Goal: Task Accomplishment & Management: Complete application form

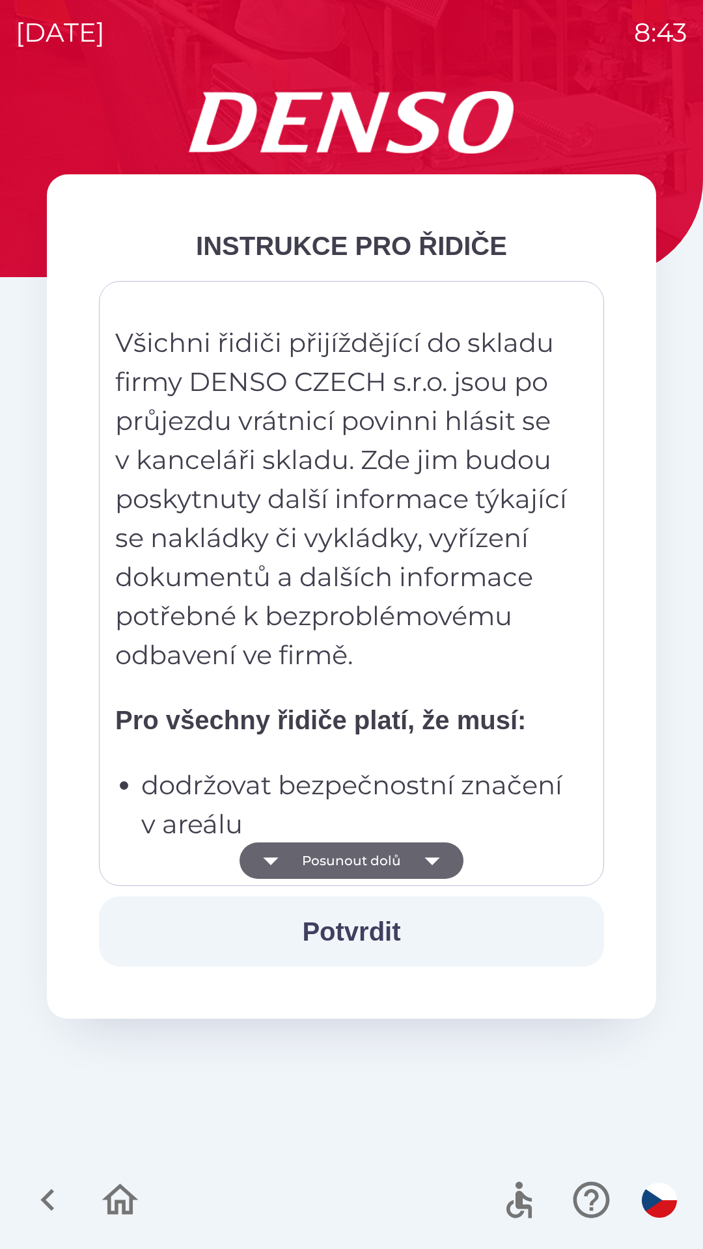
click at [441, 859] on icon "button" at bounding box center [432, 860] width 36 height 36
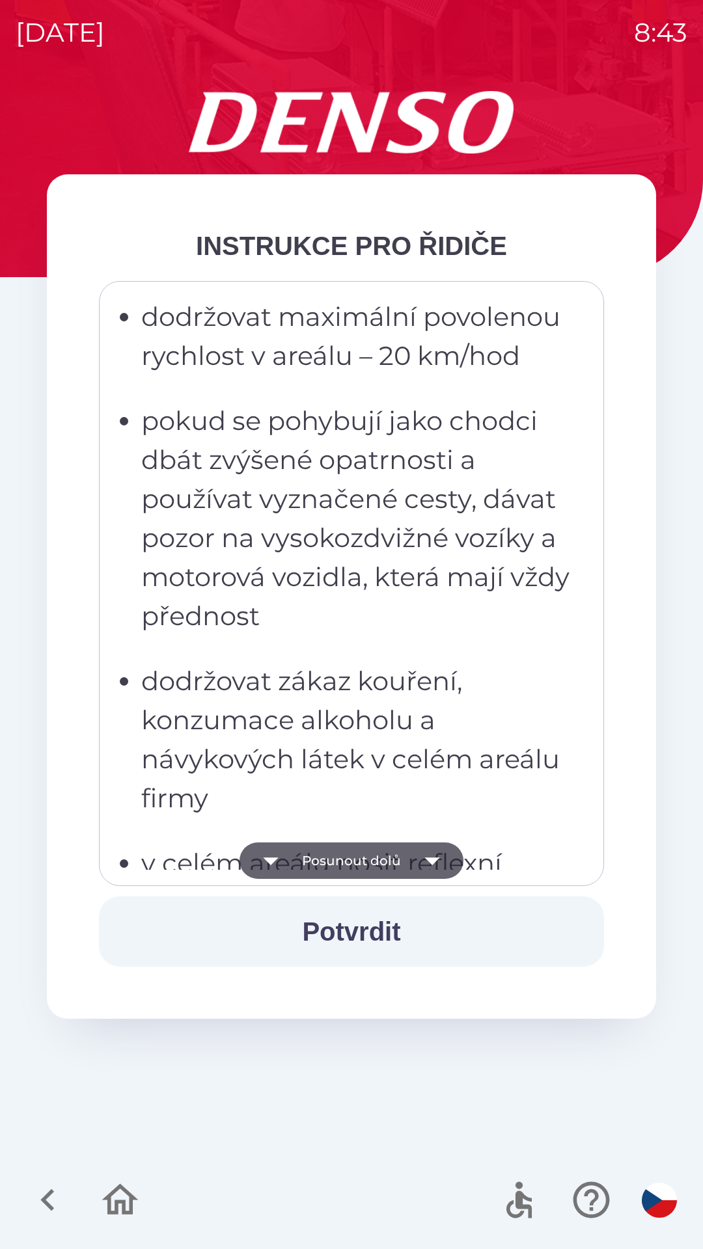
click at [407, 931] on button "Potvrdit" at bounding box center [351, 931] width 505 height 70
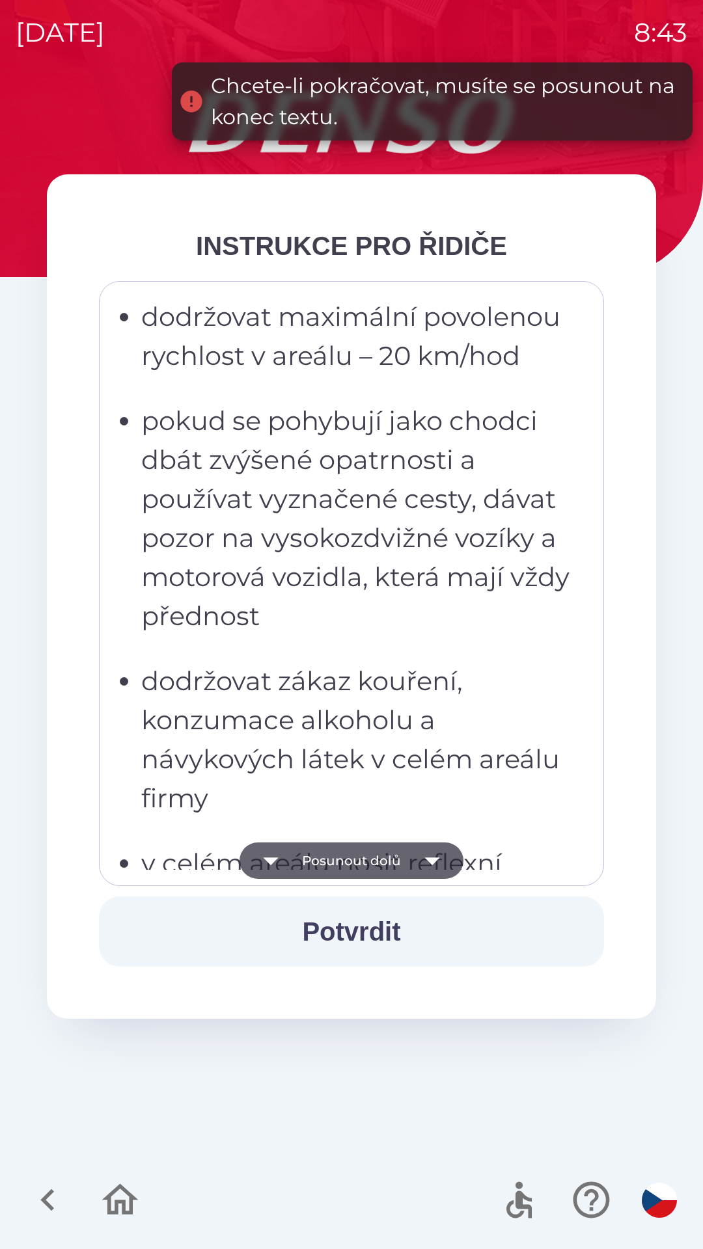
click at [431, 861] on icon "button" at bounding box center [431, 861] width 15 height 8
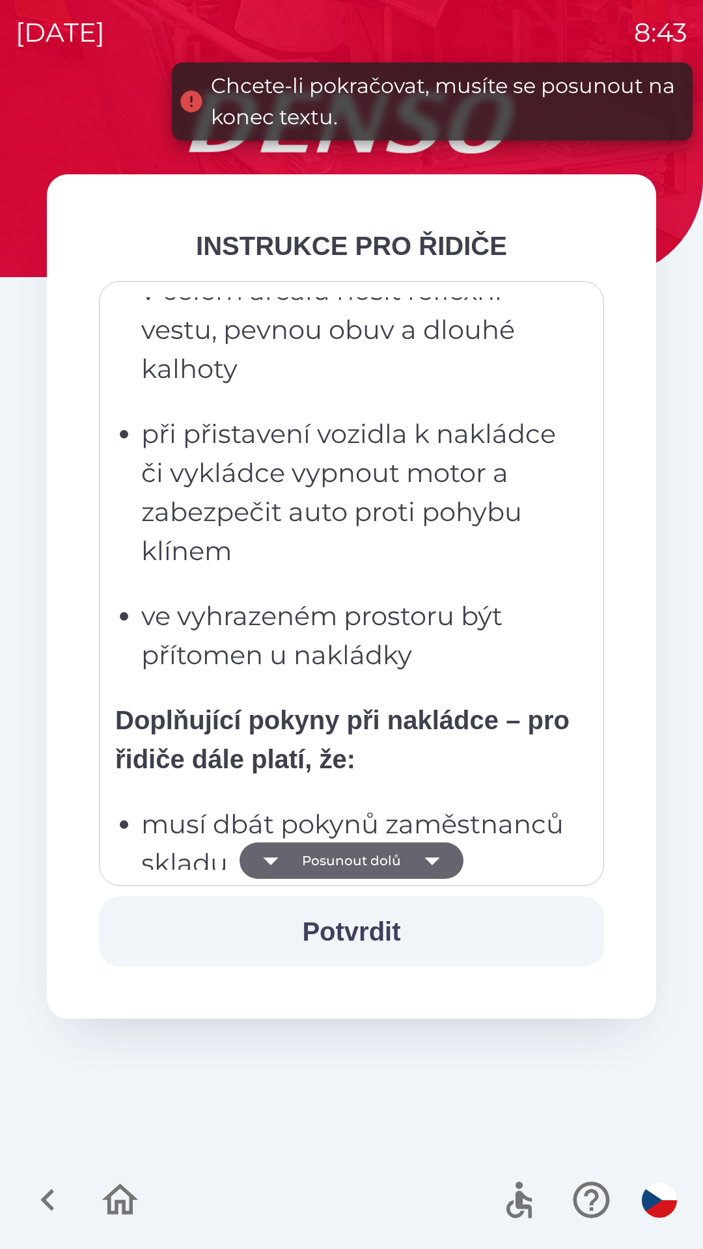
click at [430, 863] on icon "button" at bounding box center [431, 861] width 15 height 8
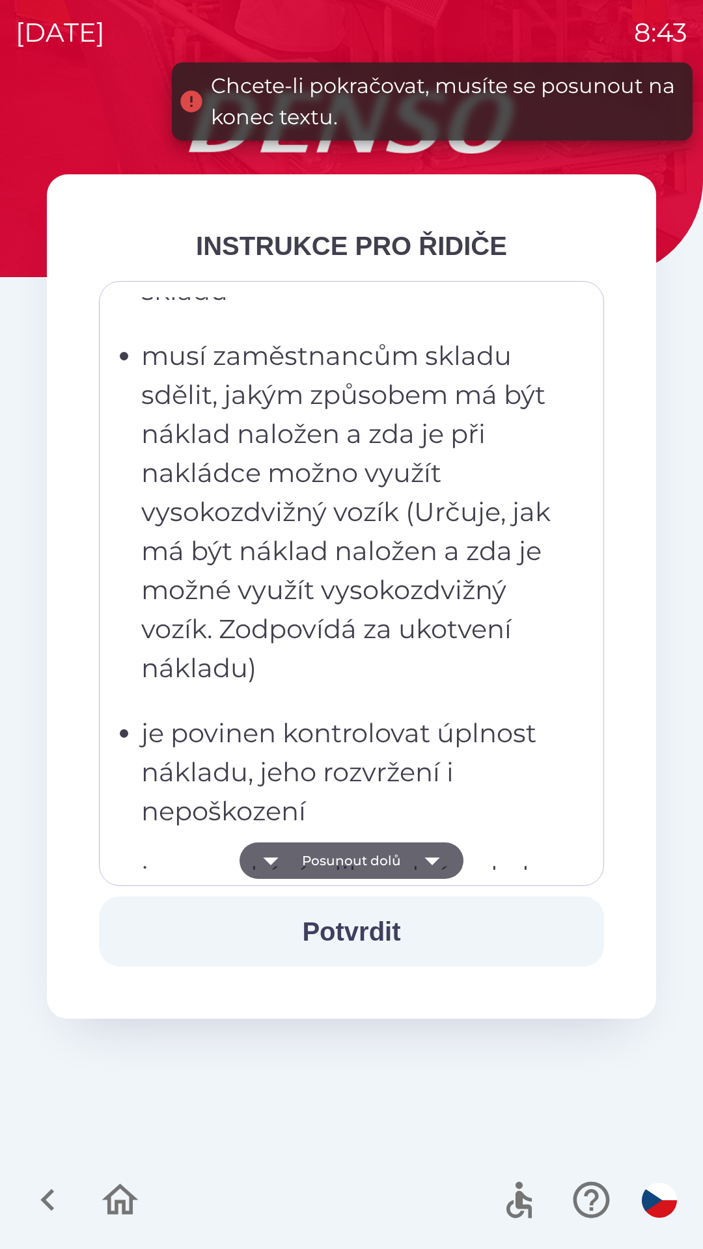
click at [425, 858] on icon "button" at bounding box center [431, 861] width 15 height 8
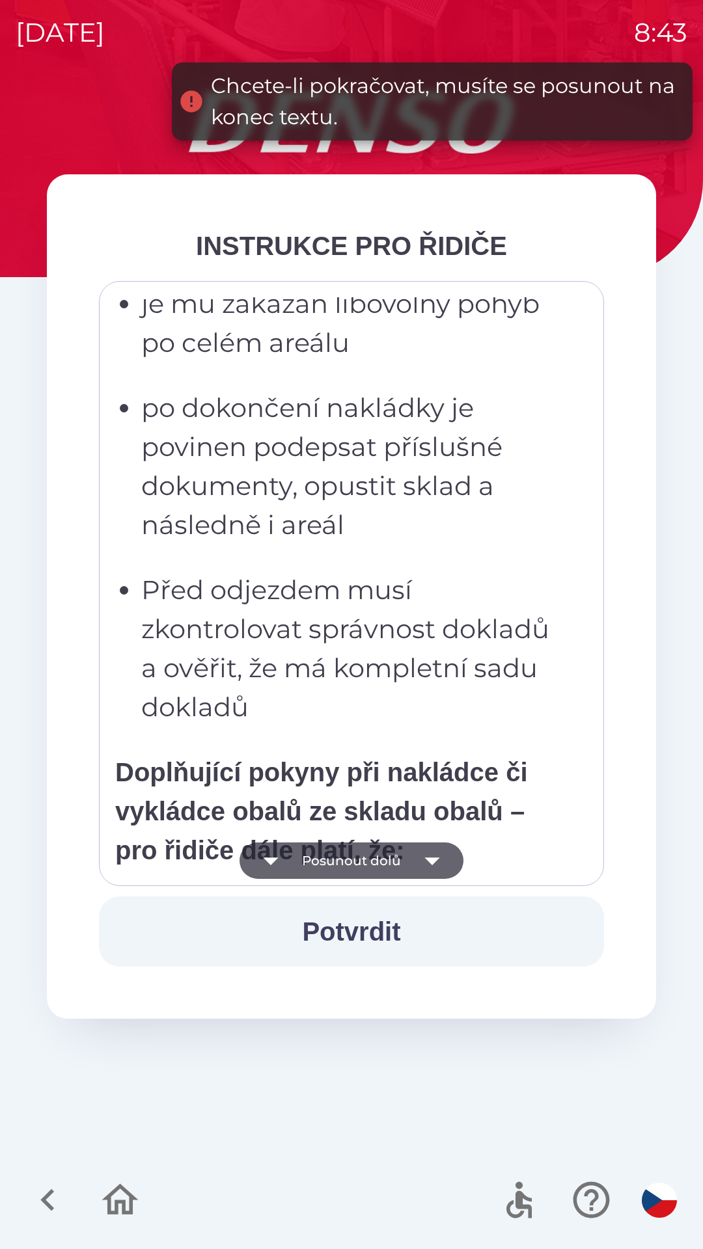
click at [424, 853] on icon "button" at bounding box center [432, 860] width 36 height 36
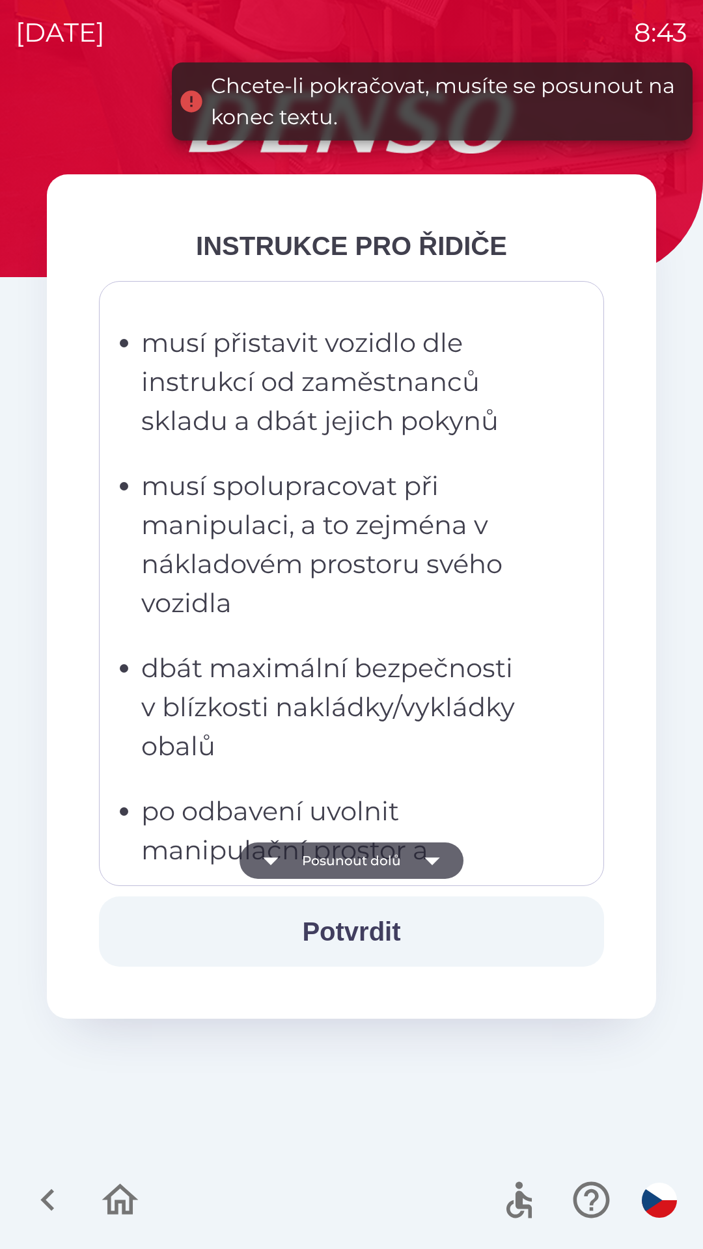
click at [425, 850] on icon "button" at bounding box center [432, 860] width 36 height 36
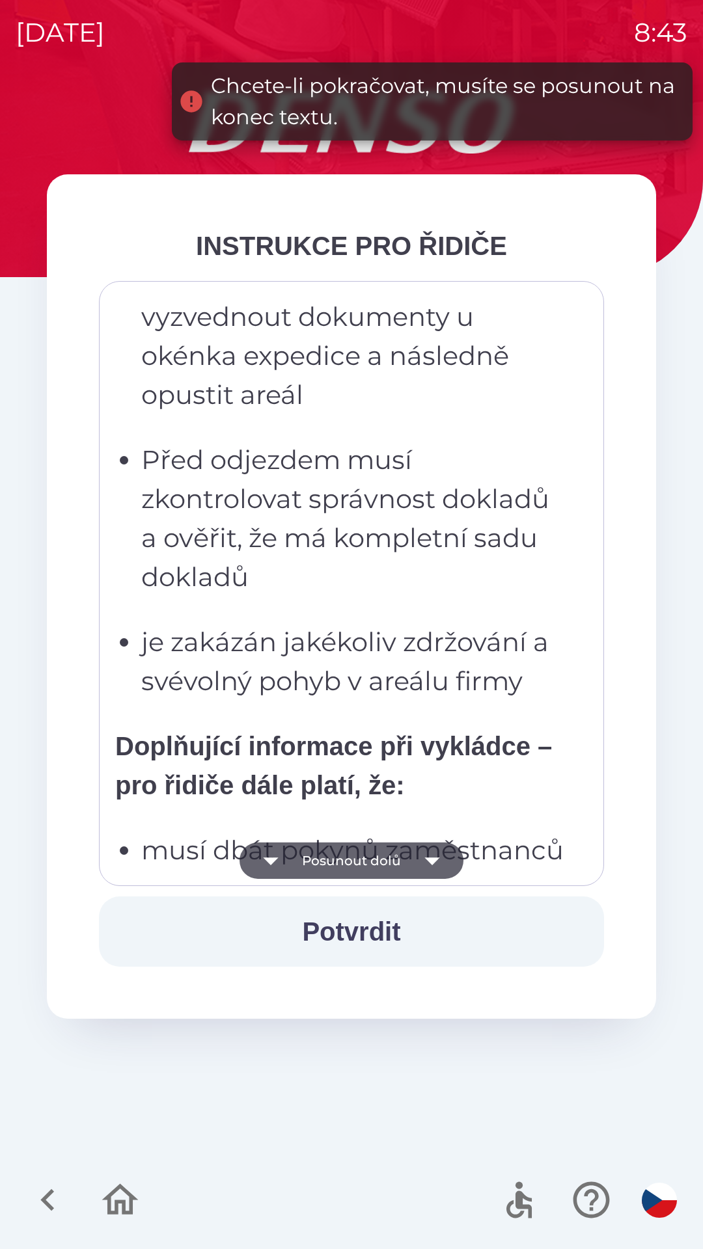
click at [421, 848] on icon "button" at bounding box center [432, 860] width 36 height 36
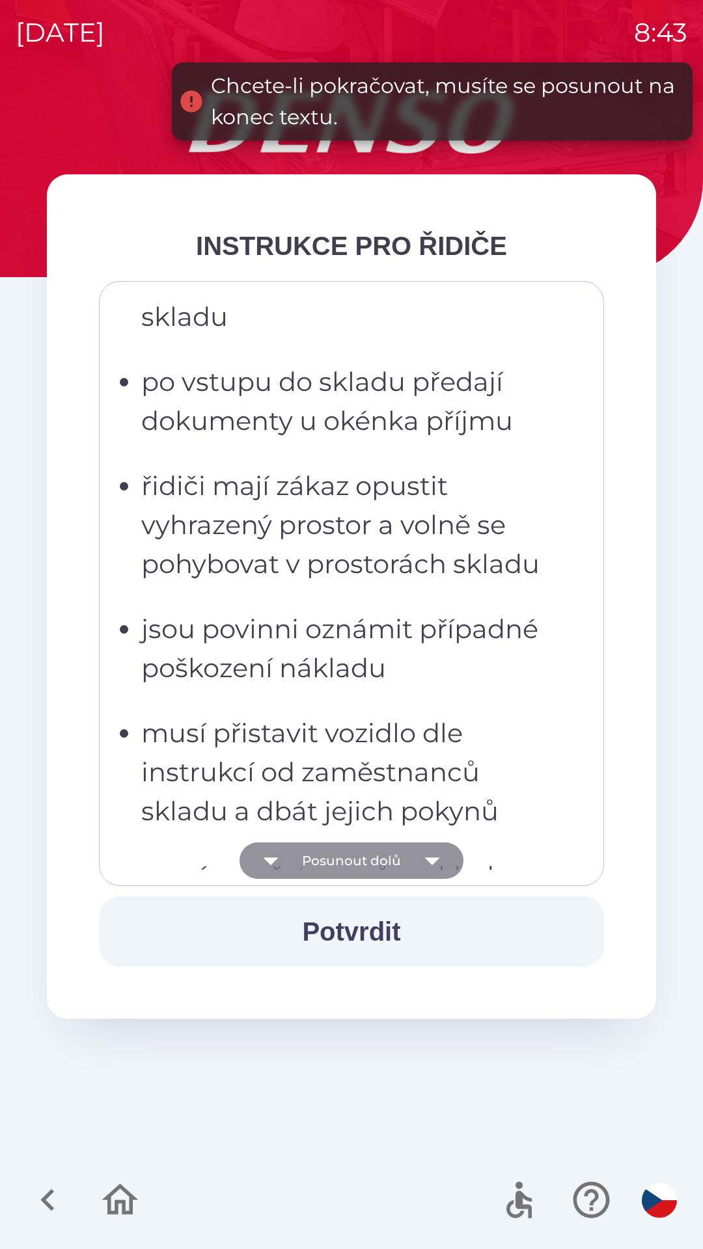
click at [424, 853] on icon "button" at bounding box center [432, 860] width 36 height 36
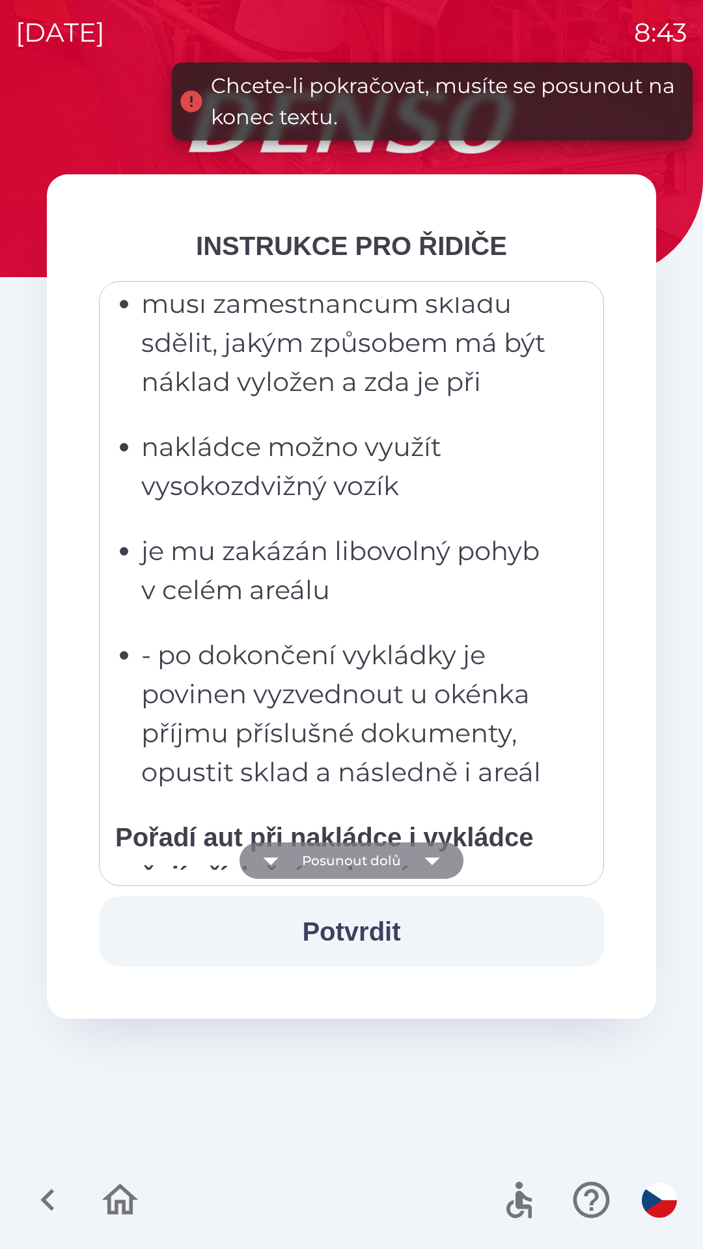
click at [422, 859] on icon "button" at bounding box center [432, 860] width 36 height 36
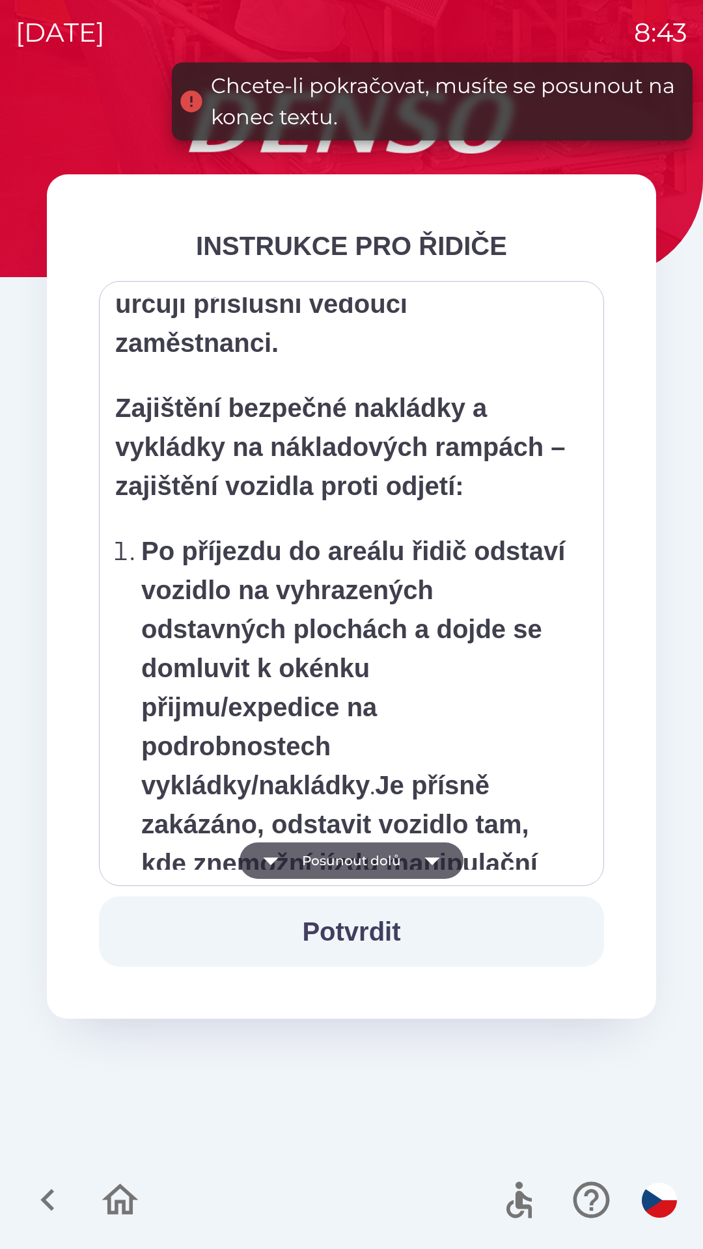
click at [422, 854] on icon "button" at bounding box center [432, 860] width 36 height 36
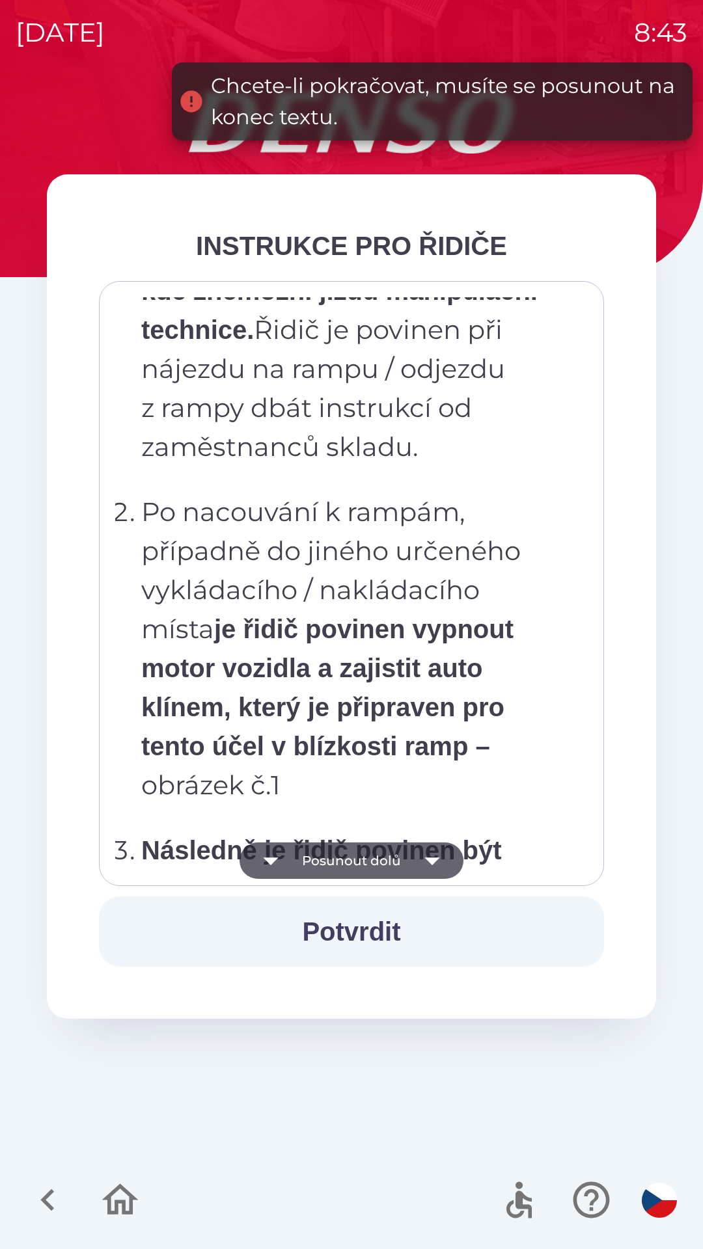
click at [422, 858] on icon "button" at bounding box center [432, 860] width 36 height 36
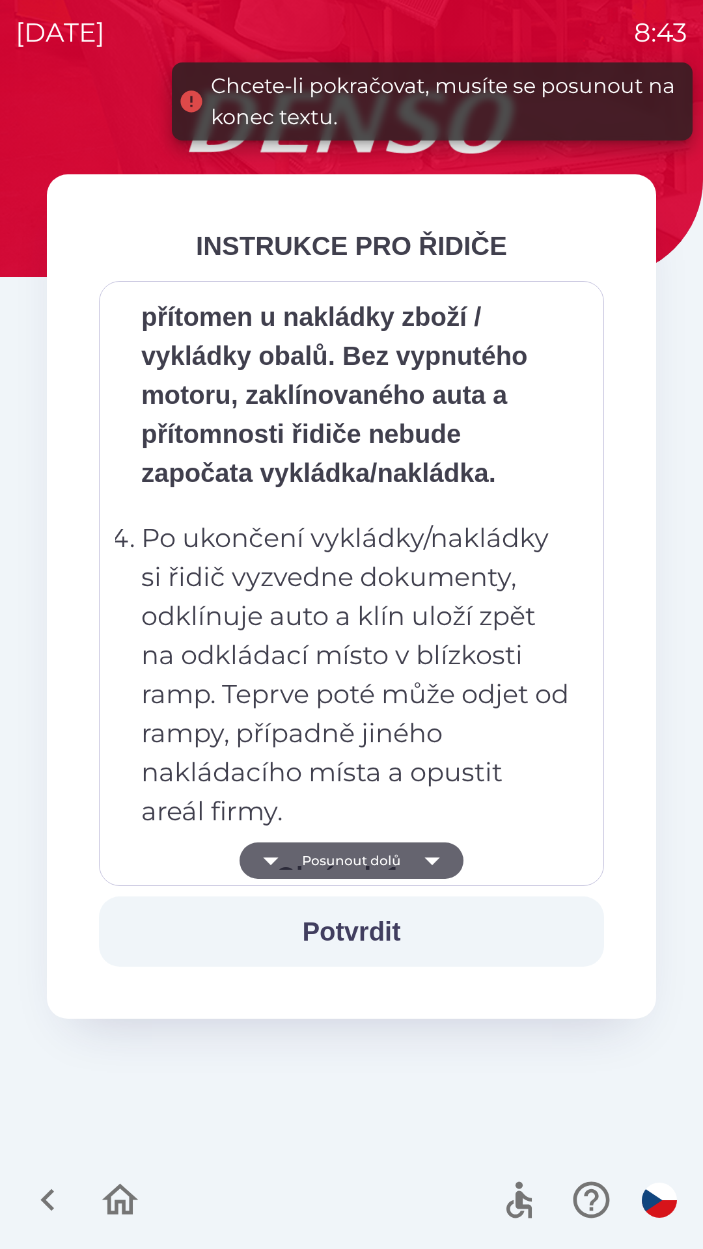
click at [419, 854] on icon "button" at bounding box center [432, 860] width 36 height 36
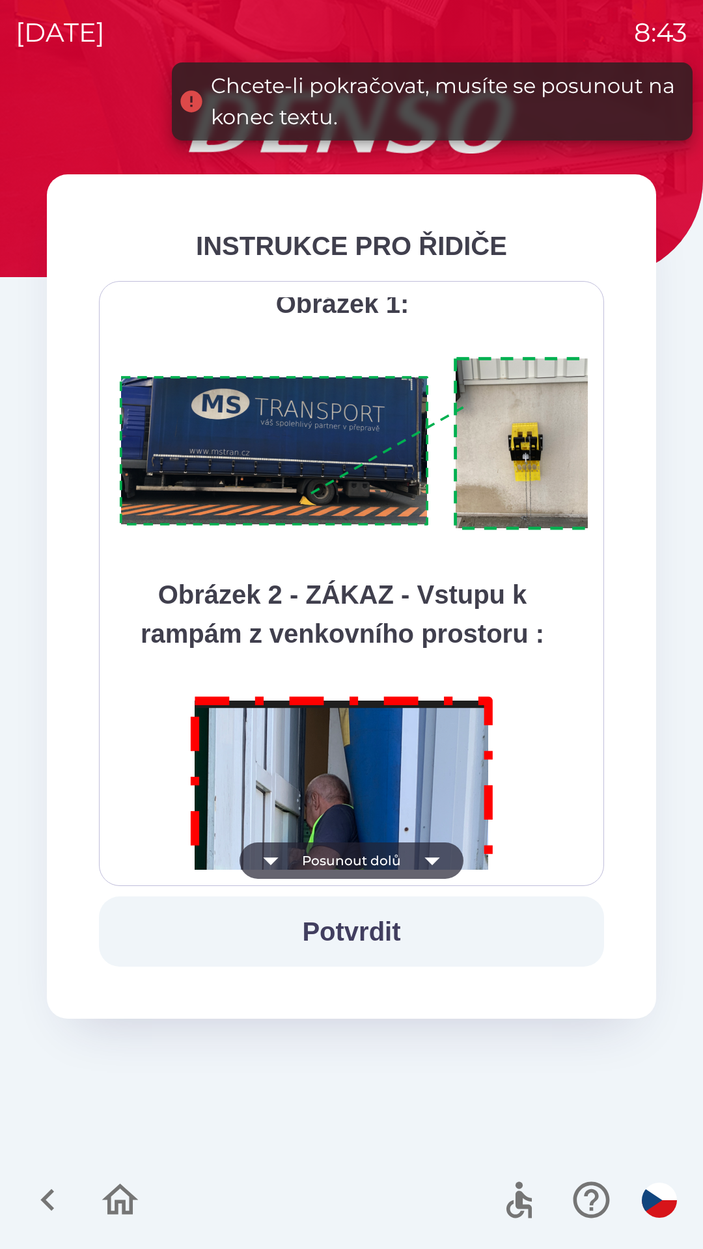
click at [416, 851] on icon "button" at bounding box center [432, 860] width 36 height 36
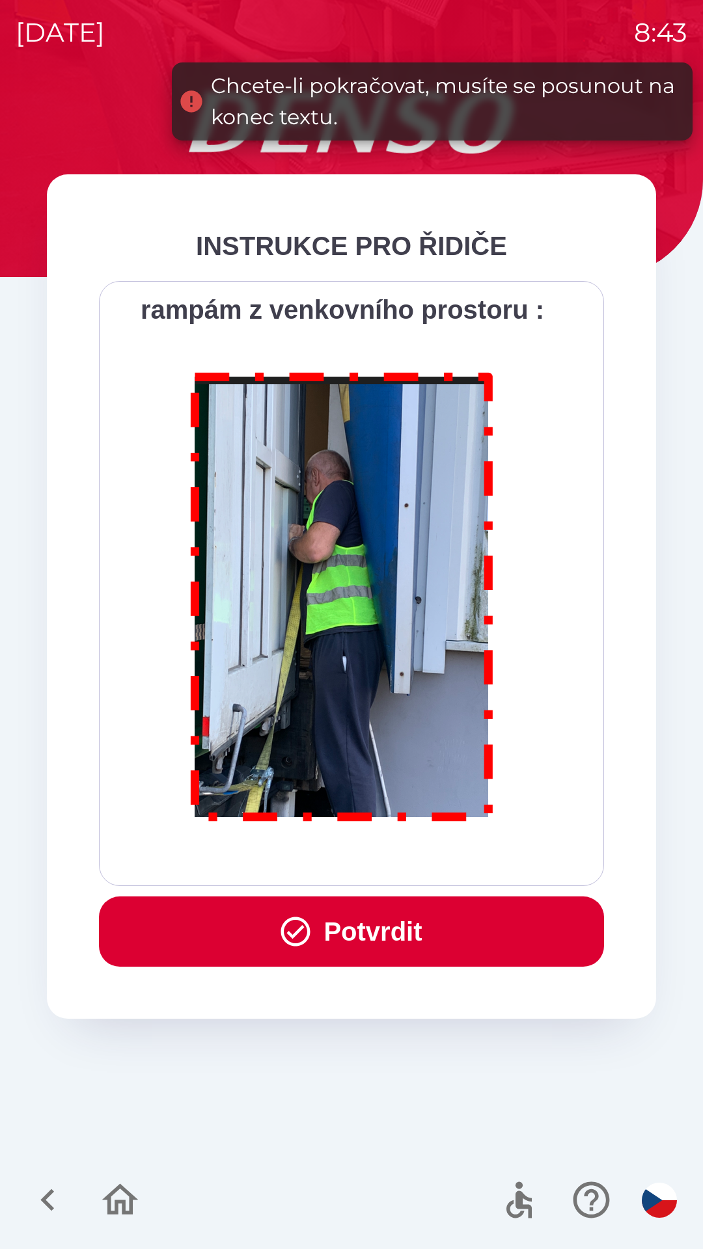
click at [415, 845] on div "Všichni řidiči přijíždějící do skladu firmy DENSO CZECH s.r.o. jsou po průjezdu…" at bounding box center [351, 583] width 472 height 572
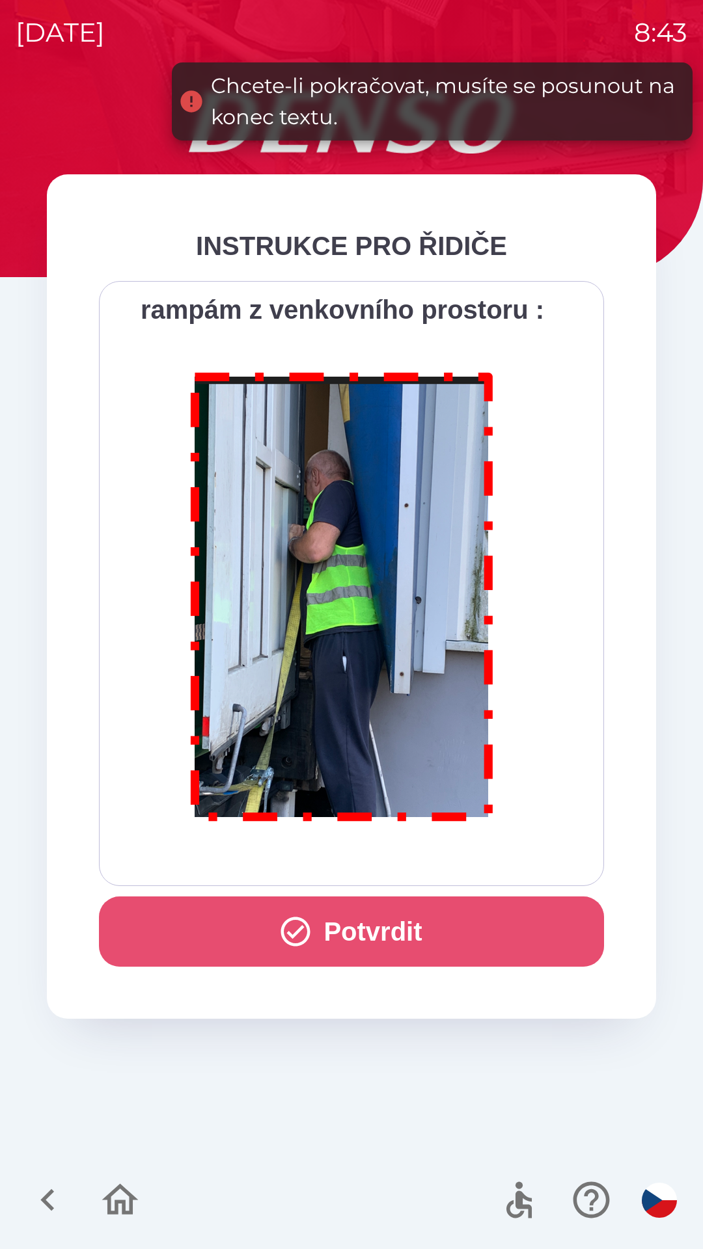
click at [392, 917] on button "Potvrdit" at bounding box center [351, 931] width 505 height 70
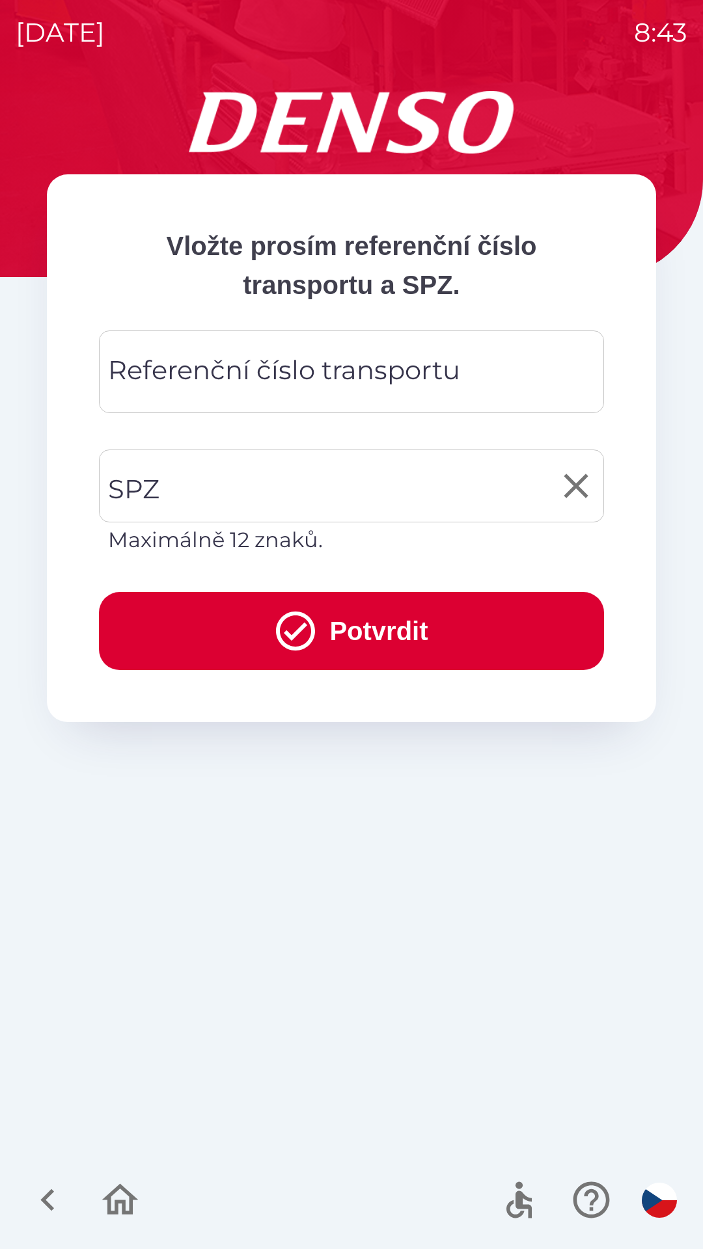
click at [163, 476] on input "SPZ" at bounding box center [342, 485] width 474 height 61
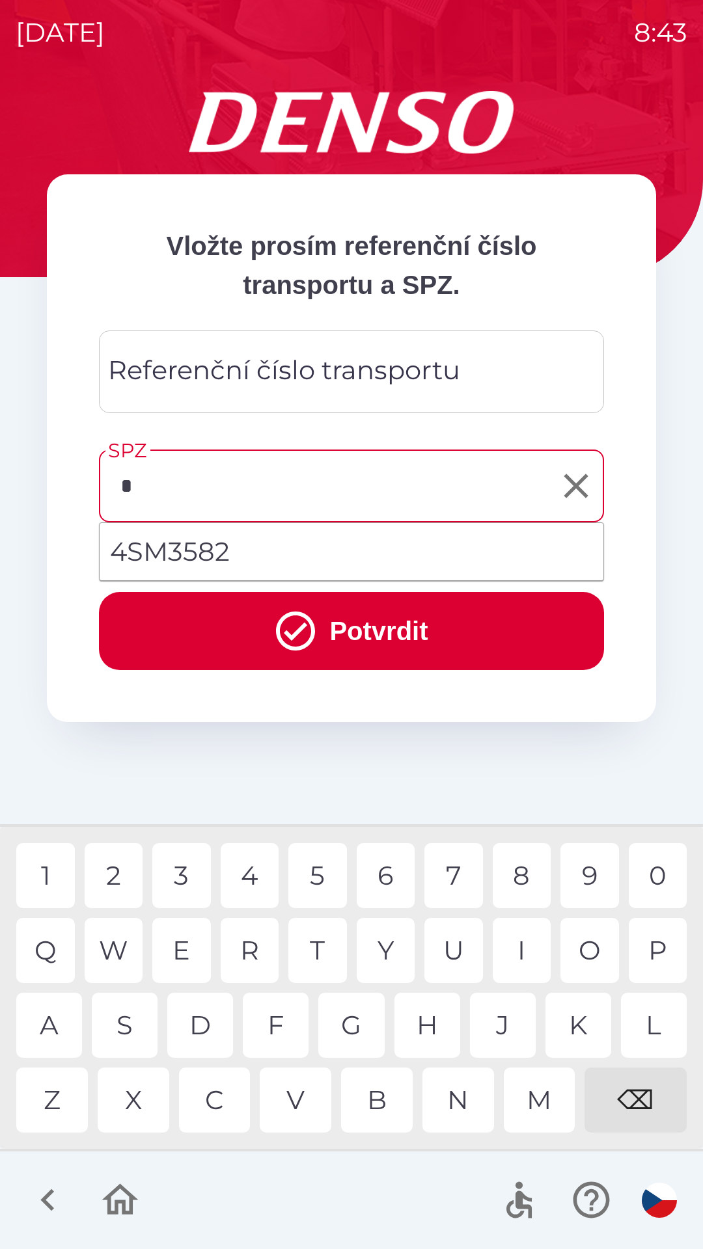
click at [252, 881] on div "4" at bounding box center [250, 875] width 59 height 65
click at [129, 1029] on div "S" at bounding box center [125, 1025] width 66 height 65
click at [655, 879] on div "0" at bounding box center [657, 875] width 59 height 65
type input "*******"
click at [209, 631] on button "Potvrdit" at bounding box center [351, 631] width 505 height 78
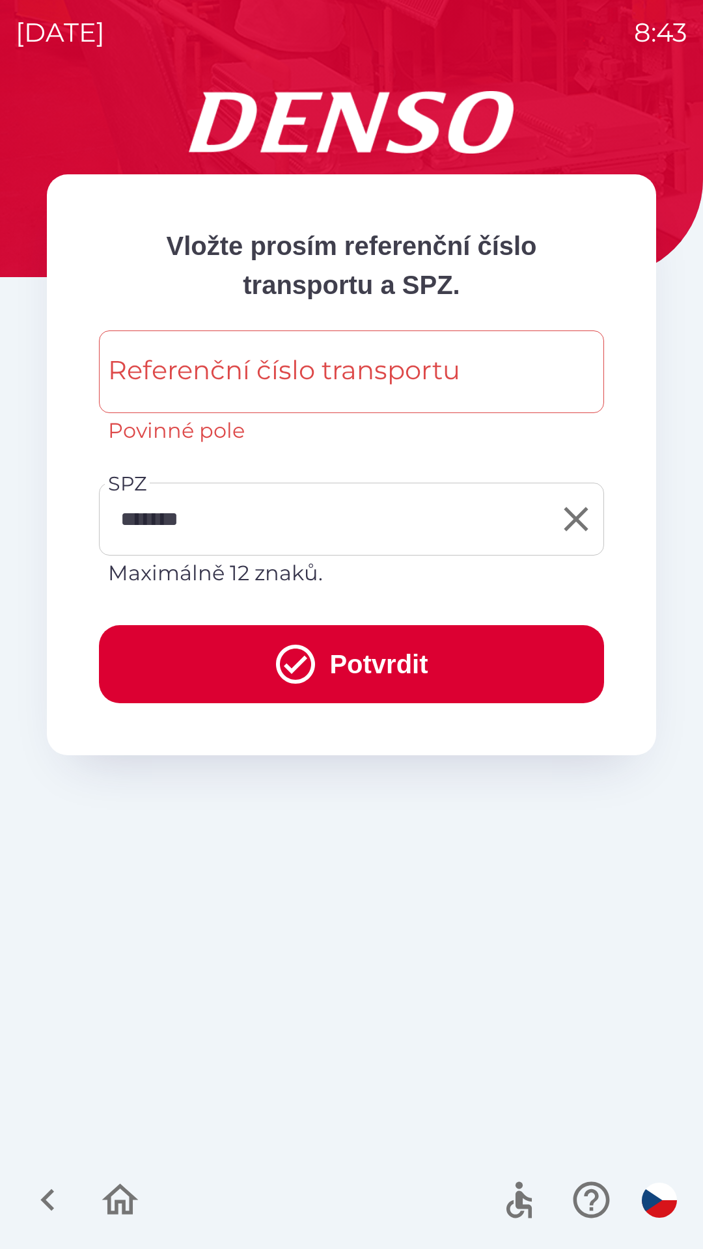
click at [158, 384] on div "Referenční číslo transportu Referenční číslo transportu Povinné pole" at bounding box center [351, 388] width 505 height 116
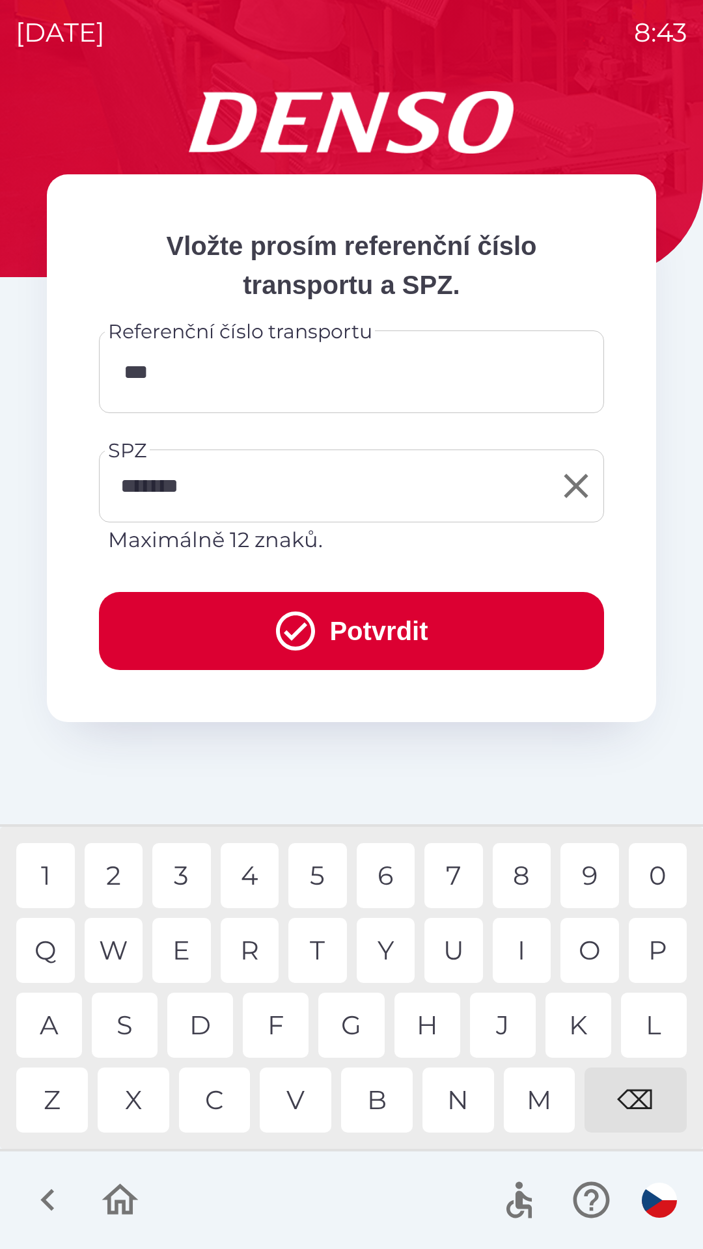
click at [174, 876] on div "3" at bounding box center [181, 875] width 59 height 65
click at [176, 888] on div "3" at bounding box center [181, 875] width 59 height 65
type input "******"
click at [276, 625] on icon "submit" at bounding box center [295, 631] width 47 height 47
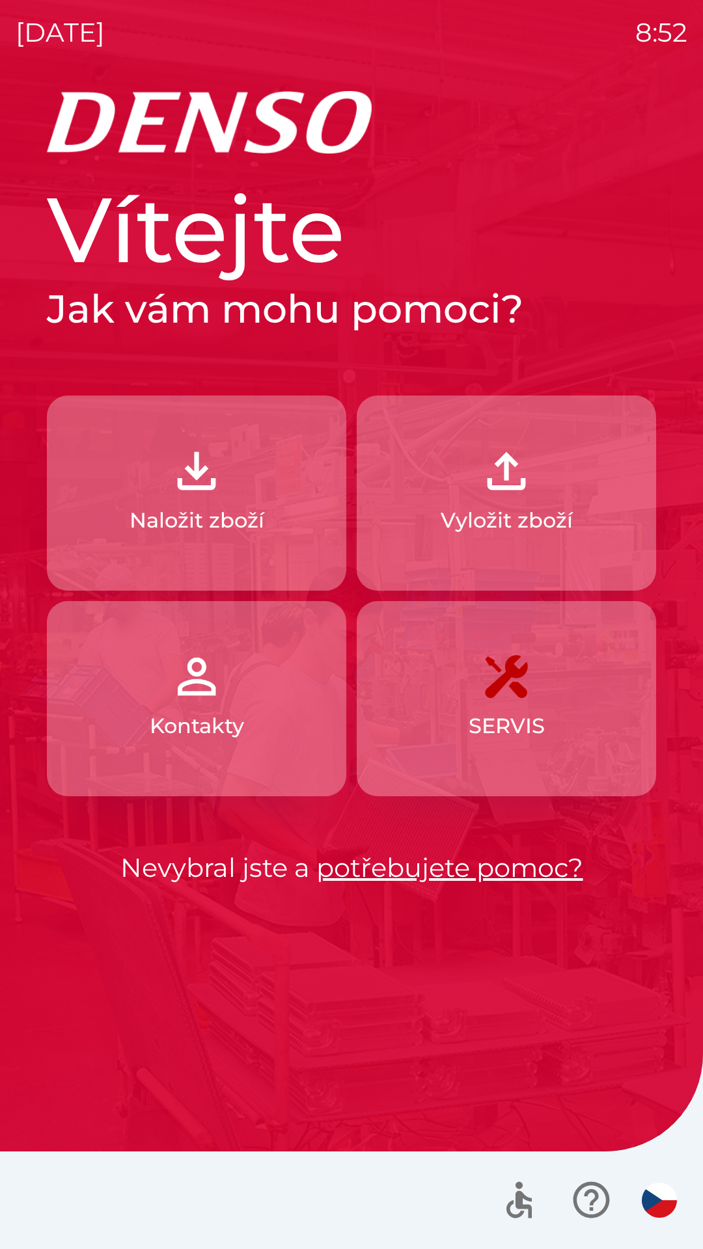
click at [208, 479] on img "button" at bounding box center [196, 470] width 57 height 57
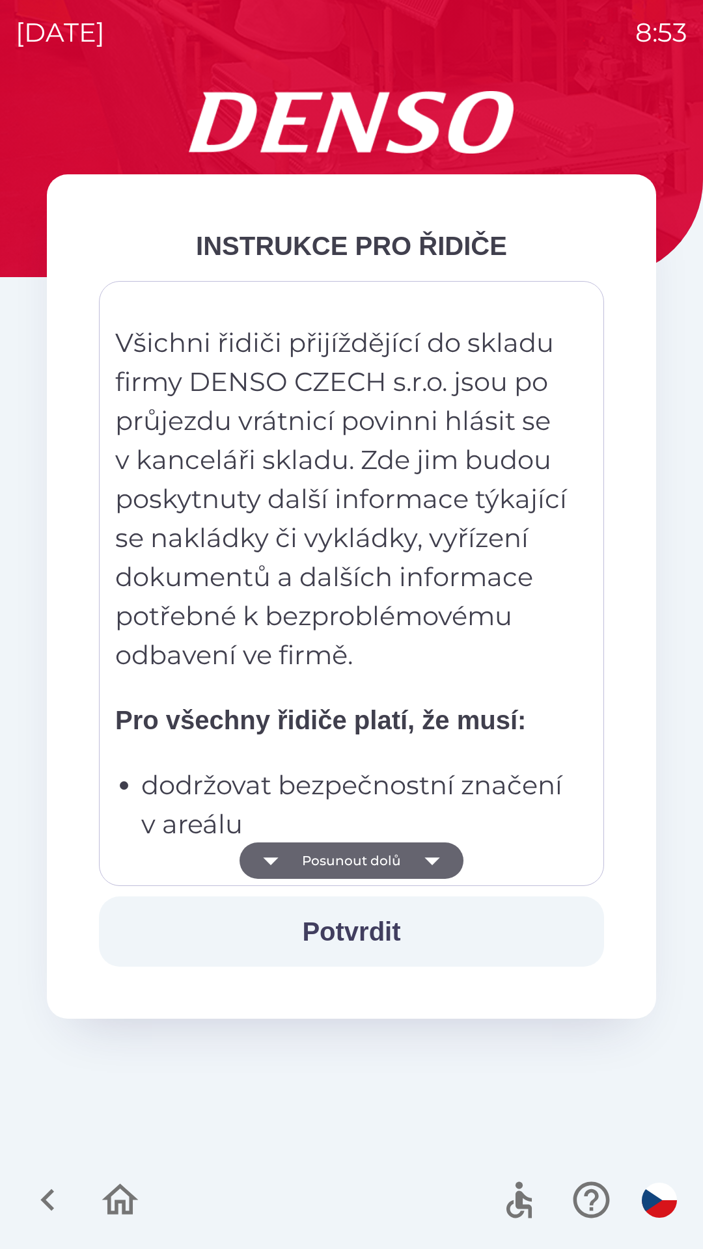
click at [433, 859] on icon "button" at bounding box center [431, 861] width 15 height 8
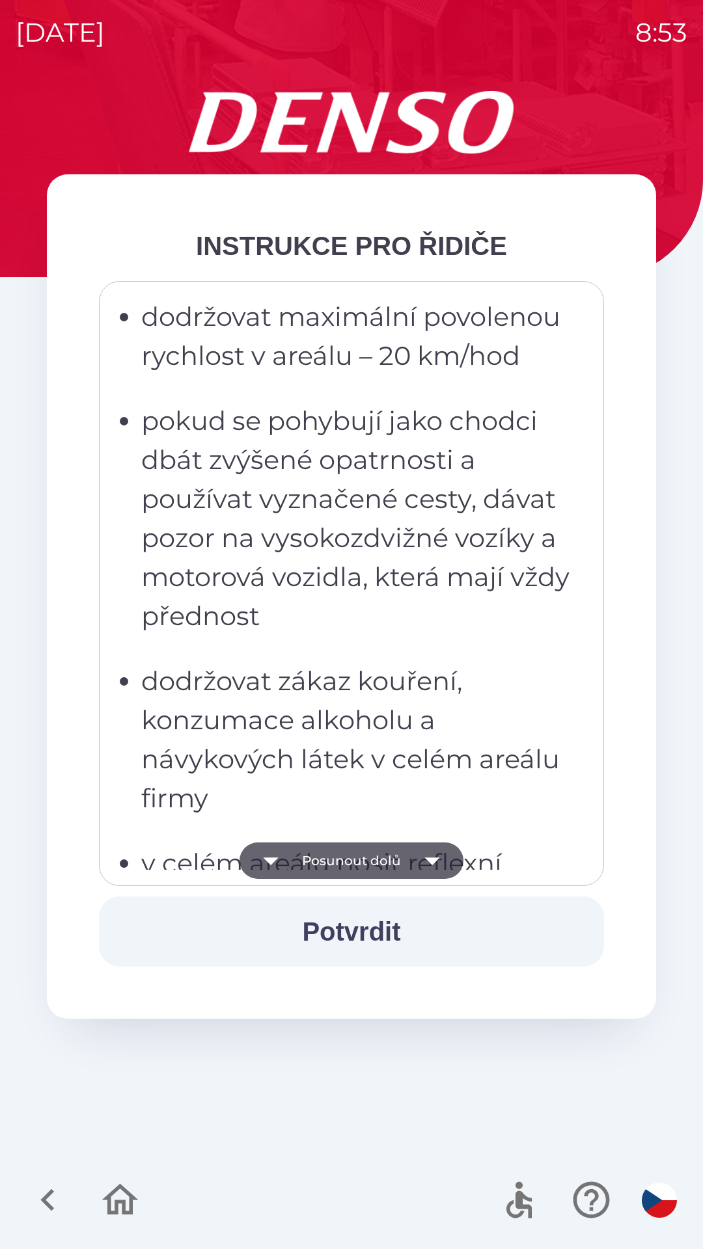
click at [448, 858] on icon "button" at bounding box center [432, 860] width 36 height 36
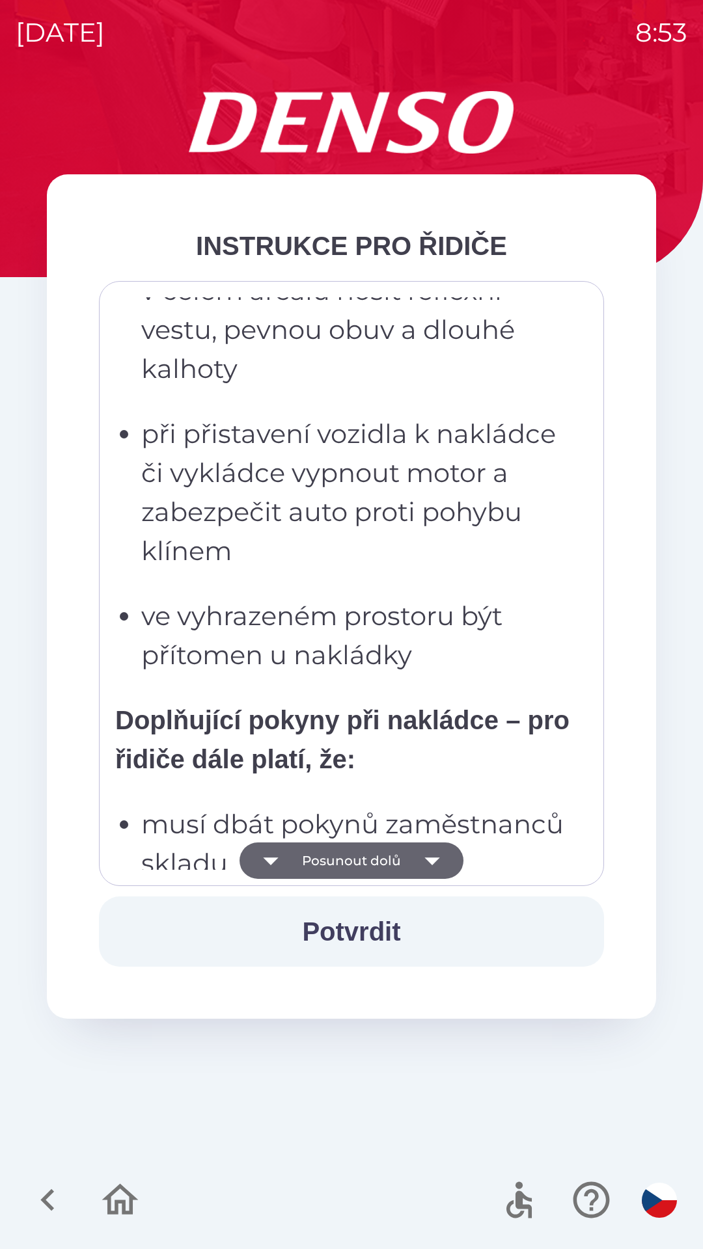
click at [444, 860] on icon "button" at bounding box center [432, 860] width 36 height 36
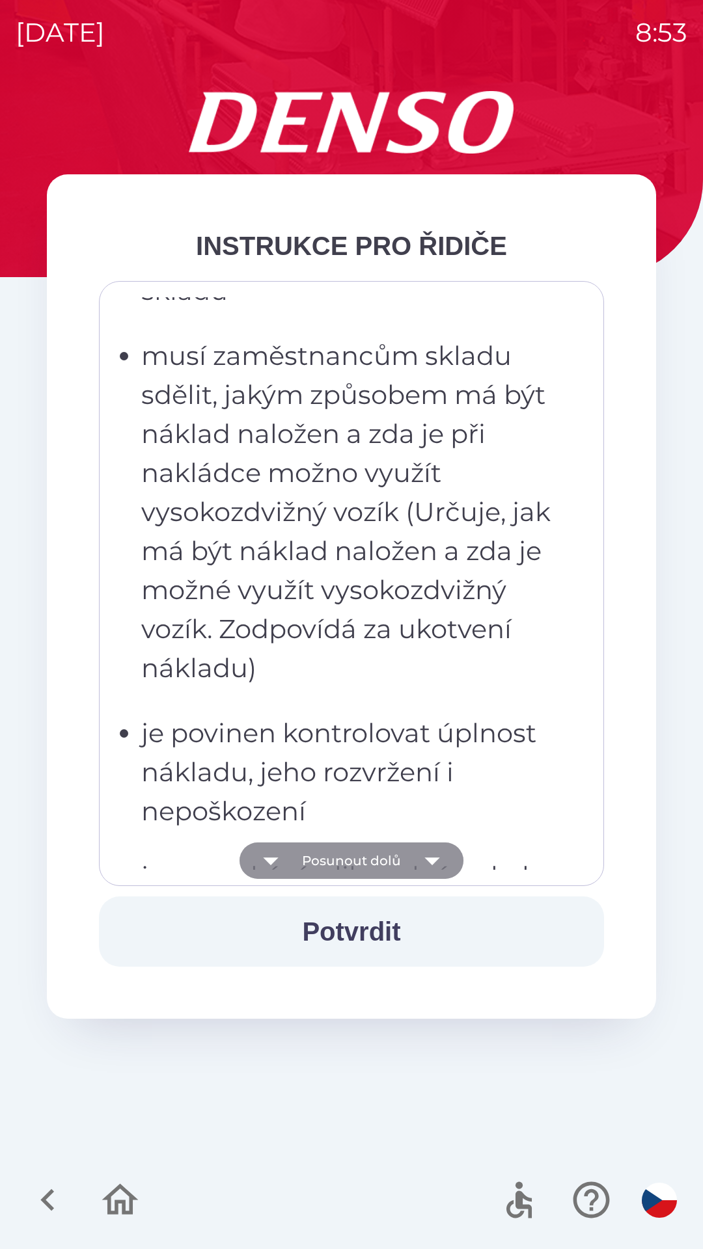
click at [437, 857] on icon "button" at bounding box center [432, 860] width 36 height 36
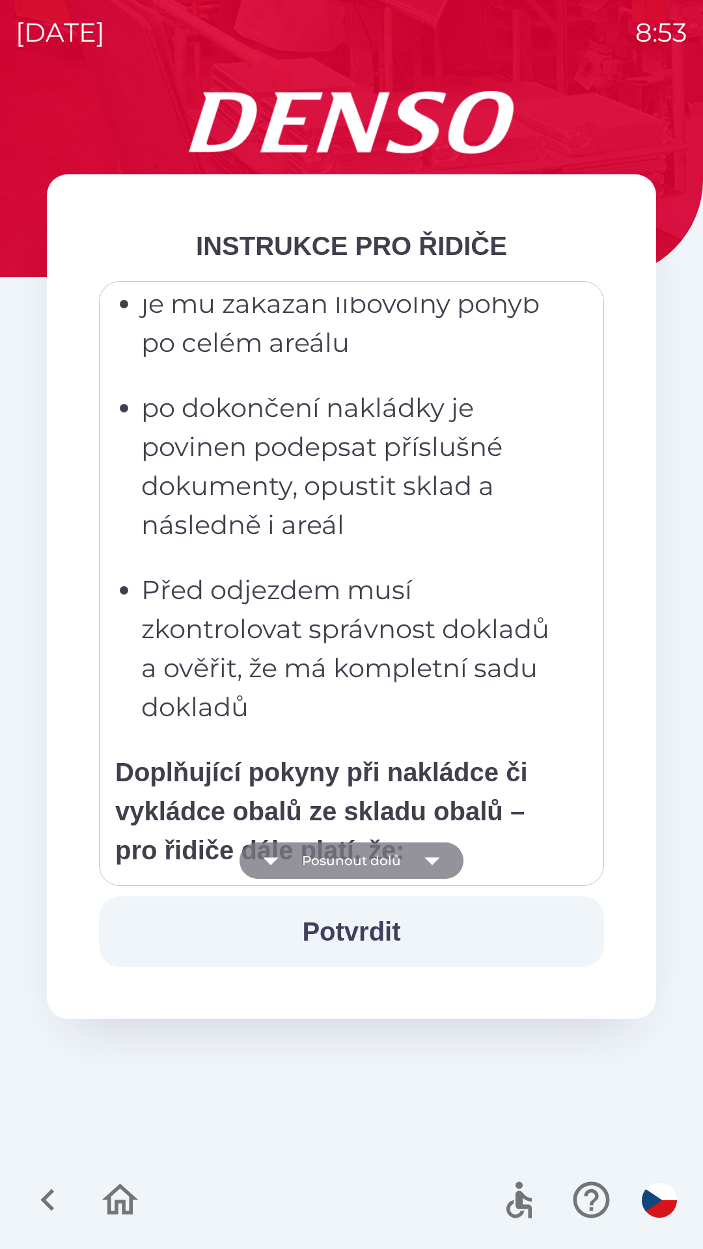
click at [436, 870] on icon "button" at bounding box center [432, 860] width 36 height 36
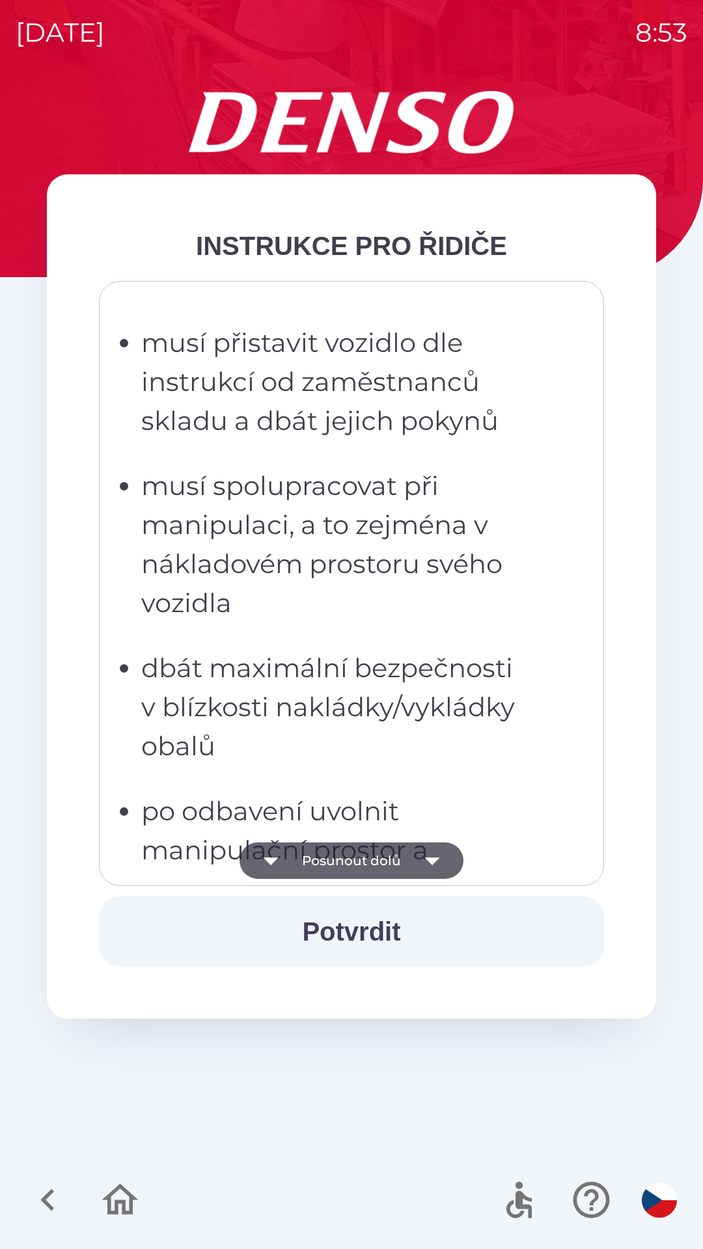
click at [438, 862] on icon "button" at bounding box center [432, 860] width 36 height 36
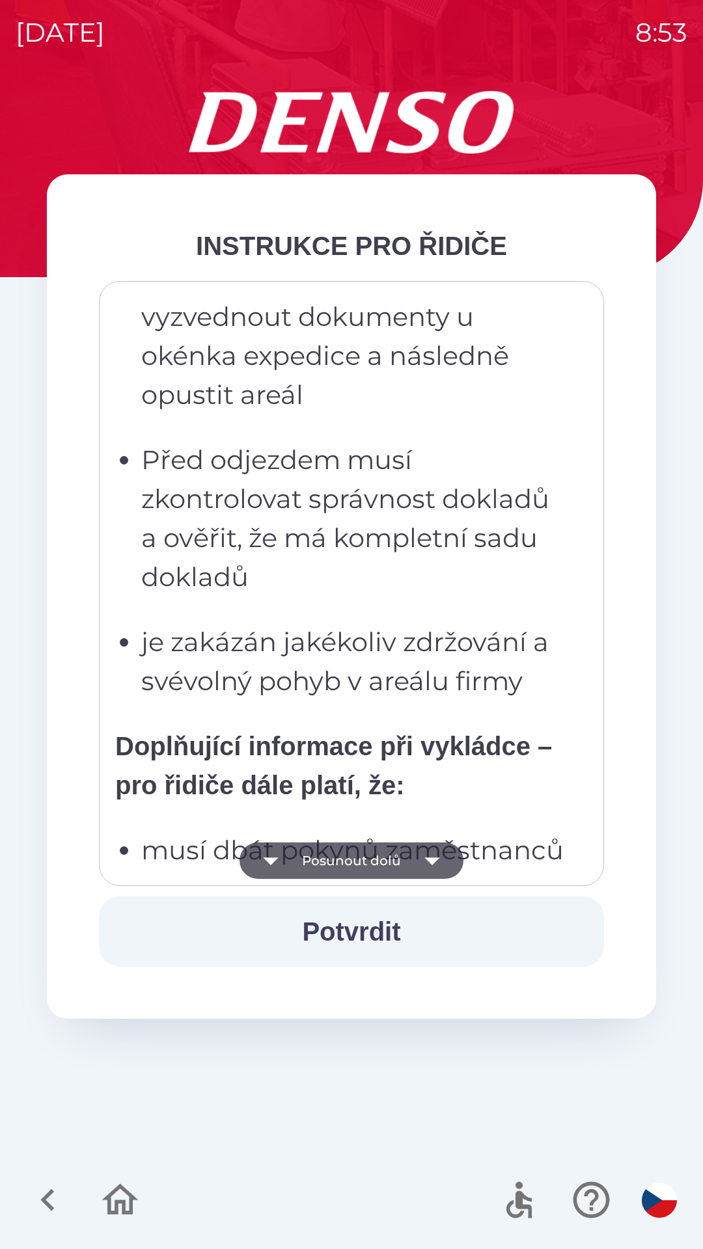
click at [442, 870] on icon "button" at bounding box center [432, 860] width 36 height 36
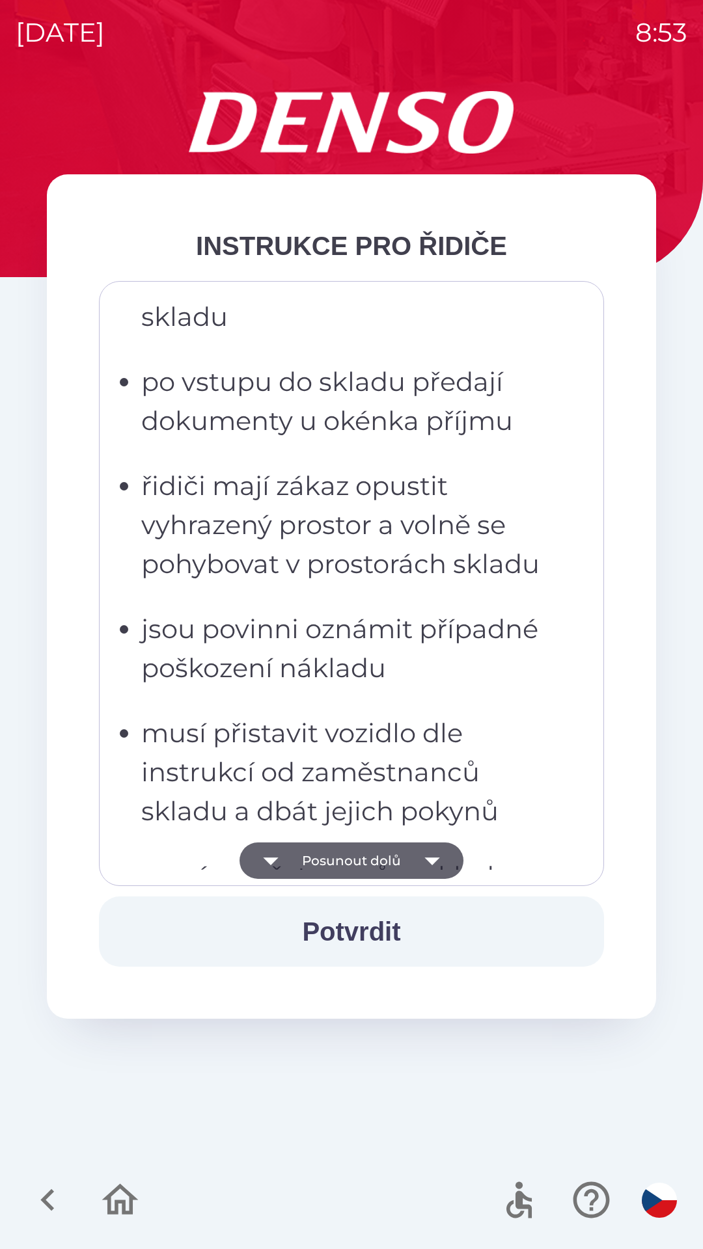
click at [440, 866] on icon "button" at bounding box center [432, 860] width 36 height 36
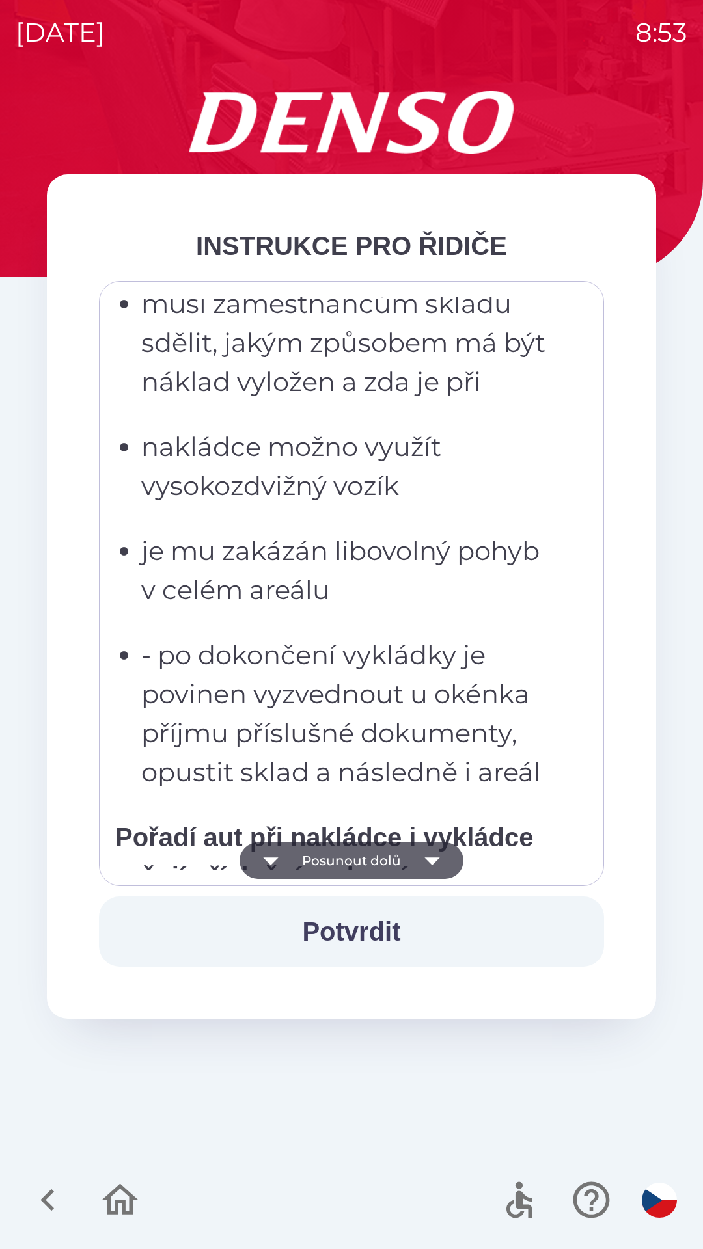
click at [437, 863] on icon "button" at bounding box center [432, 860] width 36 height 36
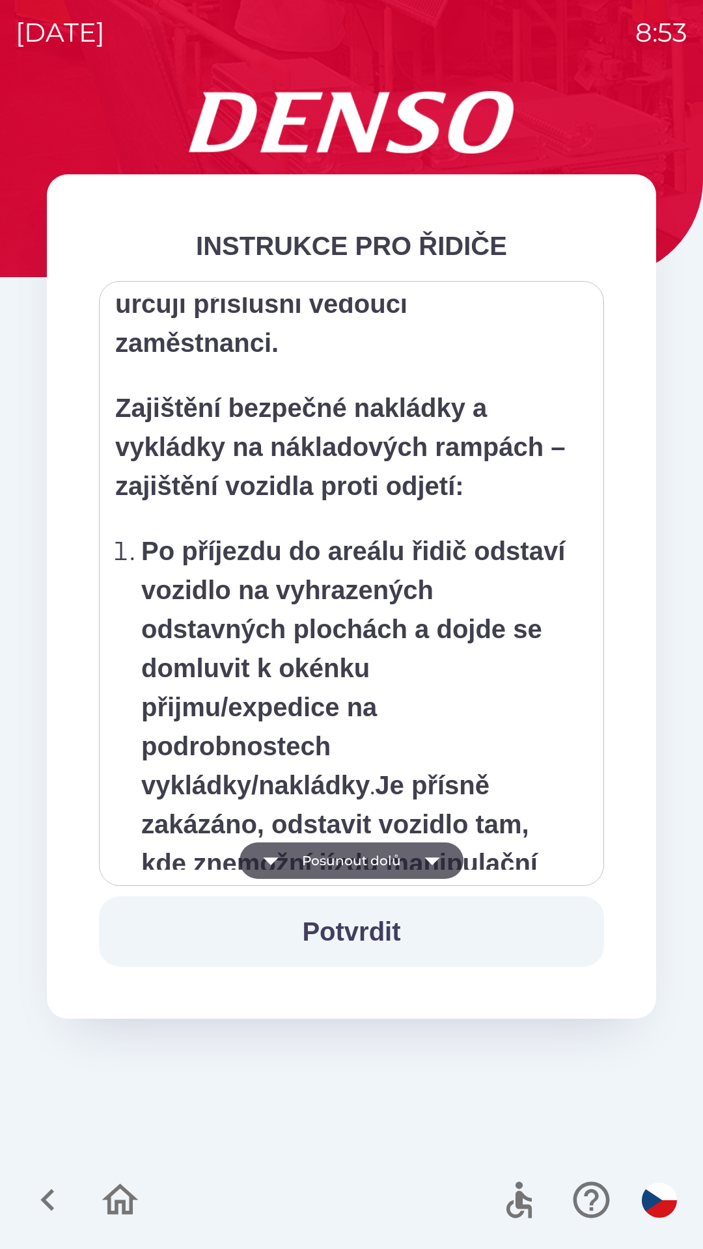
click at [431, 858] on icon "button" at bounding box center [431, 861] width 15 height 8
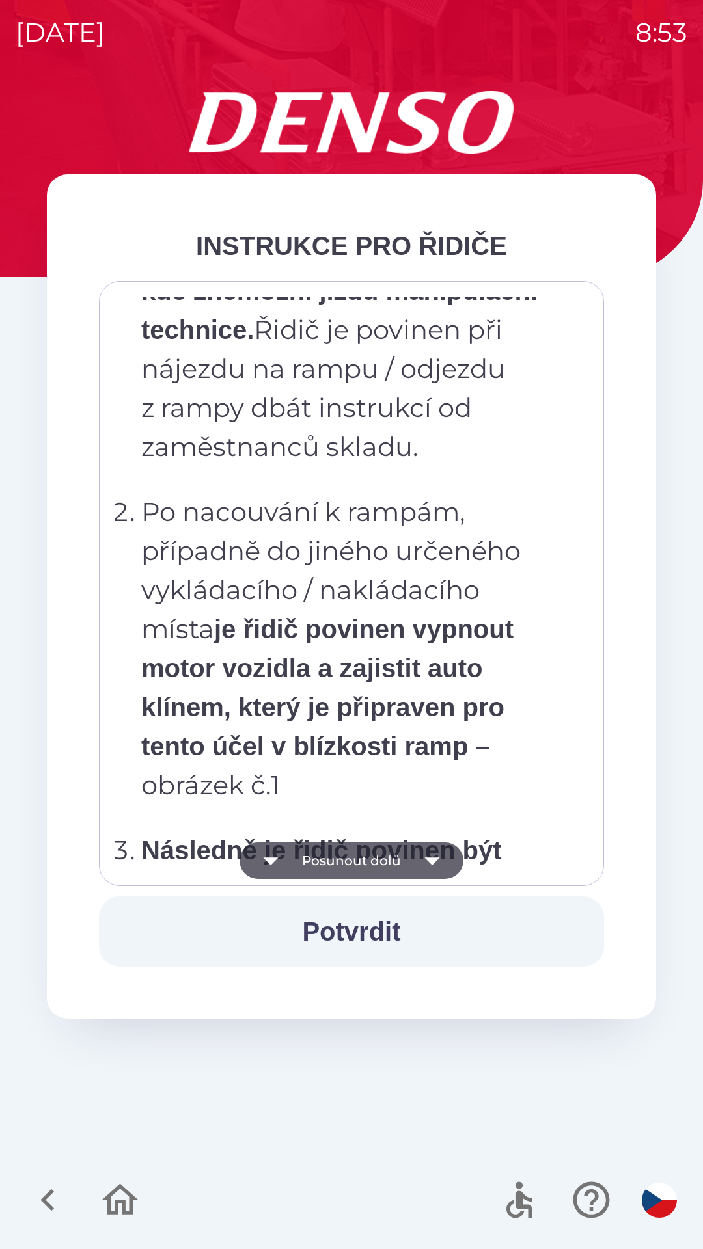
click at [437, 854] on icon "button" at bounding box center [432, 860] width 36 height 36
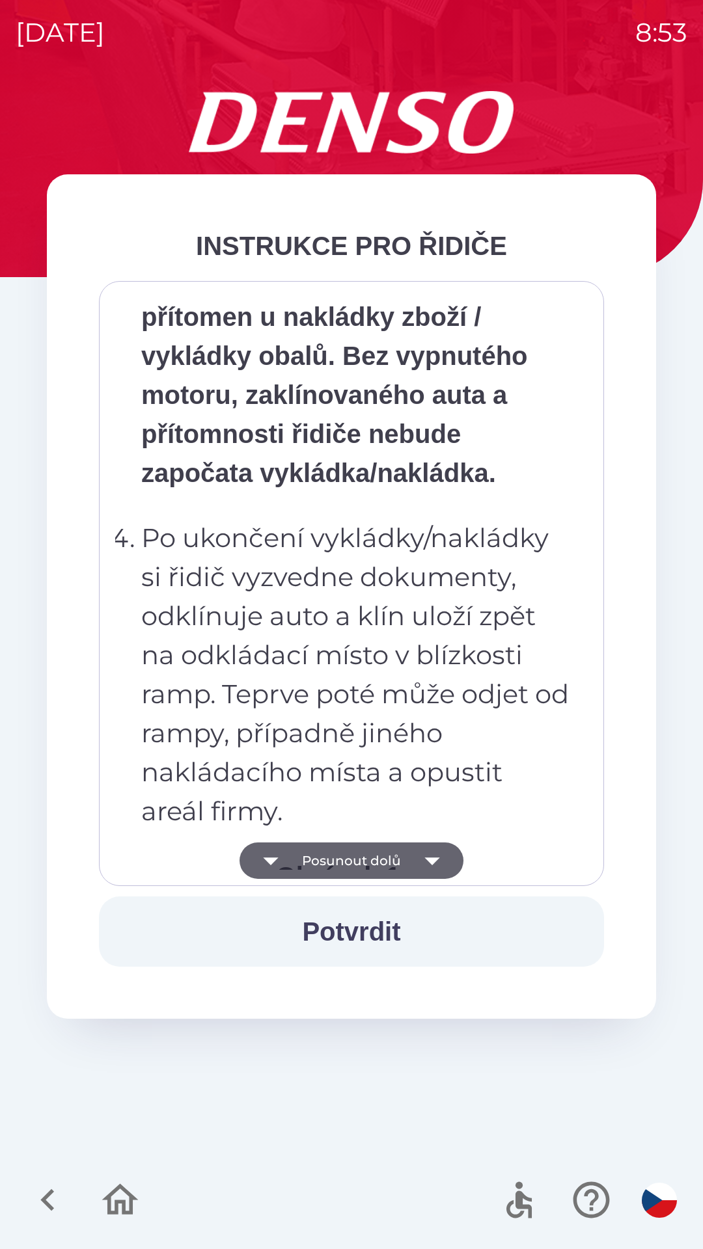
click at [438, 860] on icon "button" at bounding box center [432, 860] width 36 height 36
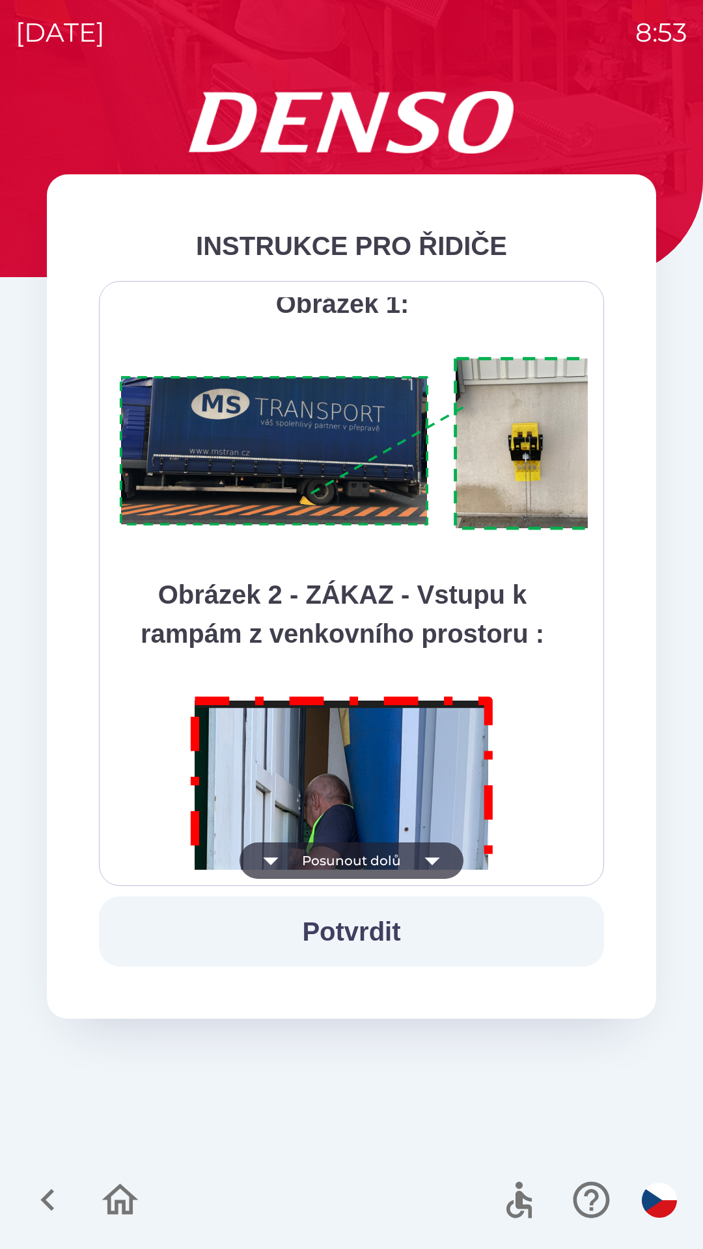
click at [437, 859] on icon "button" at bounding box center [432, 860] width 36 height 36
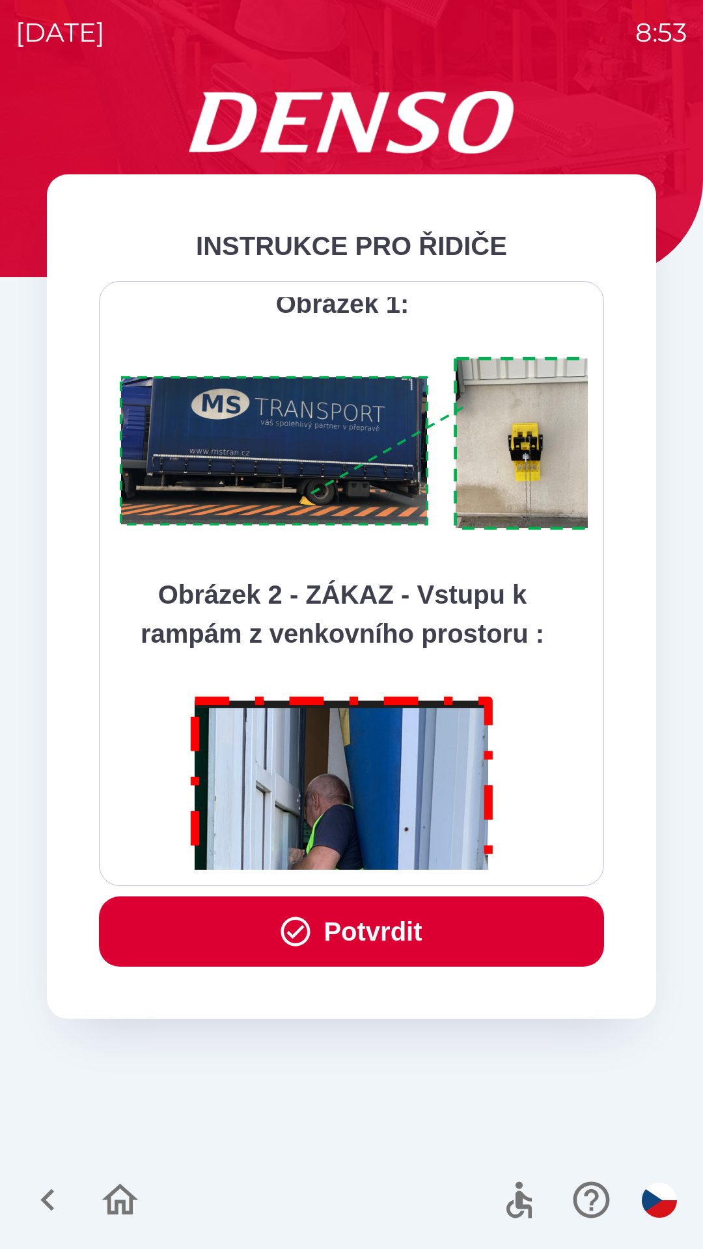
scroll to position [7311, 0]
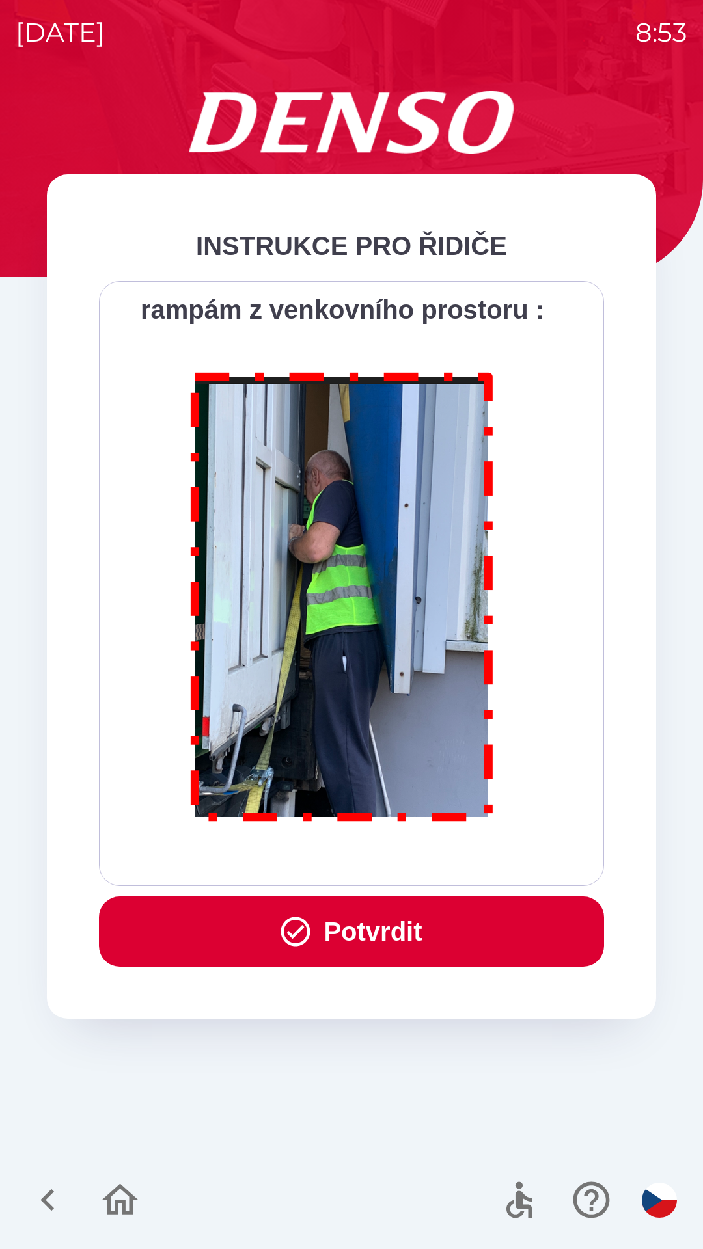
click at [437, 865] on div "Všichni řidiči přijíždějící do skladu firmy DENSO CZECH s.r.o. jsou po průjezdu…" at bounding box center [351, 583] width 472 height 572
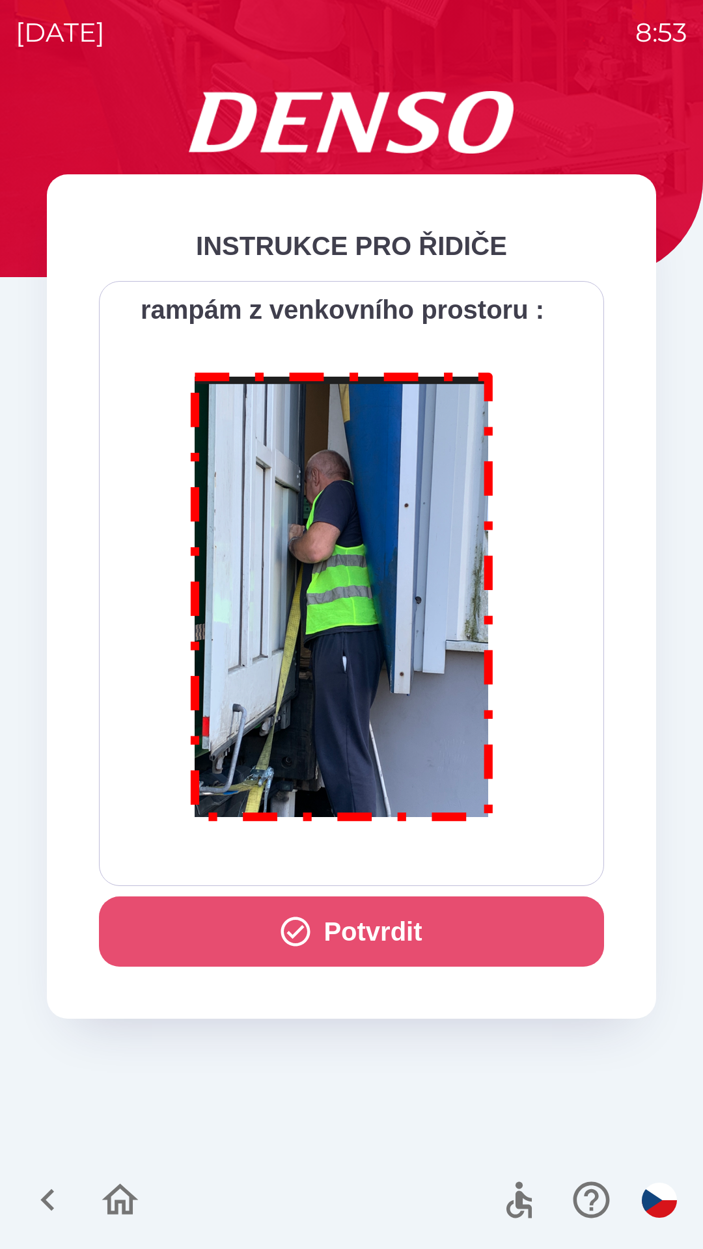
click at [453, 934] on button "Potvrdit" at bounding box center [351, 931] width 505 height 70
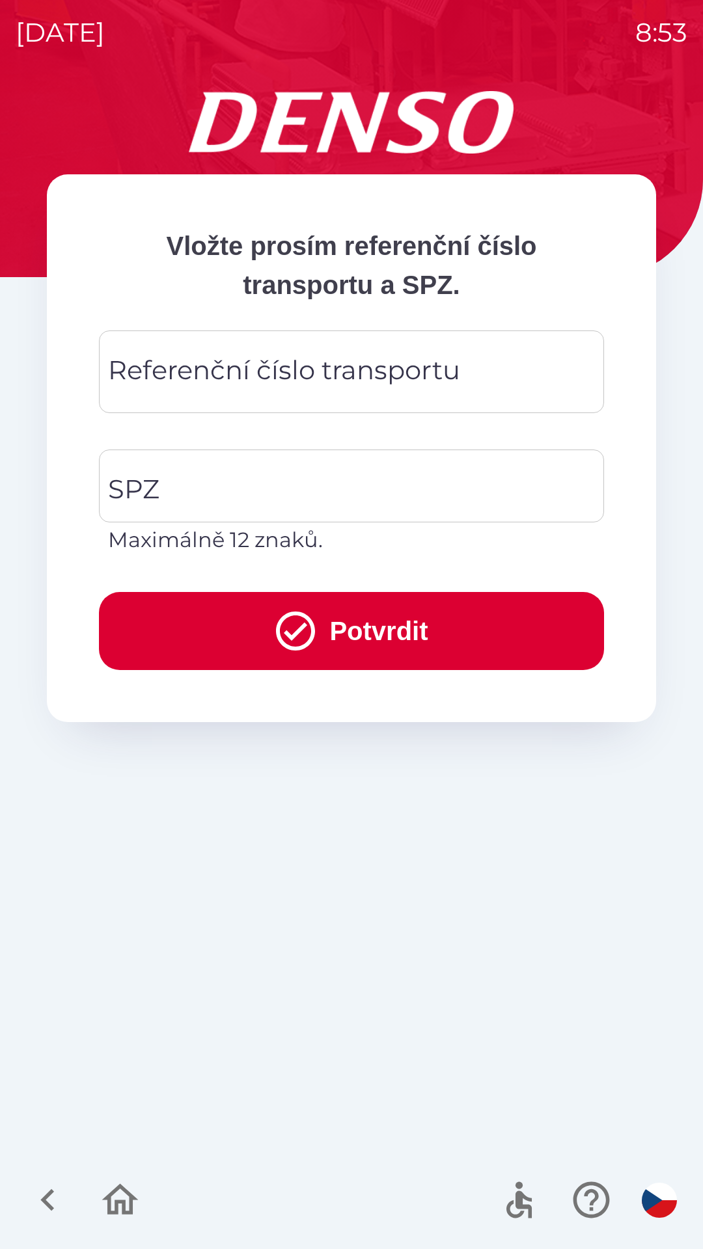
click at [312, 364] on div "Referenční číslo transportu Referenční číslo transportu" at bounding box center [351, 371] width 505 height 83
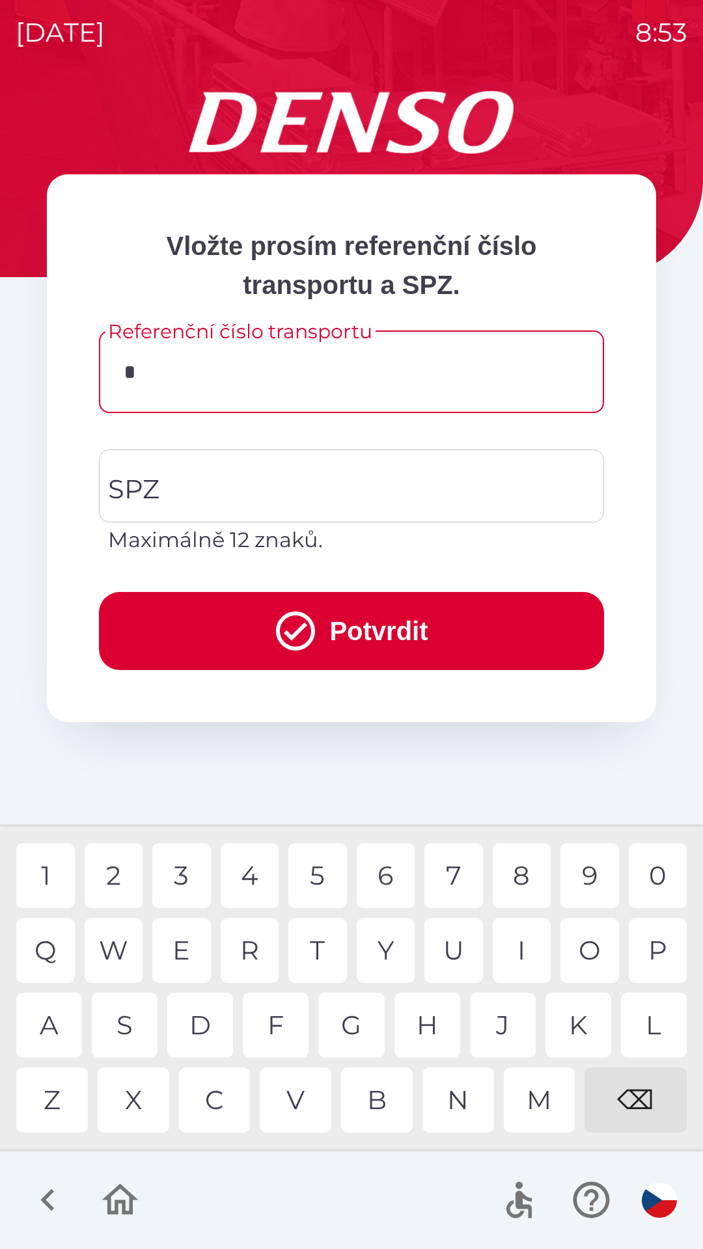
click at [185, 865] on div "3" at bounding box center [181, 875] width 59 height 65
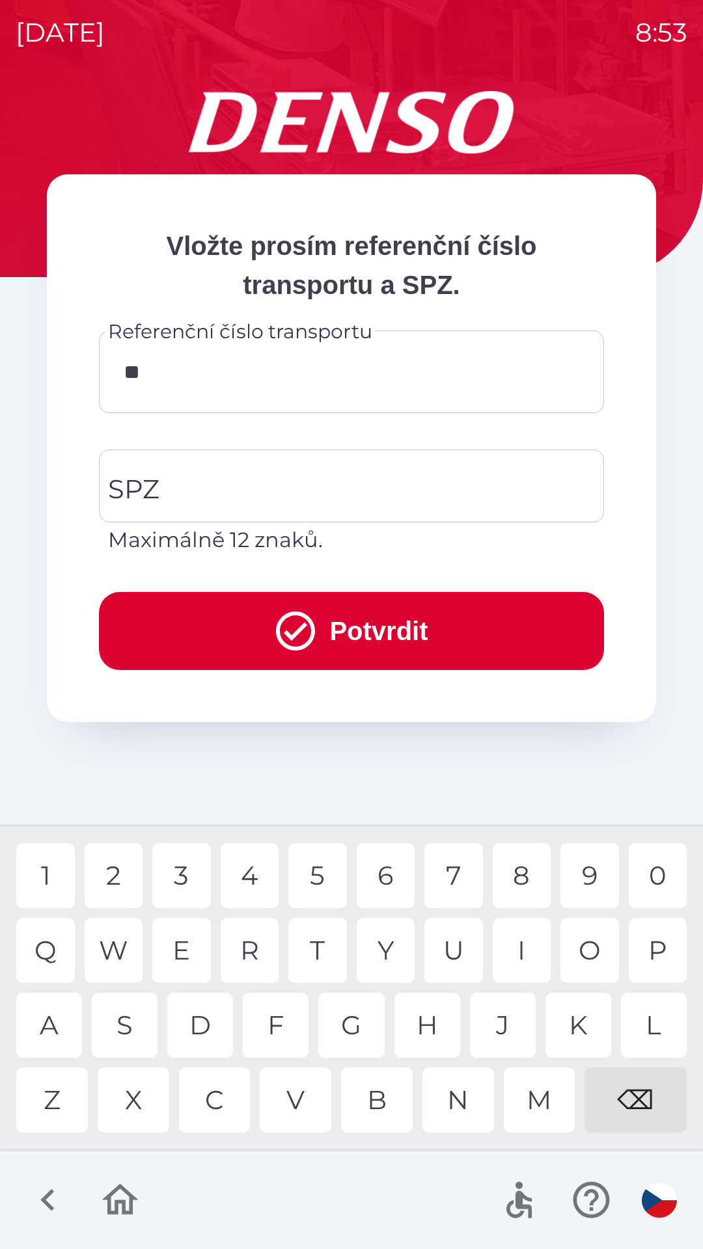
click at [247, 878] on div "4" at bounding box center [250, 875] width 59 height 65
click at [334, 868] on div "5" at bounding box center [317, 875] width 59 height 65
click at [181, 878] on div "3" at bounding box center [181, 875] width 59 height 65
click at [652, 878] on div "0" at bounding box center [657, 875] width 59 height 65
type input "******"
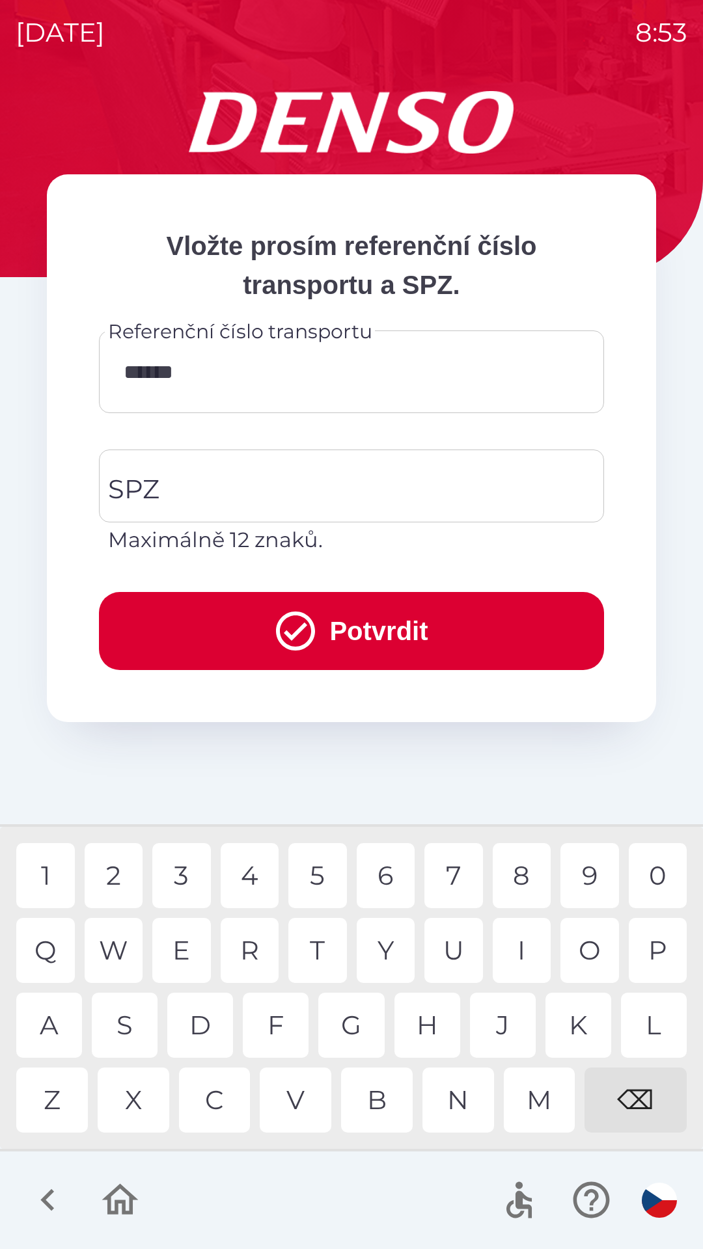
click at [195, 869] on div "3" at bounding box center [181, 875] width 59 height 65
click at [267, 487] on input "SPZ" at bounding box center [342, 485] width 474 height 61
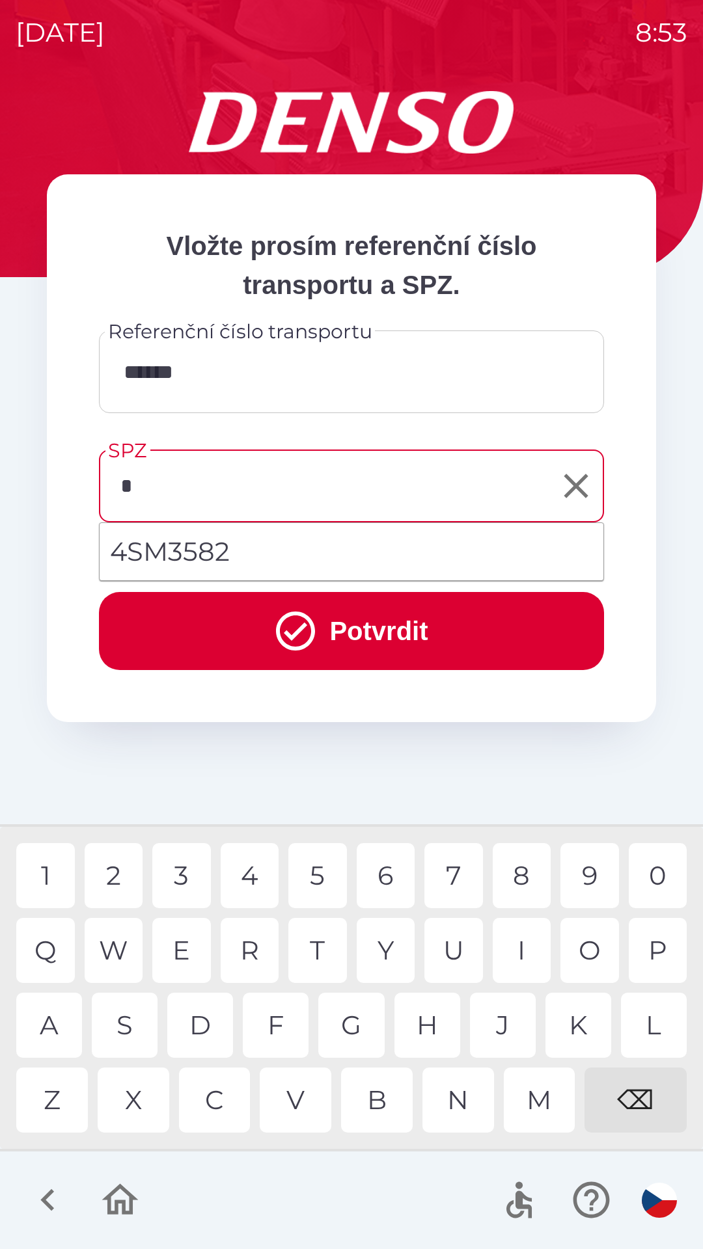
click at [312, 870] on div "5" at bounding box center [317, 875] width 59 height 65
click at [524, 870] on div "8" at bounding box center [521, 875] width 59 height 65
type input "*******"
click at [388, 626] on button "Potvrdit" at bounding box center [351, 631] width 505 height 78
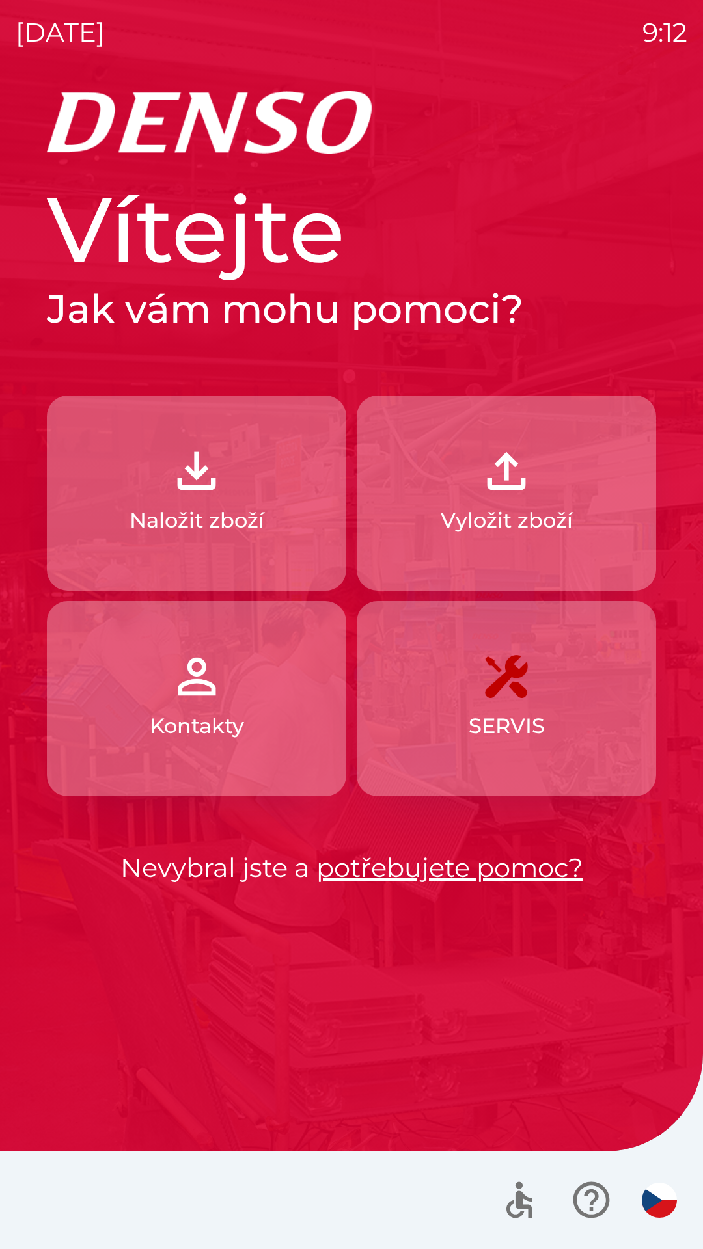
click at [497, 489] on img "button" at bounding box center [506, 470] width 57 height 57
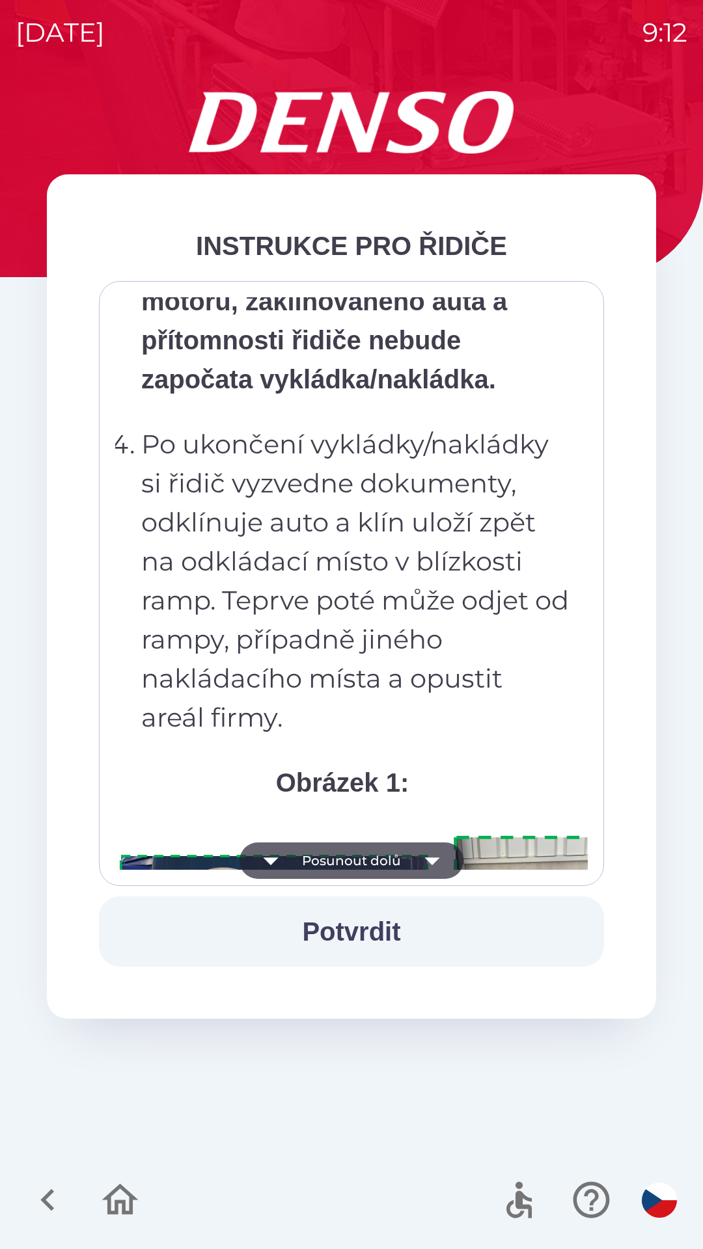
scroll to position [7311, 0]
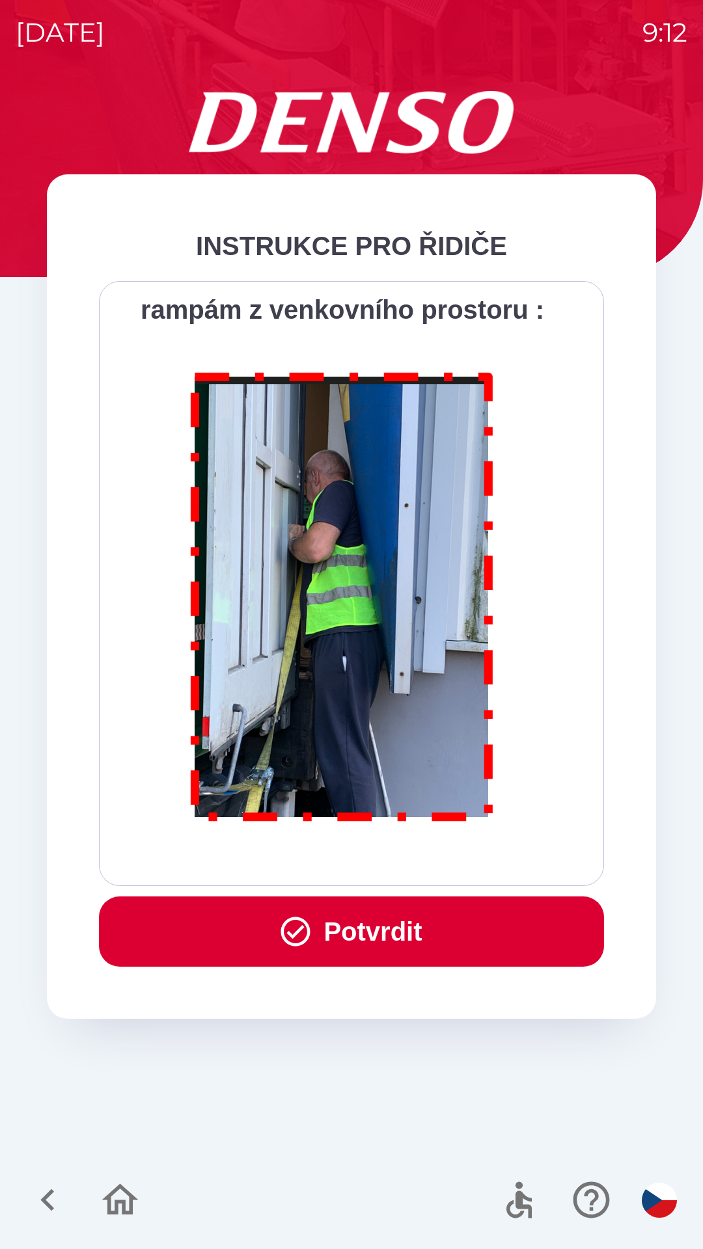
click at [387, 920] on button "Potvrdit" at bounding box center [351, 931] width 505 height 70
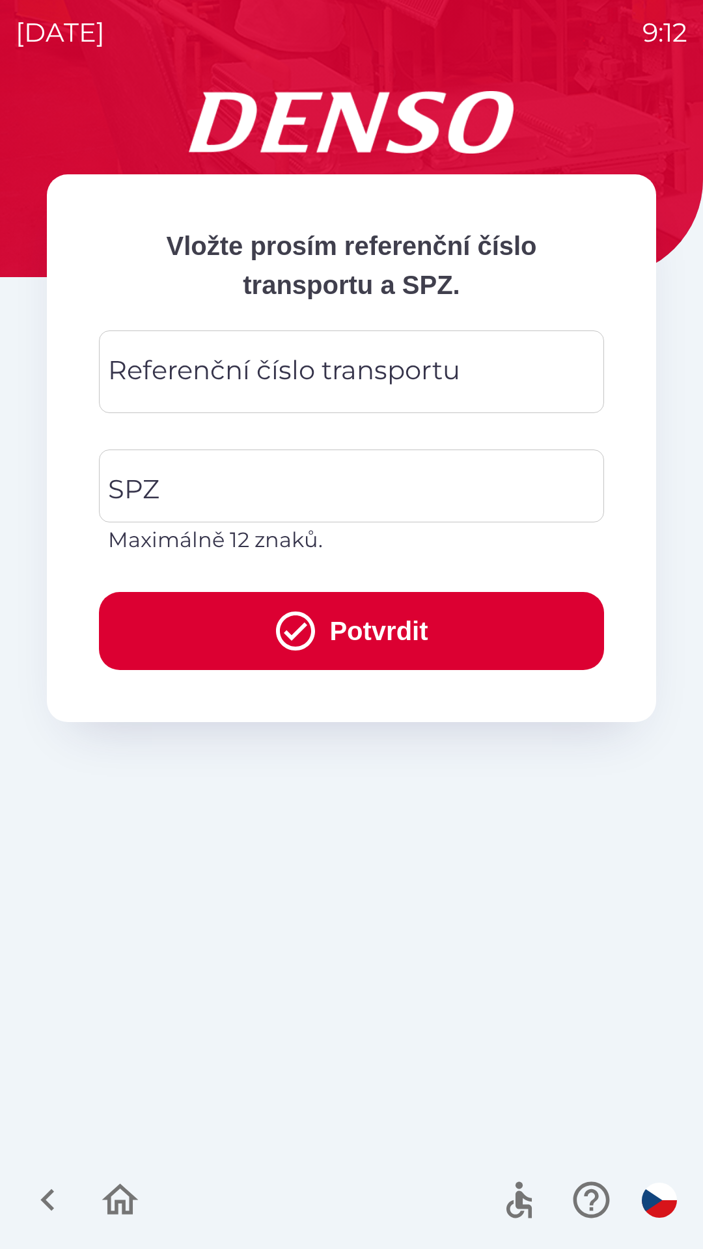
click at [341, 359] on div "Referenční číslo transportu Referenční číslo transportu" at bounding box center [351, 371] width 505 height 83
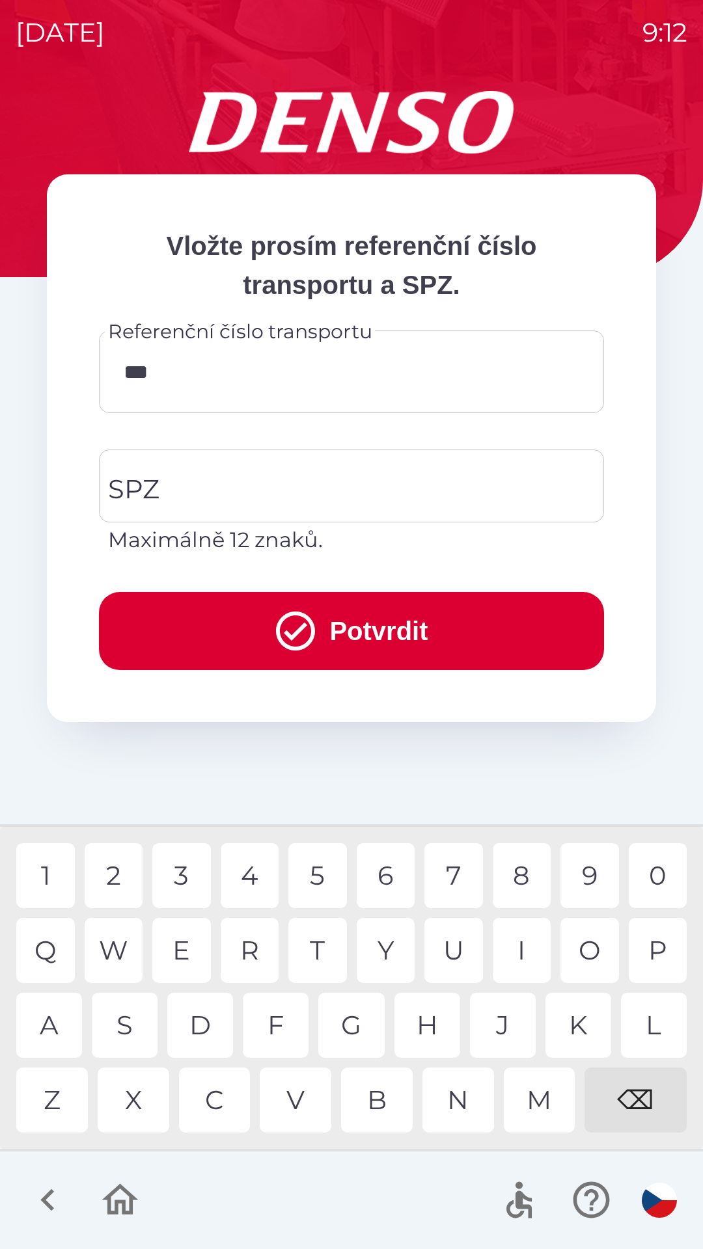
click at [174, 865] on div "3" at bounding box center [181, 875] width 59 height 65
click at [664, 872] on div "0" at bounding box center [657, 875] width 59 height 65
type input "*******"
click at [520, 870] on div "8" at bounding box center [521, 875] width 59 height 65
click at [296, 474] on input "SPZ" at bounding box center [342, 485] width 474 height 61
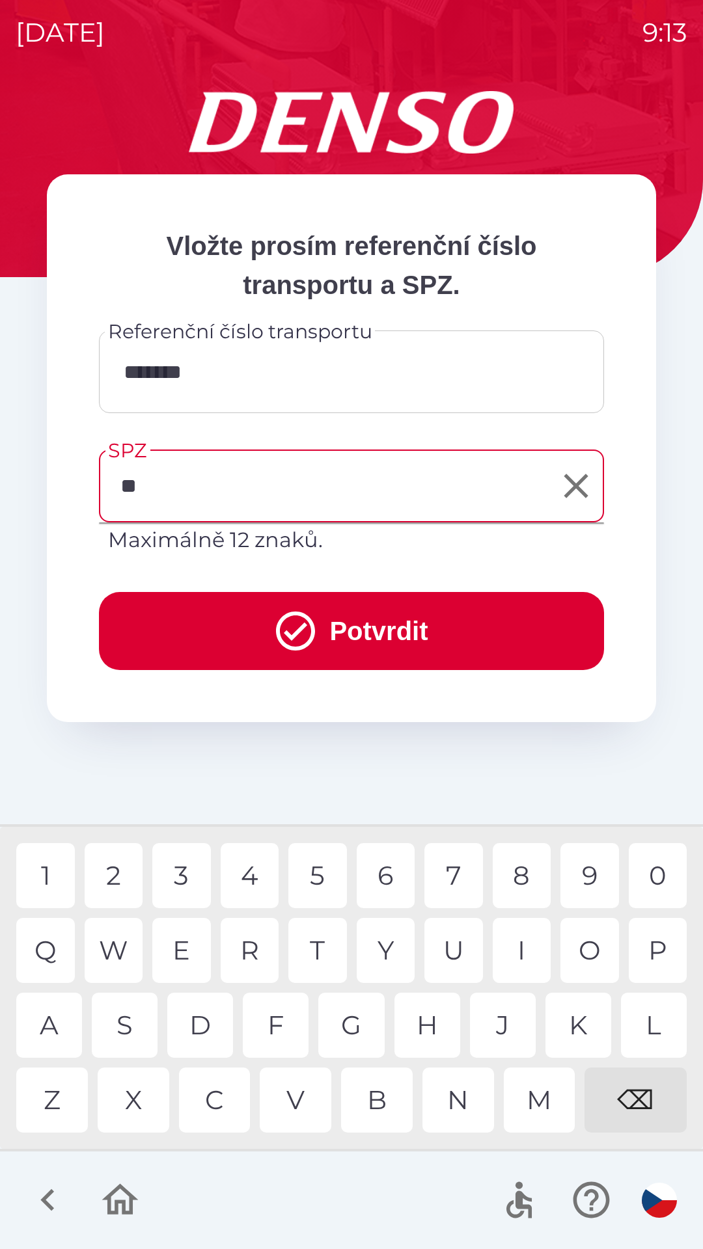
click at [507, 1029] on div "J" at bounding box center [503, 1025] width 66 height 65
click at [41, 859] on div "1" at bounding box center [45, 875] width 59 height 65
click at [182, 873] on div "3" at bounding box center [181, 875] width 59 height 65
type input "*******"
click at [389, 610] on button "Potvrdit" at bounding box center [351, 631] width 505 height 78
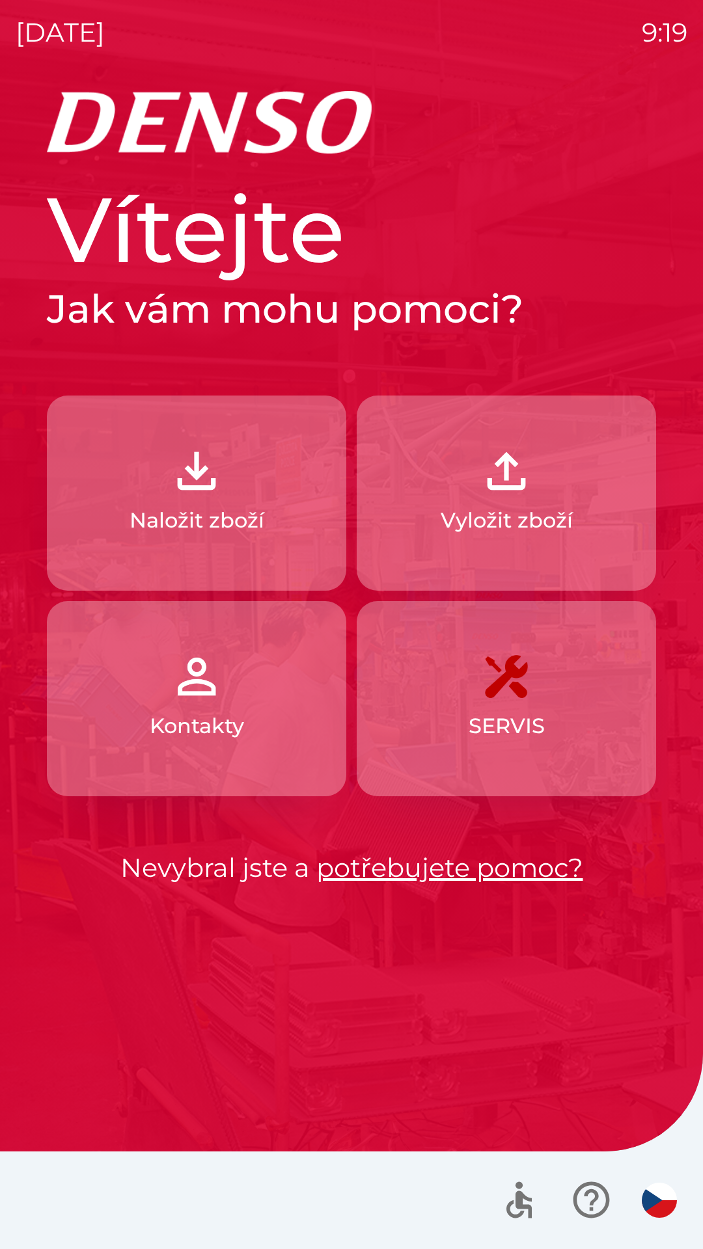
click at [512, 502] on button "Vyložit zboží" at bounding box center [506, 493] width 299 height 195
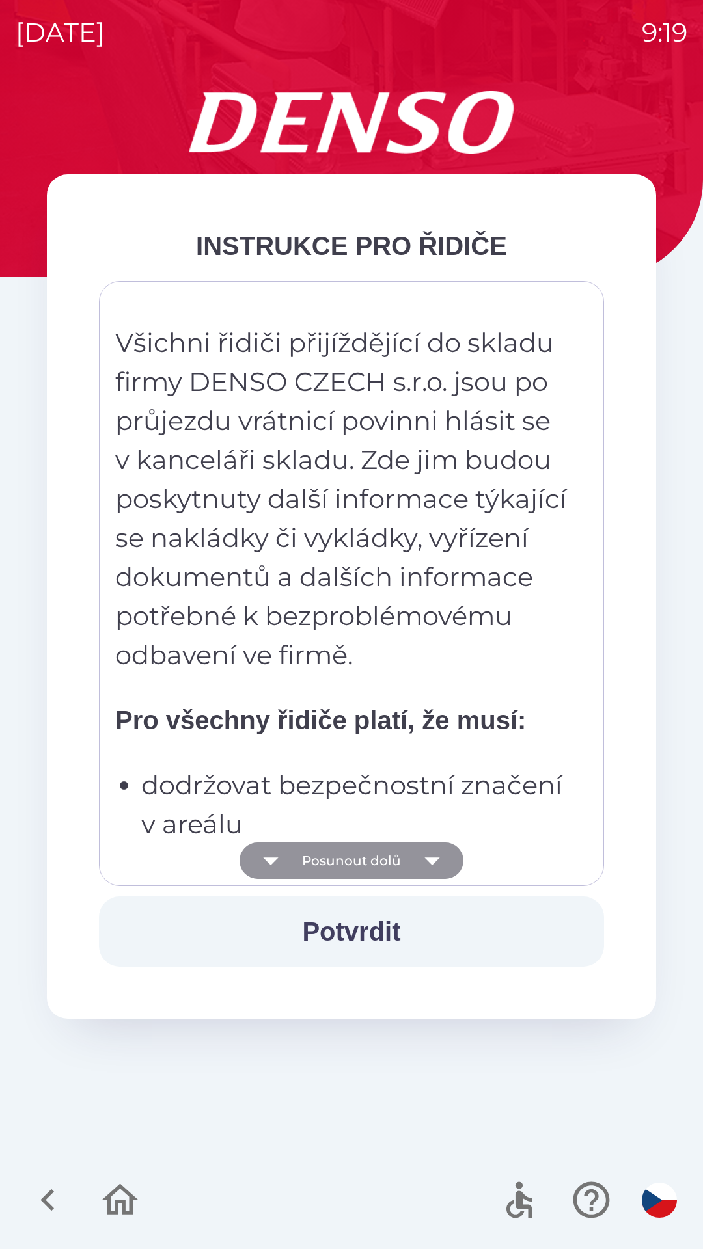
click at [437, 855] on icon "button" at bounding box center [432, 860] width 36 height 36
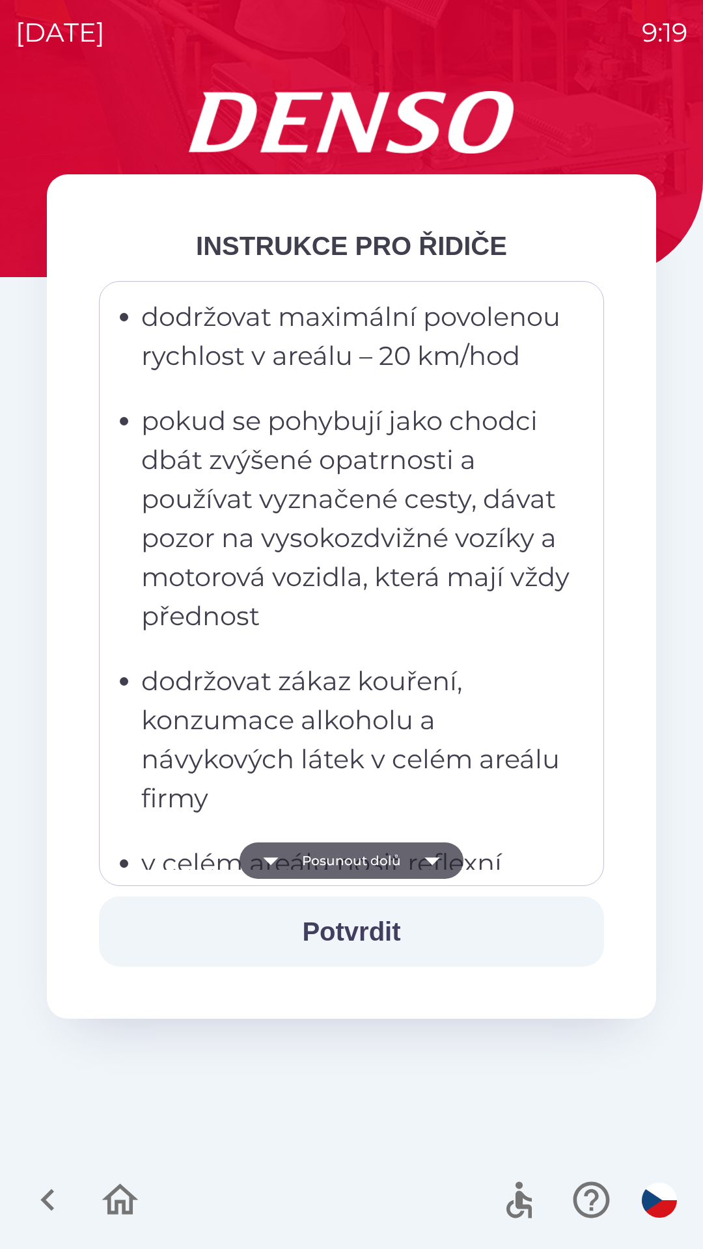
click at [437, 860] on icon "button" at bounding box center [432, 860] width 36 height 36
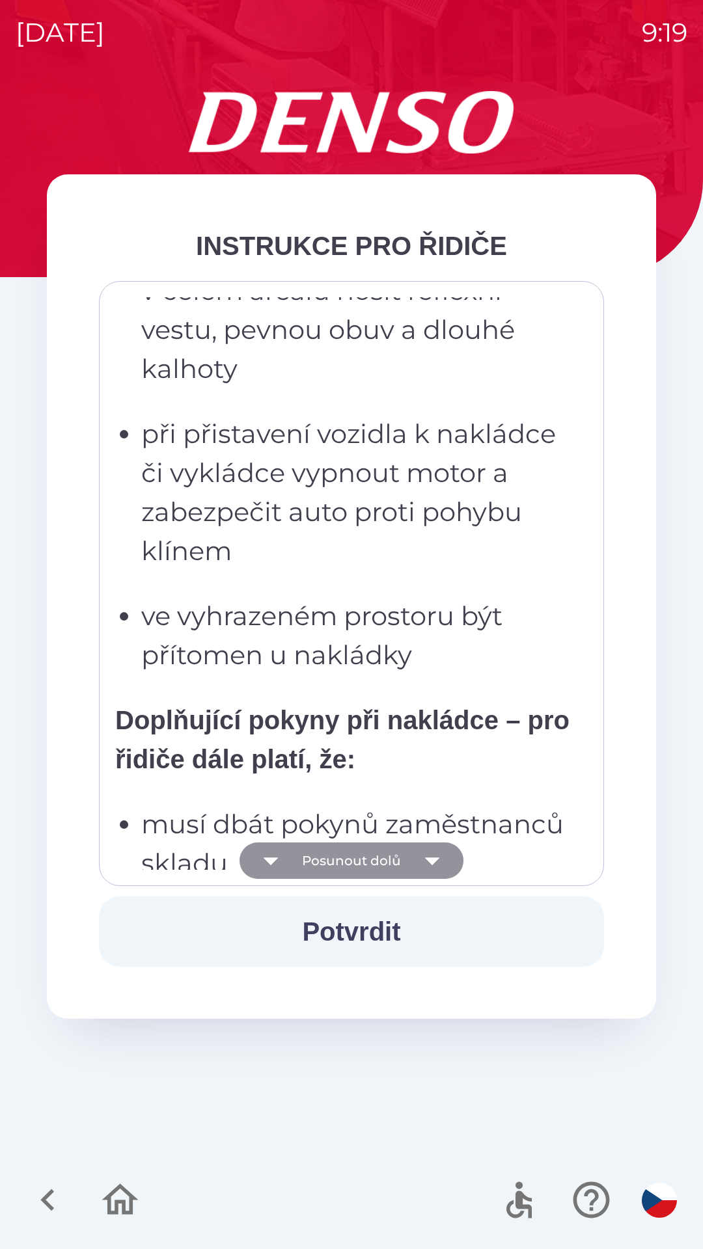
click at [436, 862] on icon "button" at bounding box center [432, 860] width 36 height 36
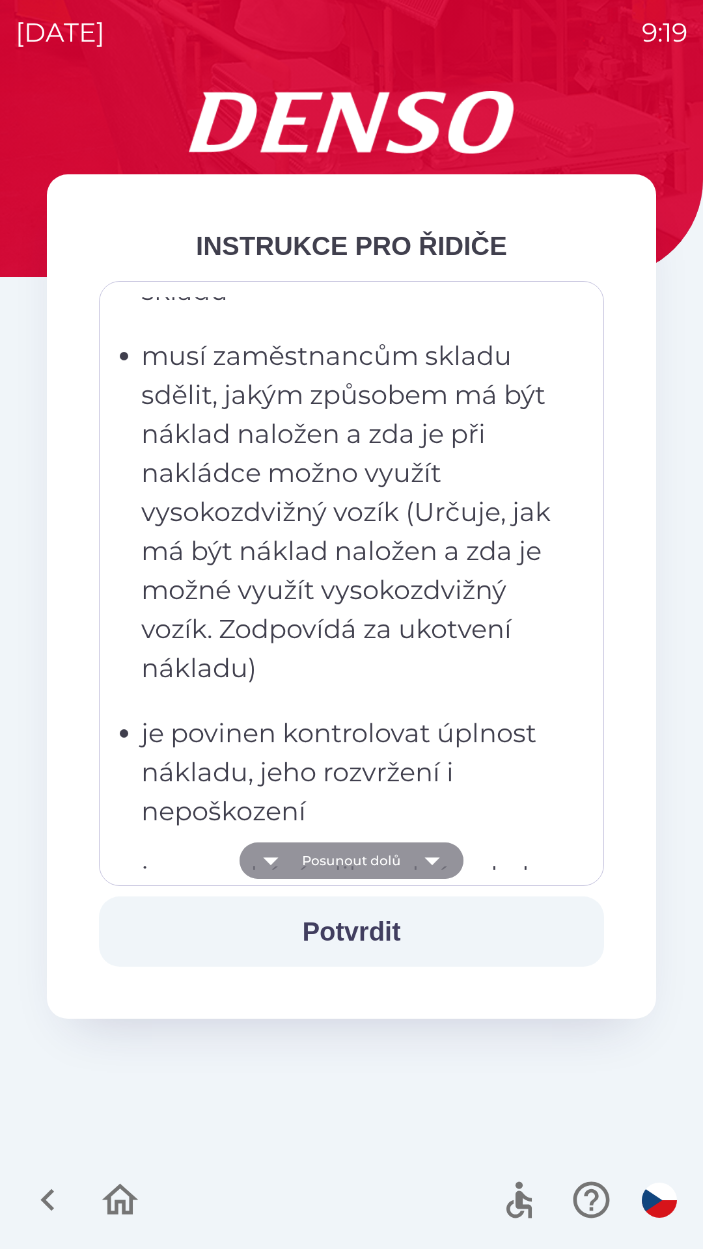
click at [437, 863] on icon "button" at bounding box center [432, 860] width 36 height 36
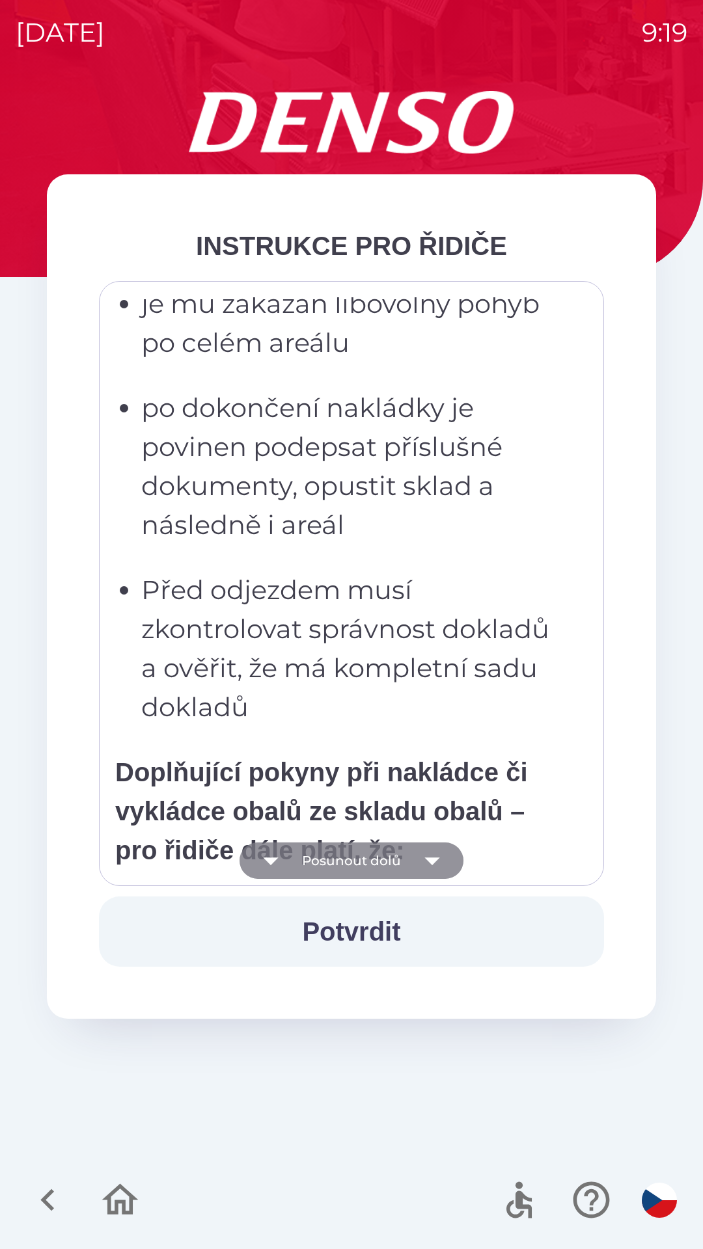
click at [441, 869] on icon "button" at bounding box center [432, 860] width 36 height 36
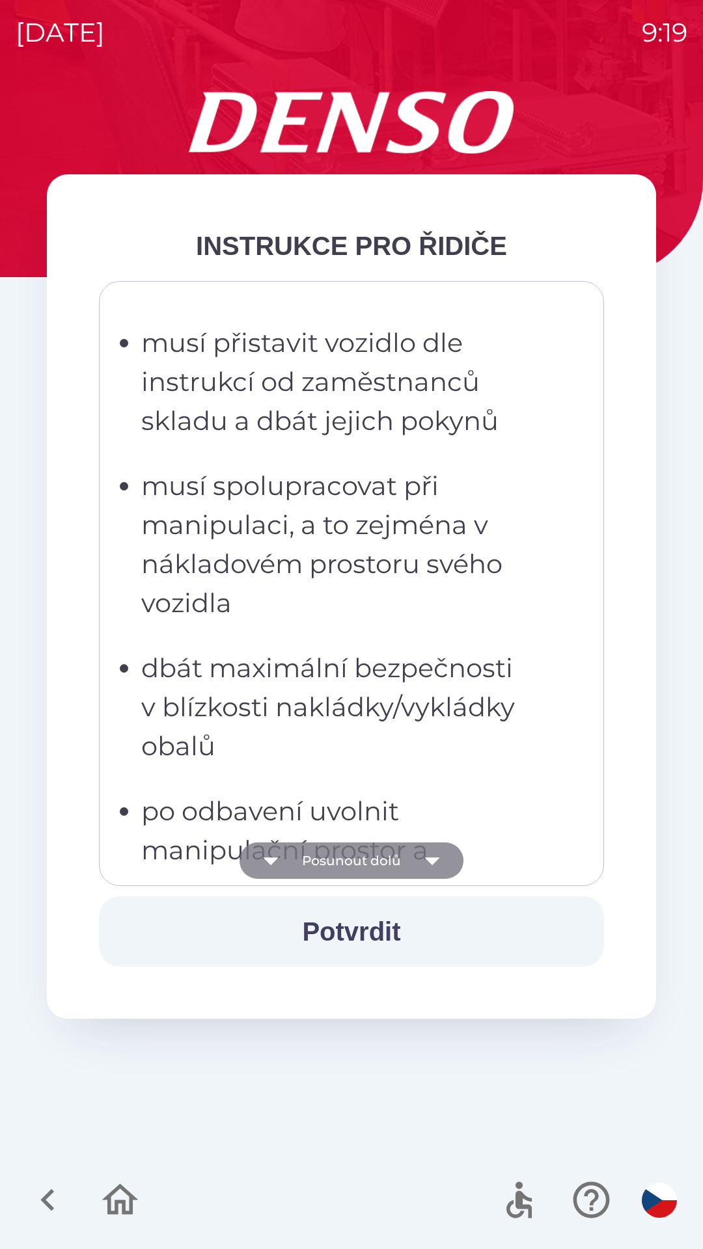
click at [436, 864] on icon "button" at bounding box center [432, 860] width 36 height 36
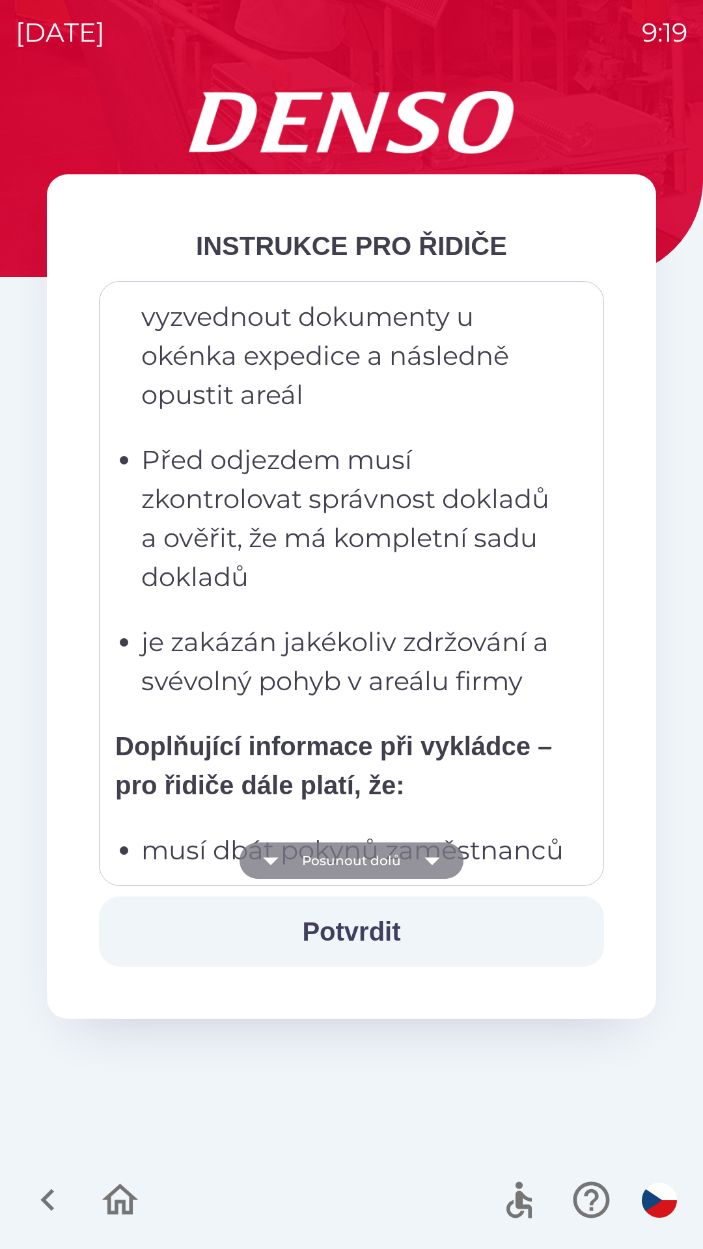
click at [436, 858] on icon "button" at bounding box center [431, 861] width 15 height 8
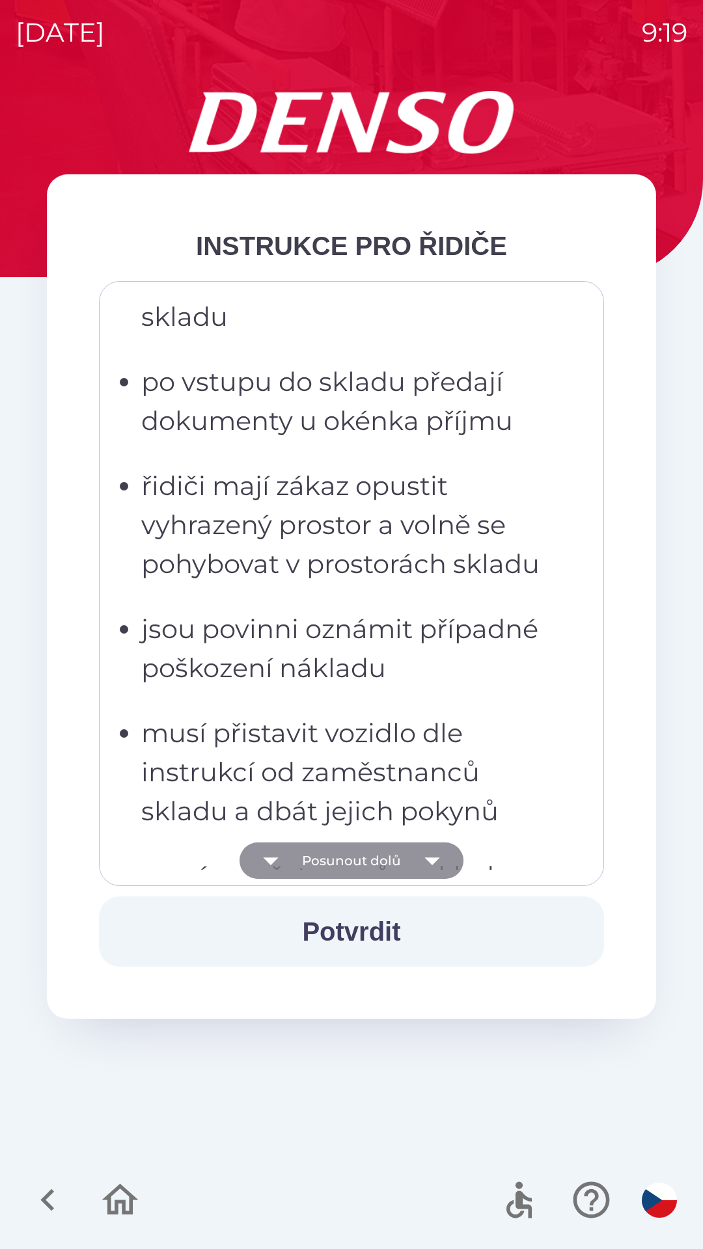
click at [440, 865] on icon "button" at bounding box center [432, 860] width 36 height 36
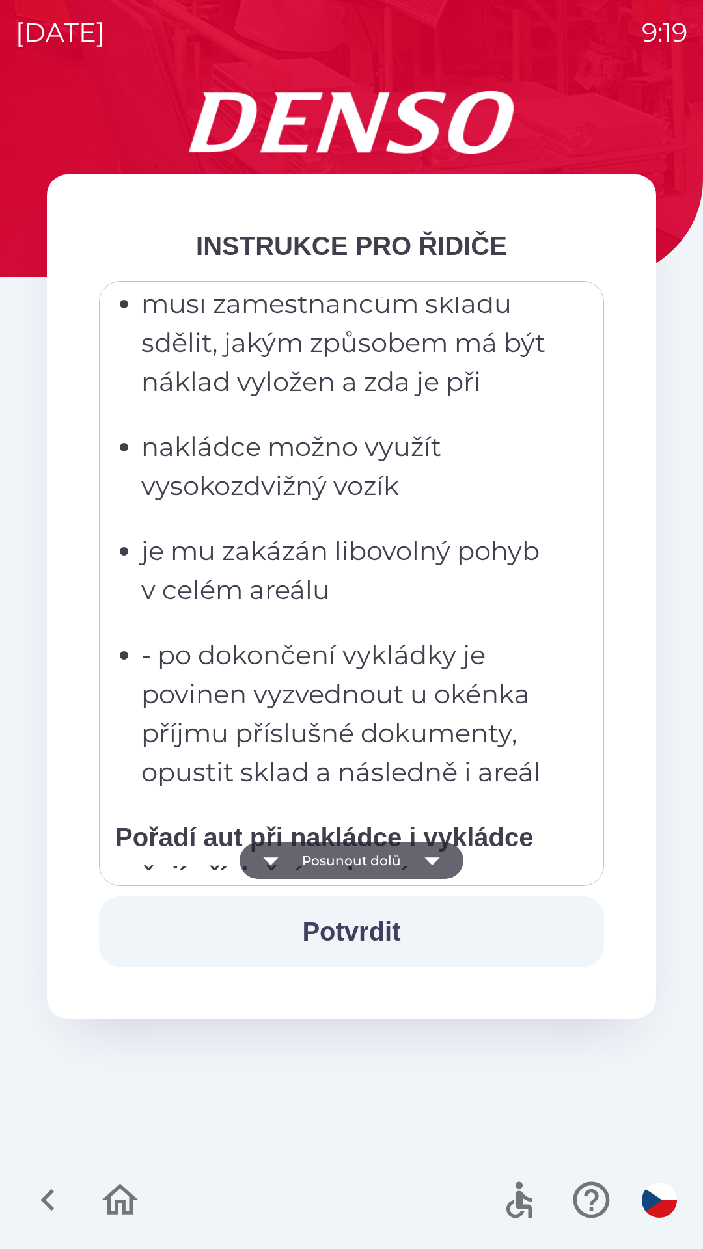
click at [433, 859] on icon "button" at bounding box center [431, 861] width 15 height 8
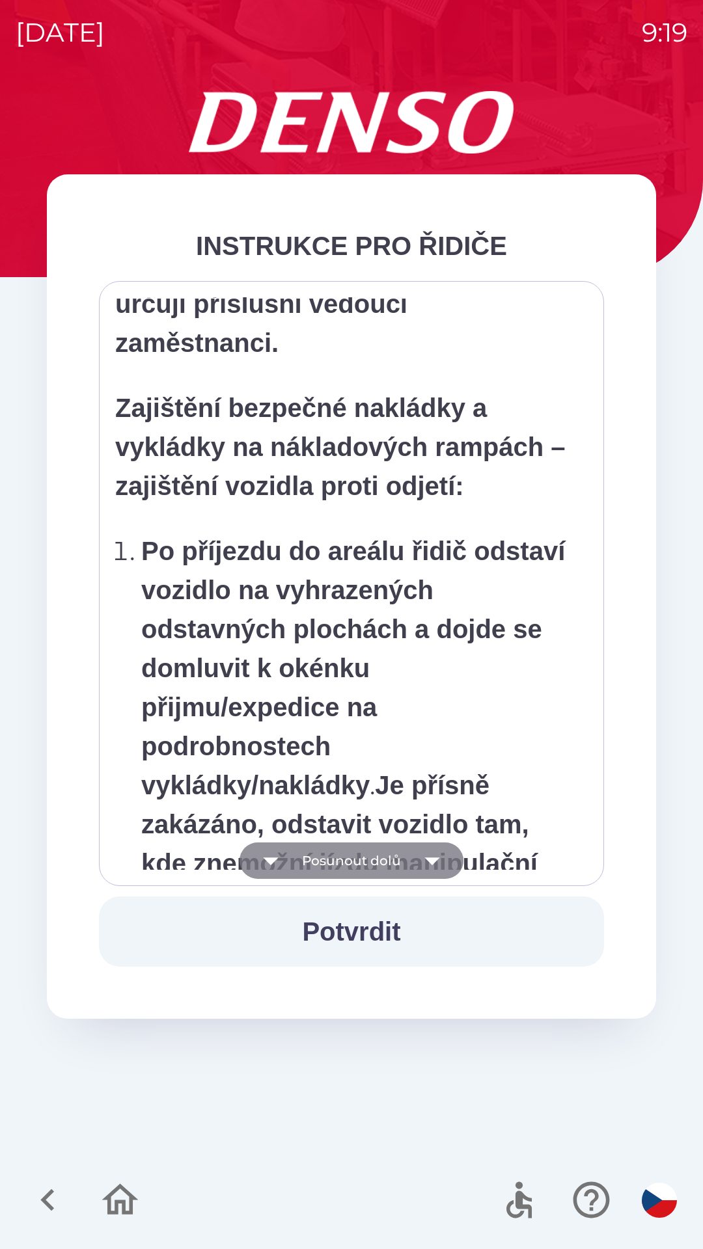
click at [437, 868] on icon "button" at bounding box center [432, 860] width 36 height 36
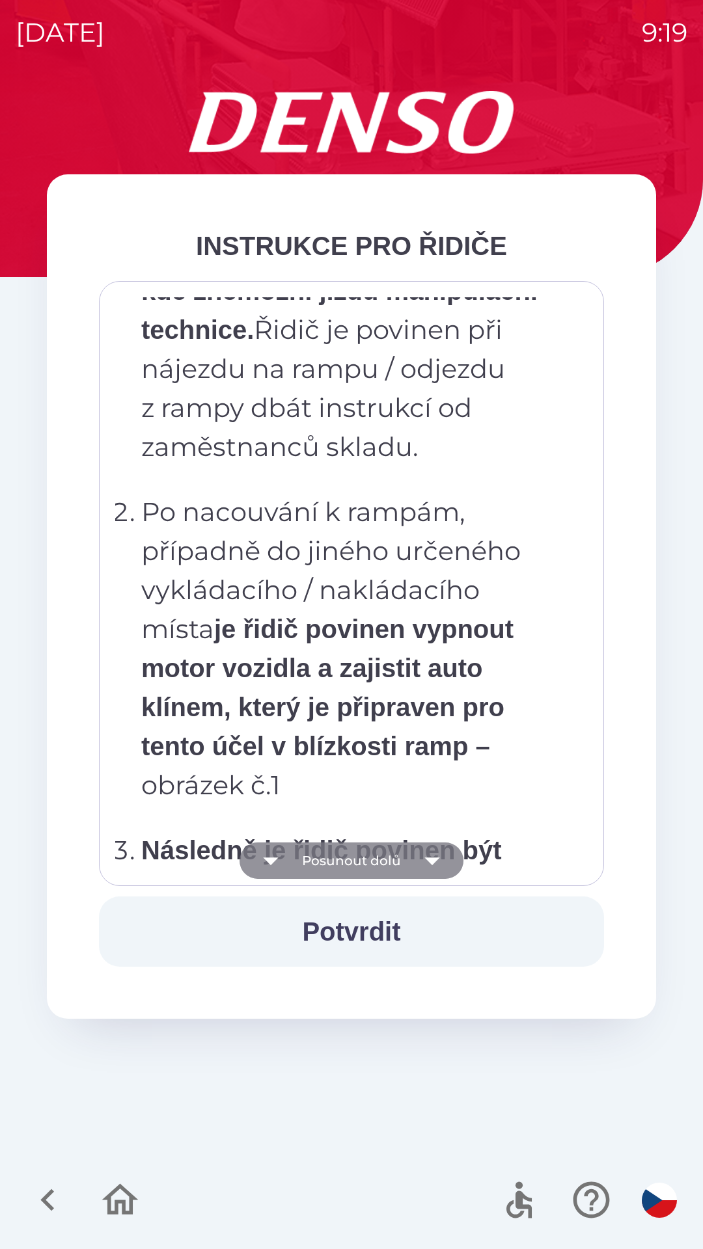
click at [436, 863] on icon "button" at bounding box center [432, 860] width 36 height 36
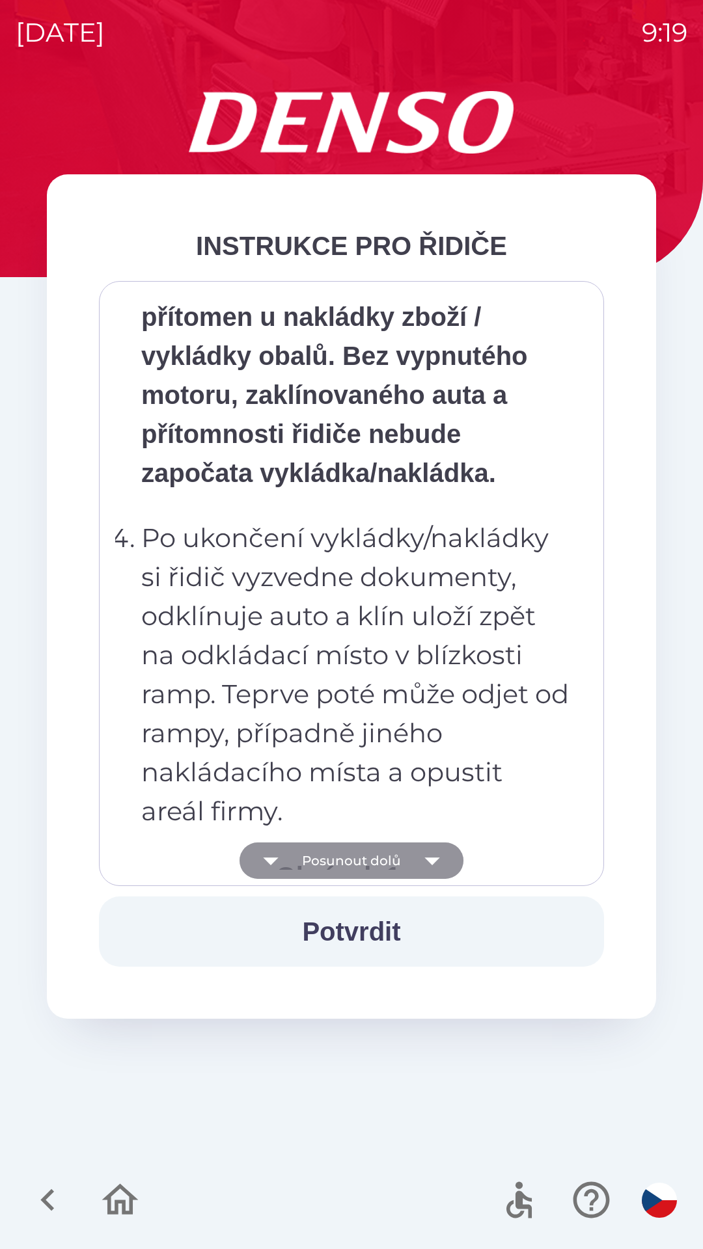
click at [437, 865] on icon "button" at bounding box center [432, 860] width 36 height 36
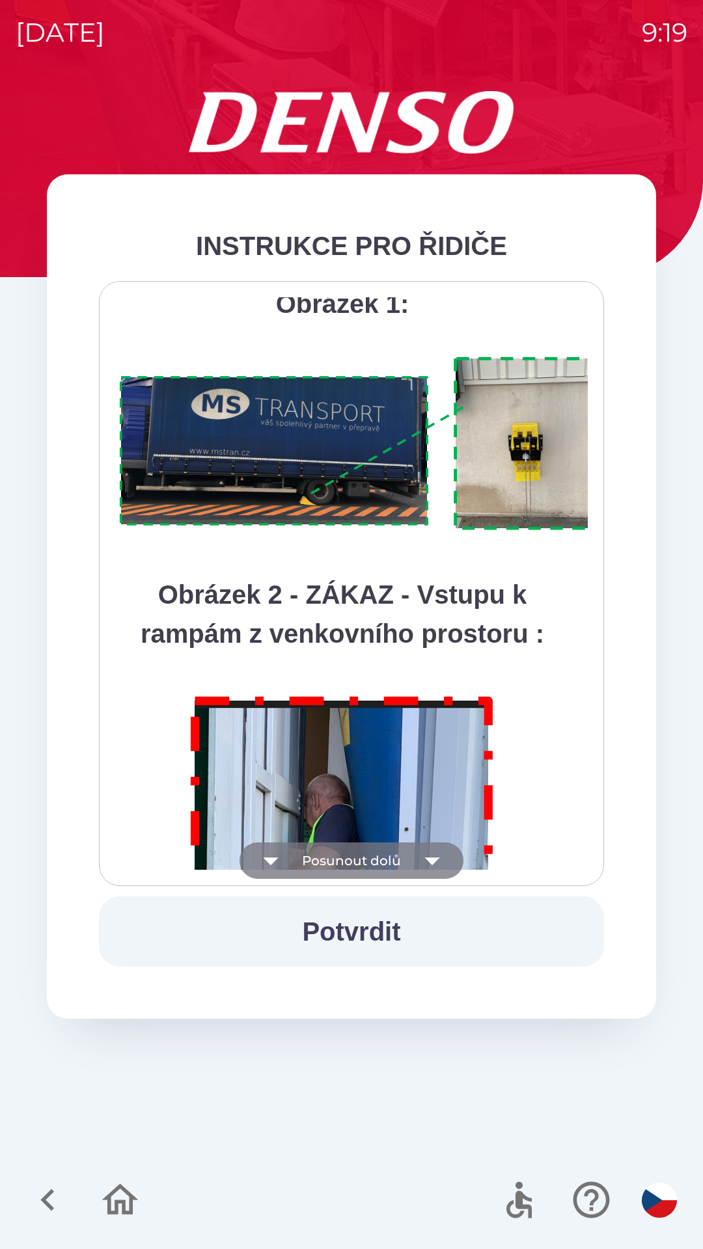
click at [433, 860] on icon "button" at bounding box center [431, 861] width 15 height 8
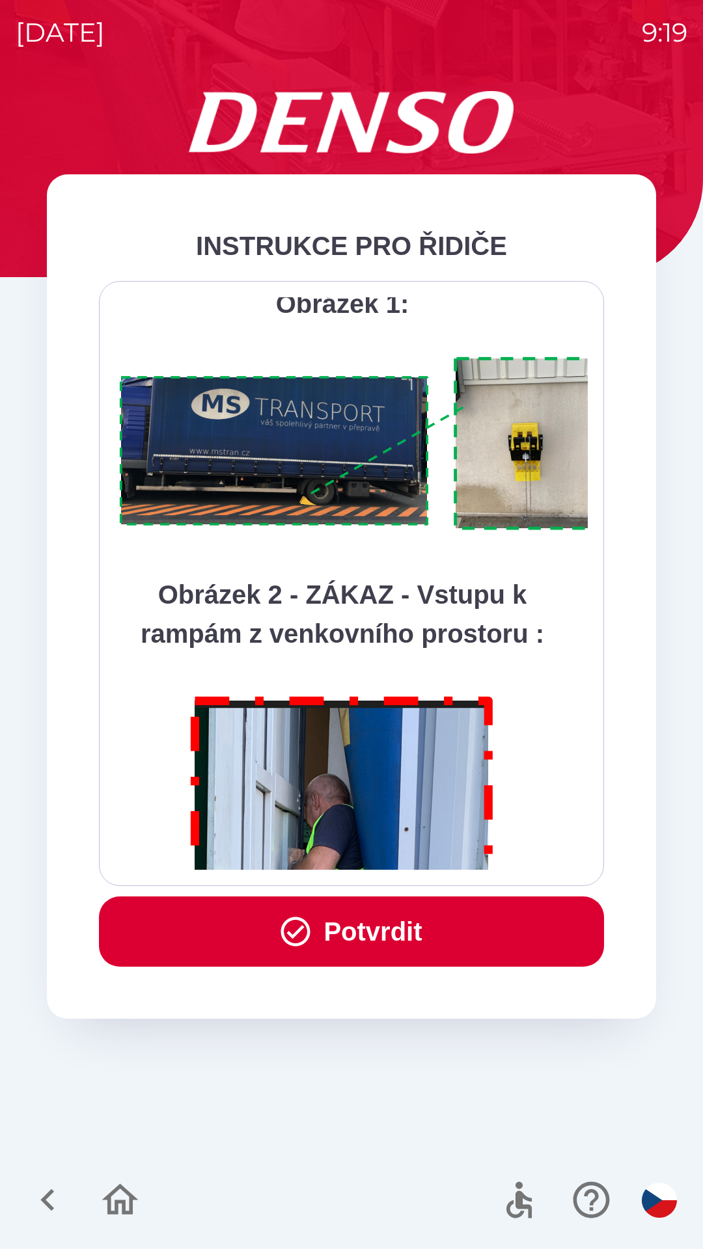
scroll to position [7311, 0]
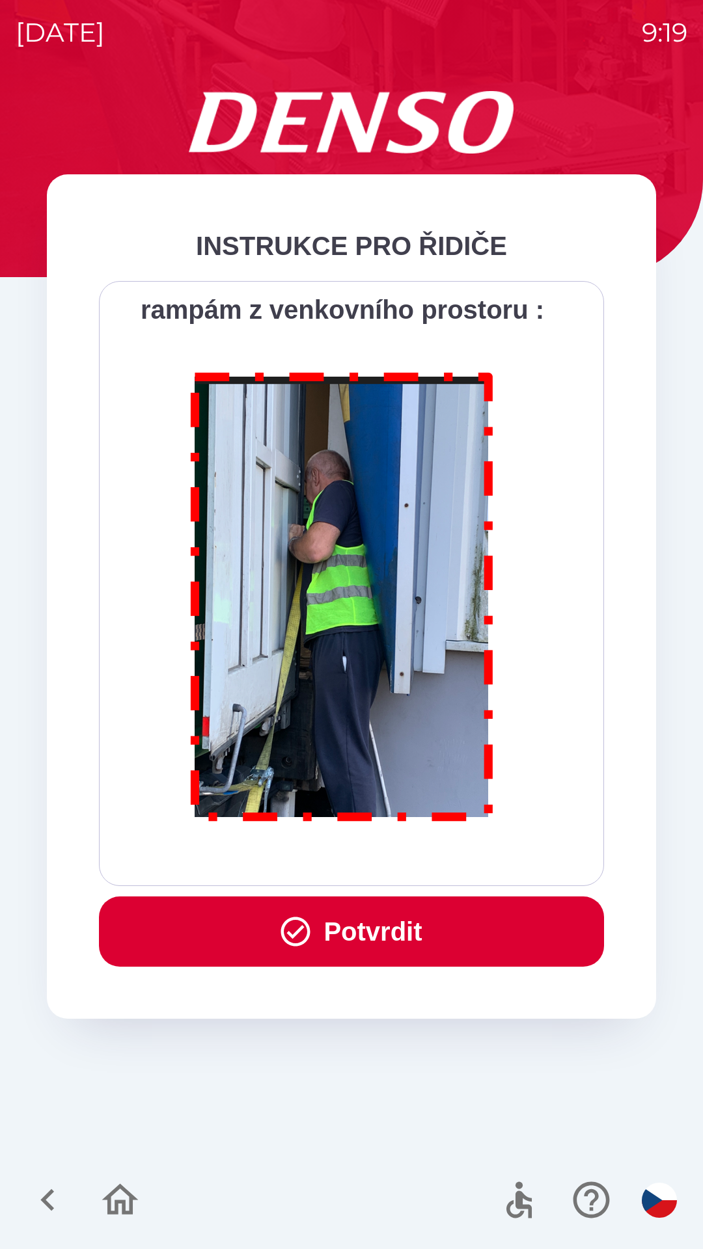
click at [412, 927] on button "Potvrdit" at bounding box center [351, 931] width 505 height 70
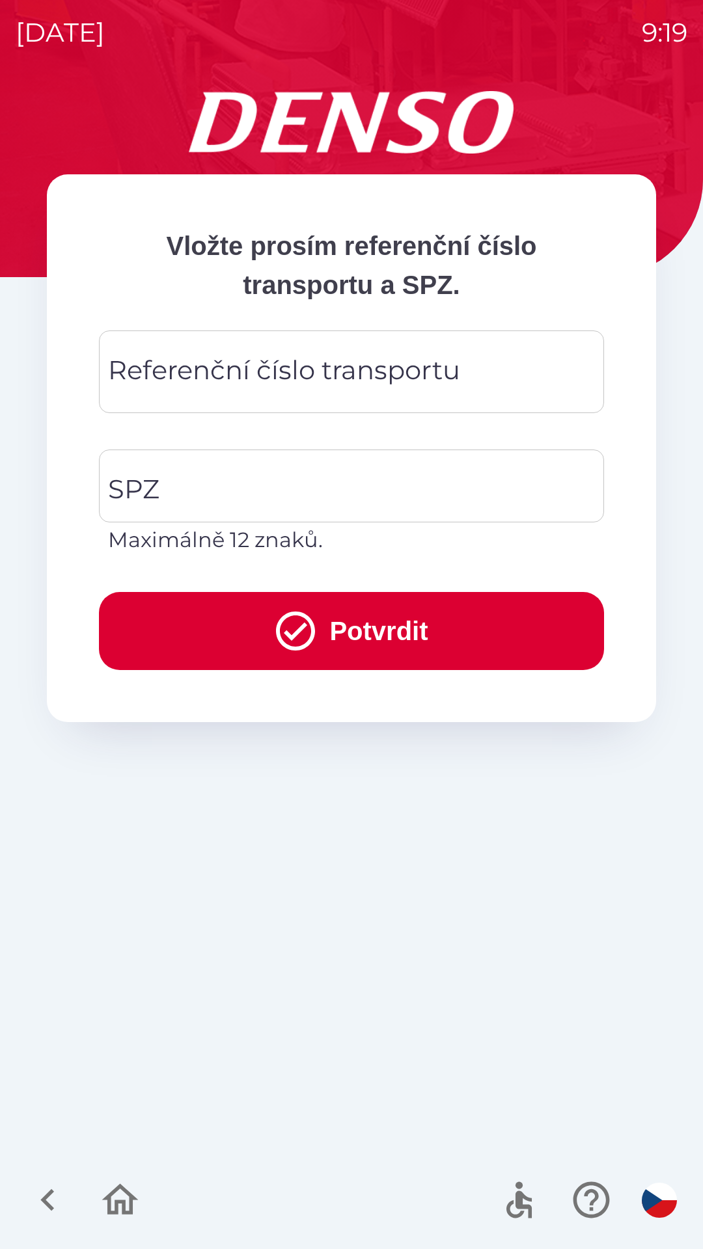
click at [176, 365] on div "Referenční číslo transportu Referenční číslo transportu" at bounding box center [351, 371] width 505 height 83
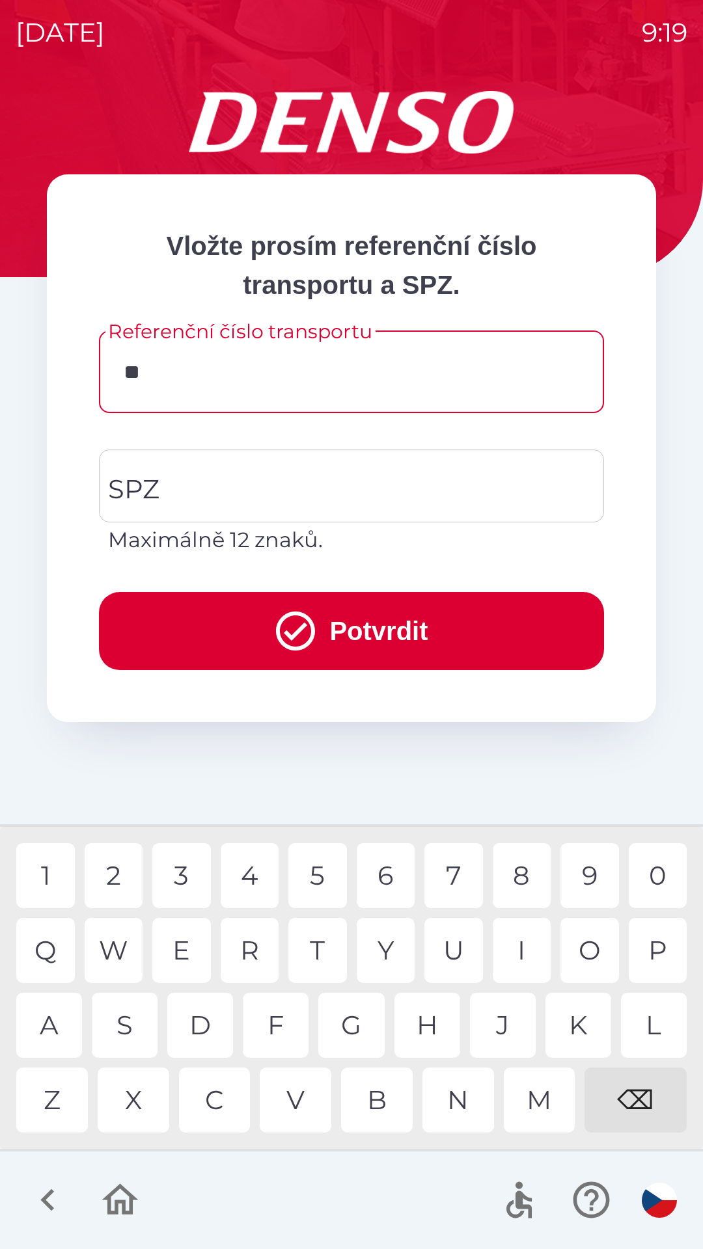
click at [651, 877] on div "0" at bounding box center [657, 875] width 59 height 65
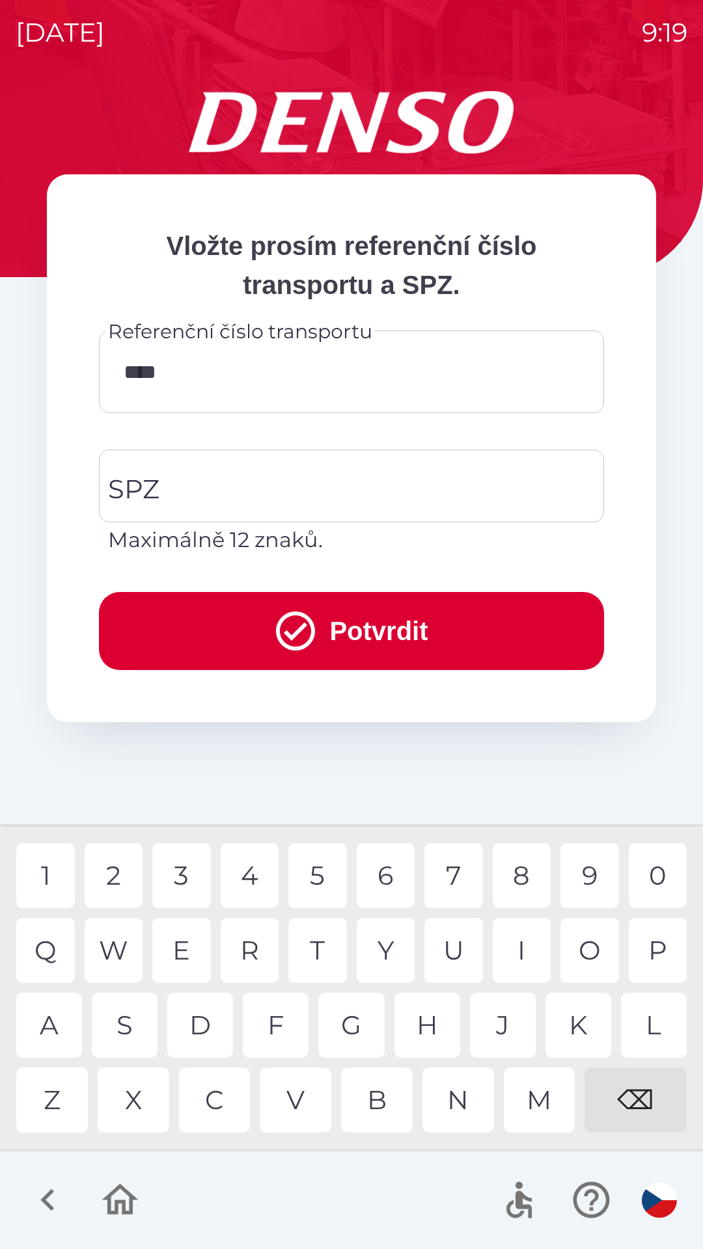
click at [660, 877] on div "0" at bounding box center [657, 875] width 59 height 65
type input "*******"
click at [525, 871] on div "8" at bounding box center [521, 875] width 59 height 65
click at [221, 481] on input "SPZ" at bounding box center [342, 485] width 474 height 61
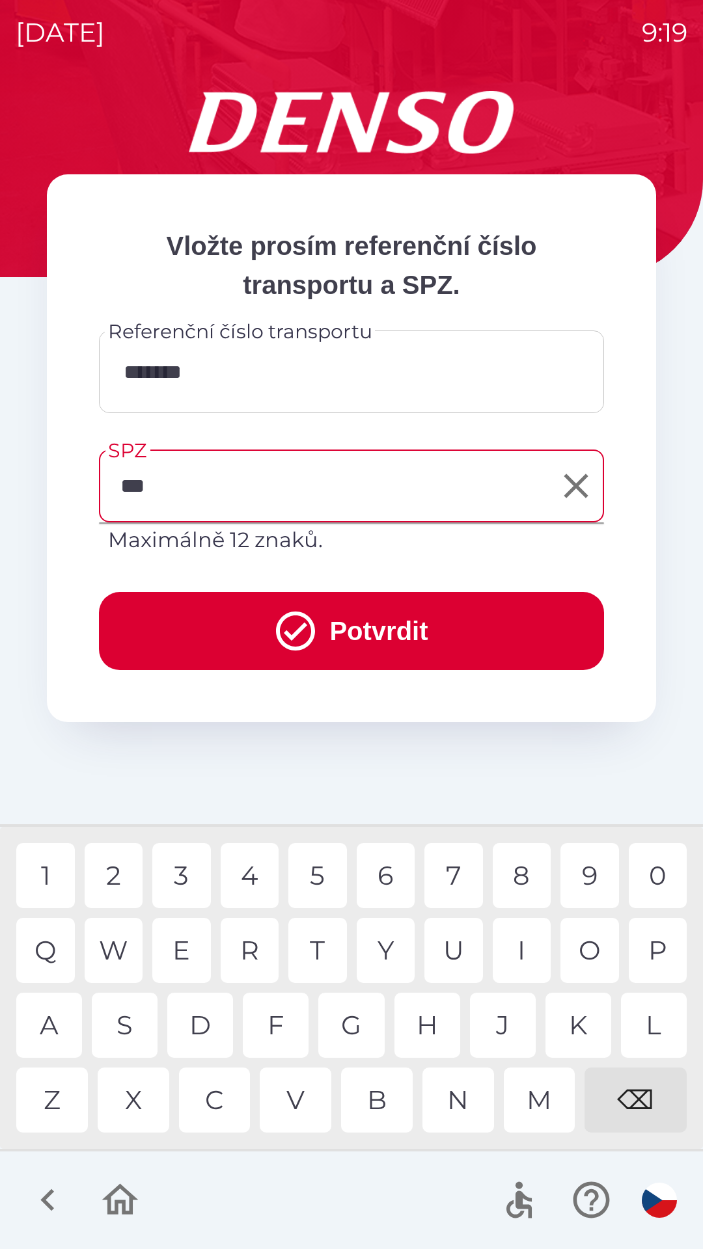
click at [455, 867] on div "7" at bounding box center [453, 875] width 59 height 65
click at [580, 874] on div "9" at bounding box center [589, 875] width 59 height 65
type input "*******"
click at [655, 878] on div "0" at bounding box center [657, 875] width 59 height 65
click at [375, 626] on button "Potvrdit" at bounding box center [351, 631] width 505 height 78
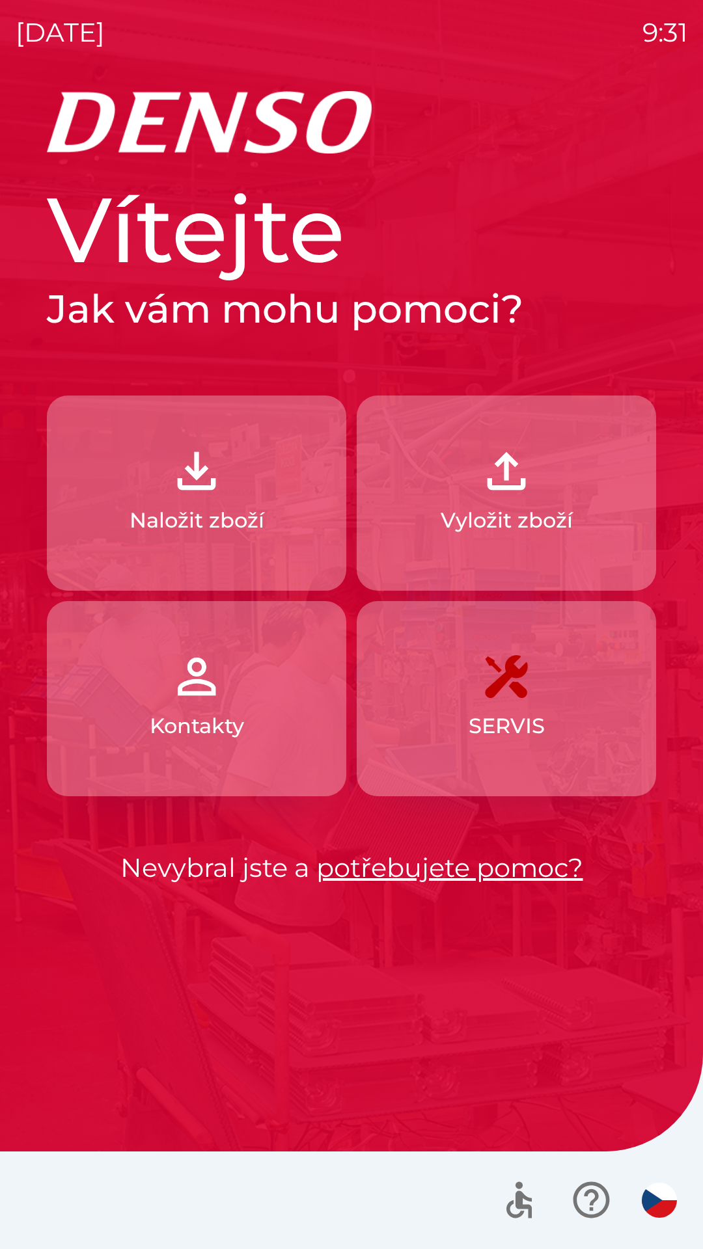
click at [215, 526] on p "Naložit zboží" at bounding box center [196, 520] width 135 height 31
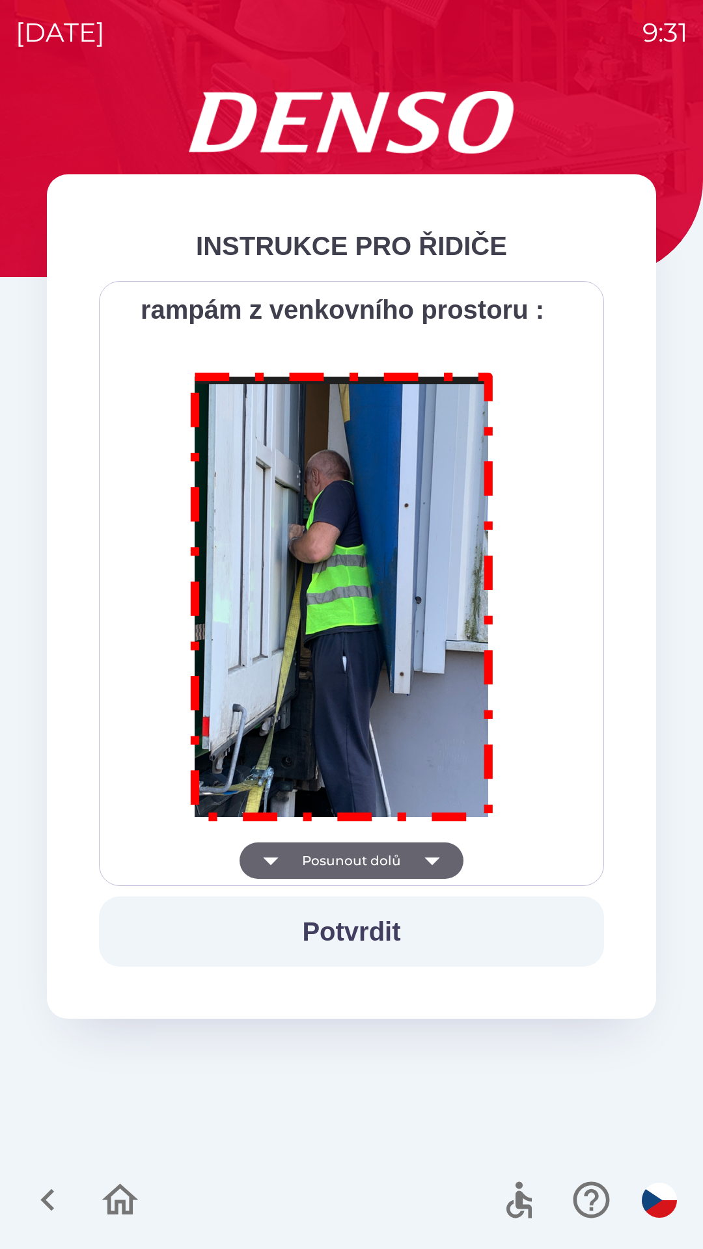
scroll to position [7311, 0]
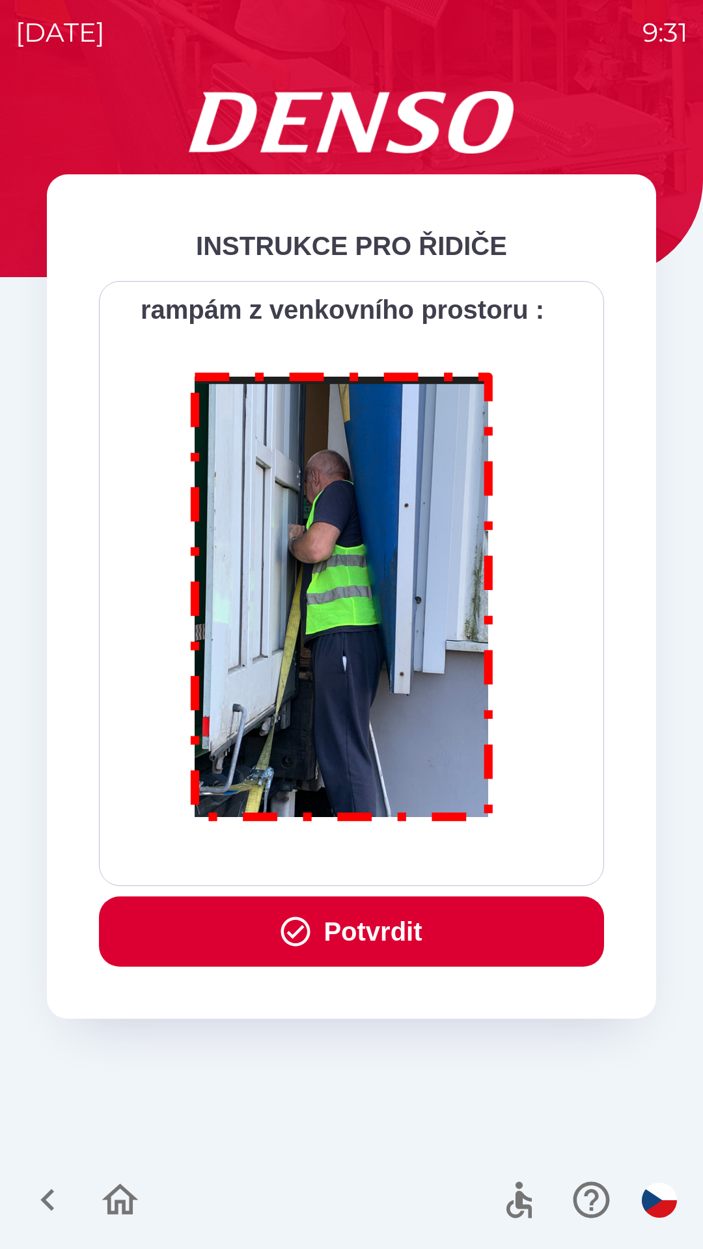
click at [358, 926] on button "Potvrdit" at bounding box center [351, 931] width 505 height 70
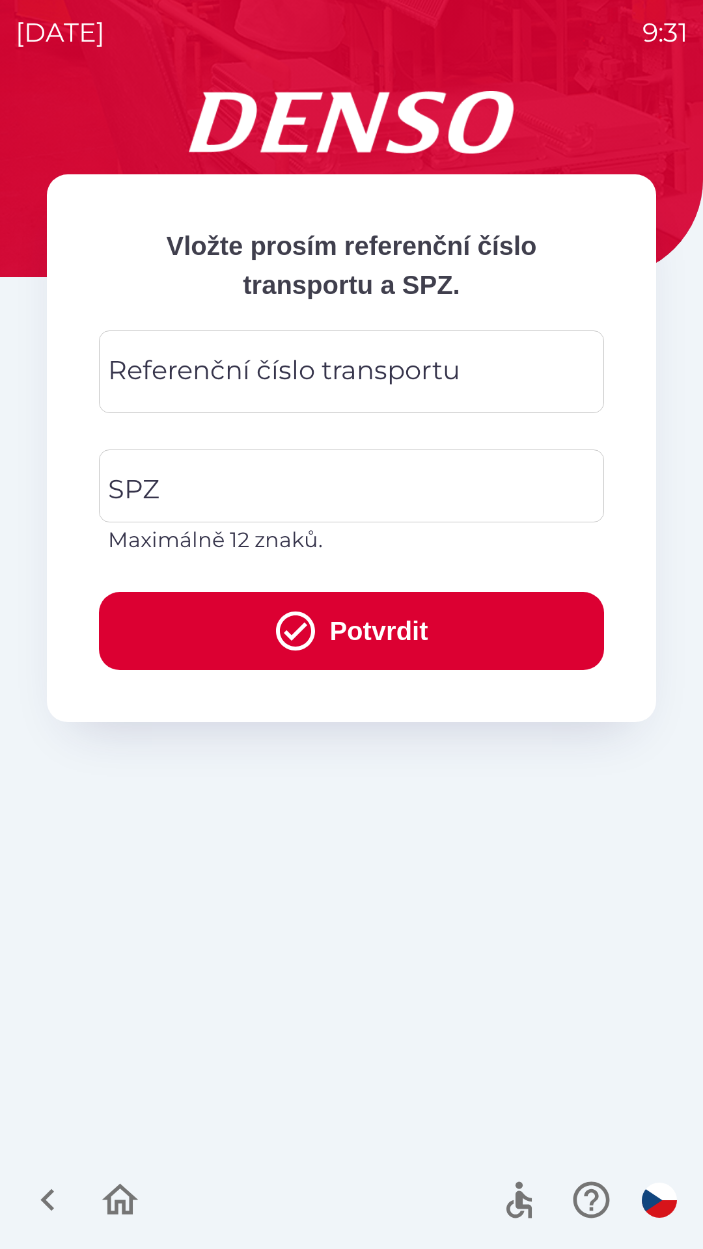
click at [171, 381] on div "Referenční číslo transportu Referenční číslo transportu" at bounding box center [351, 371] width 505 height 83
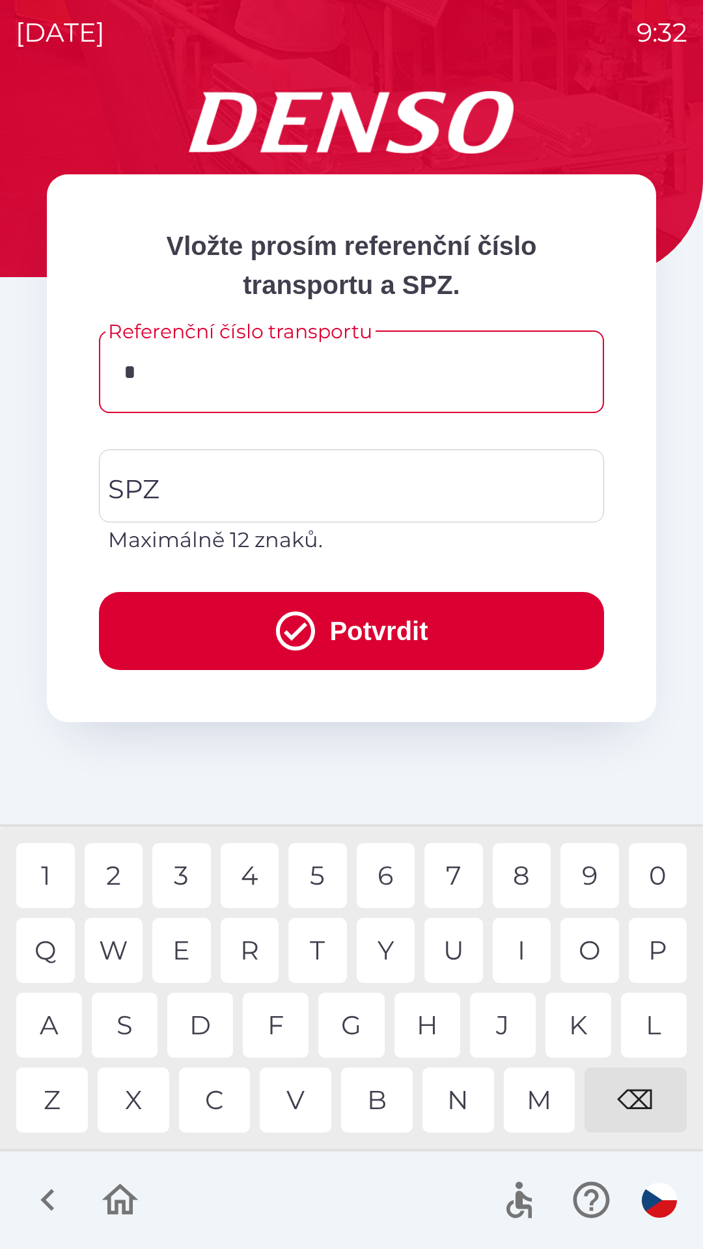
click at [206, 1030] on div "D" at bounding box center [200, 1025] width 66 height 65
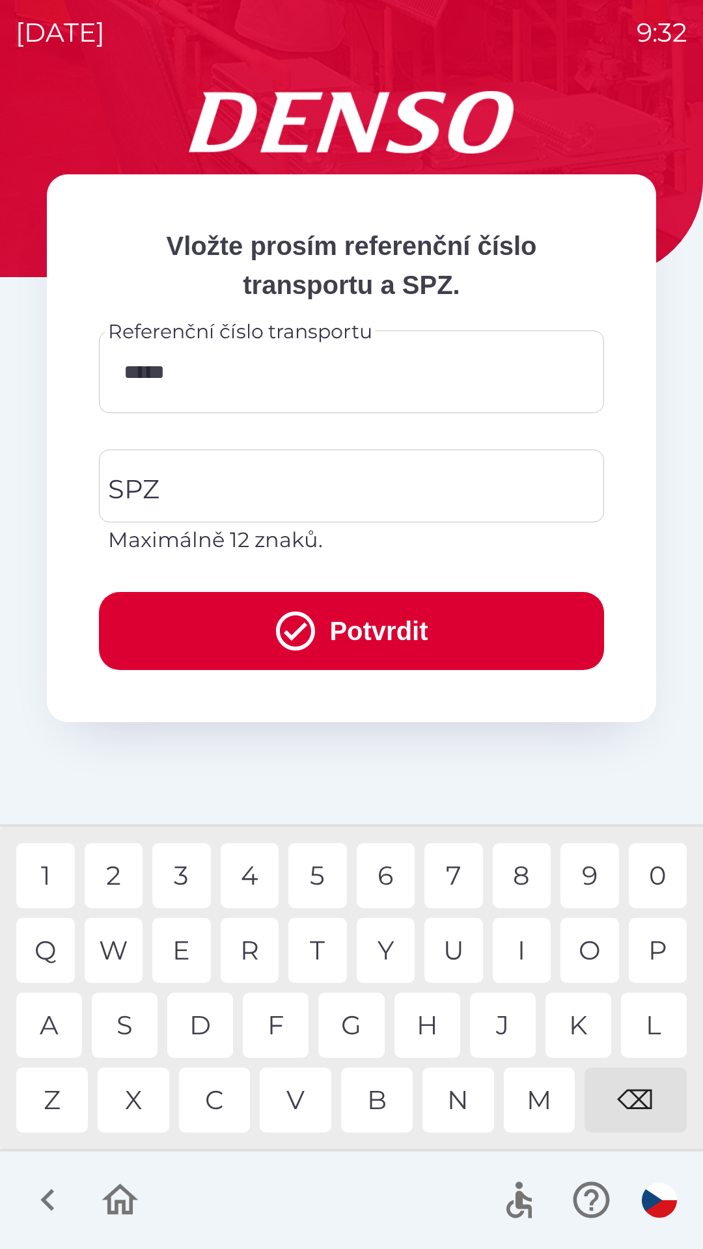
click at [661, 873] on div "0" at bounding box center [657, 875] width 59 height 65
type input "******"
click at [141, 483] on div "SPZ SPZ Maximálně 12 znaků." at bounding box center [351, 503] width 505 height 106
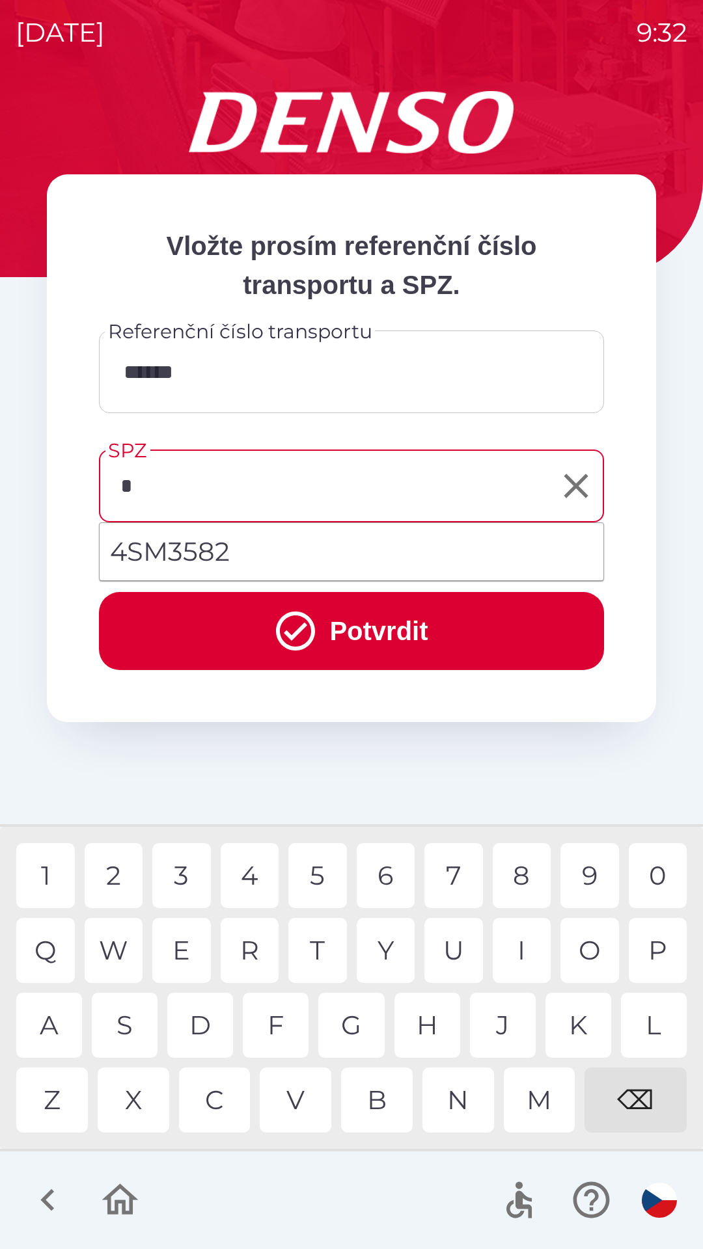
click at [319, 872] on div "5" at bounding box center [317, 875] width 59 height 65
click at [134, 1022] on div "S" at bounding box center [125, 1025] width 66 height 65
click at [191, 876] on div "3" at bounding box center [181, 875] width 59 height 65
type input "*******"
click at [330, 618] on button "Potvrdit" at bounding box center [351, 631] width 505 height 78
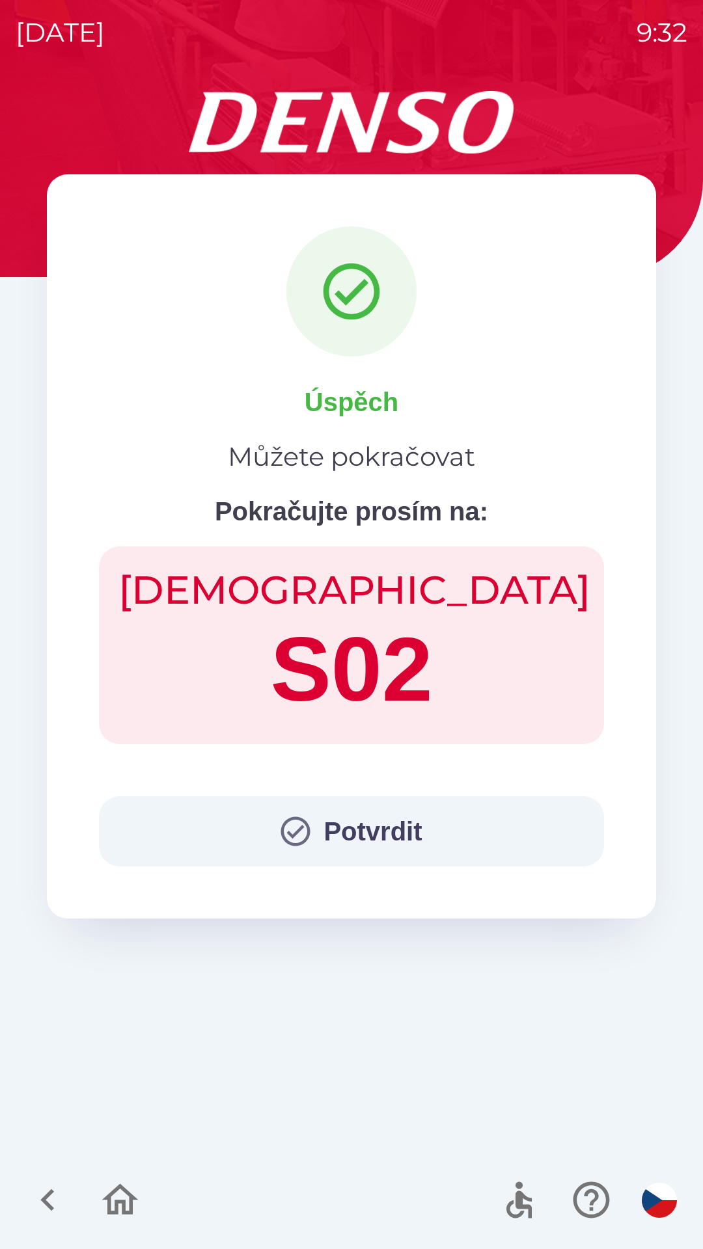
click at [353, 831] on button "Potvrdit" at bounding box center [351, 831] width 505 height 70
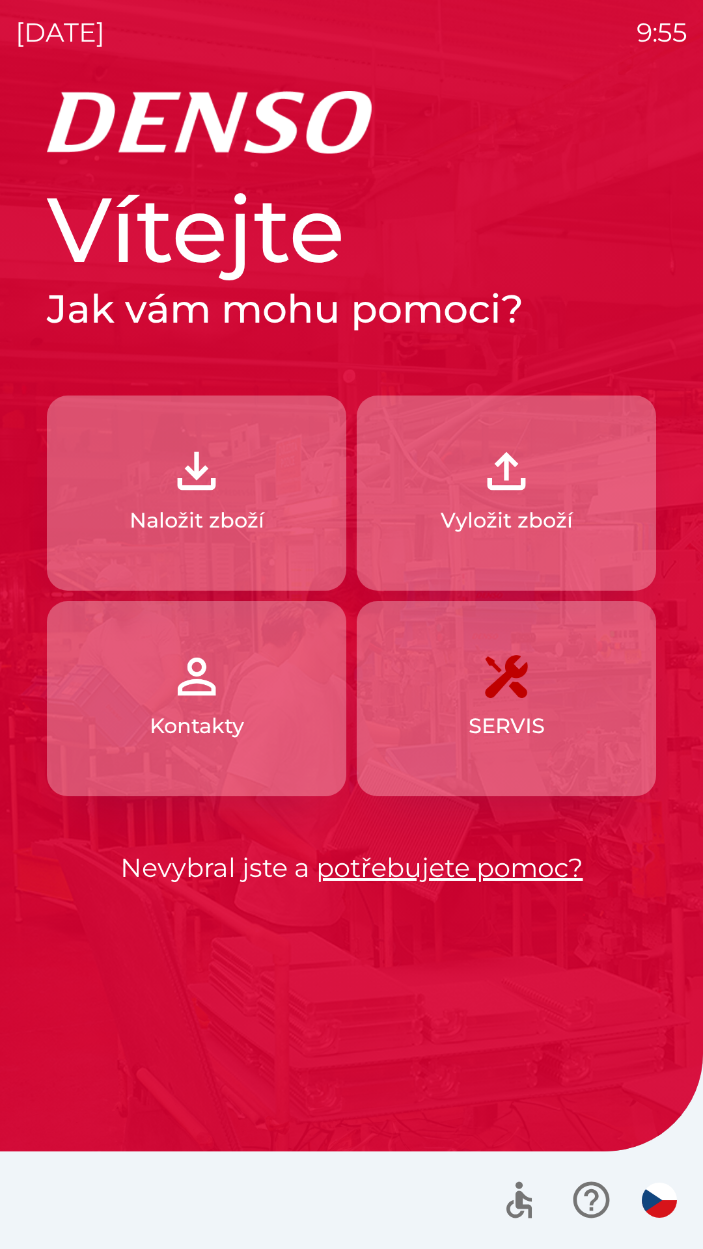
click at [496, 485] on img "button" at bounding box center [506, 470] width 57 height 57
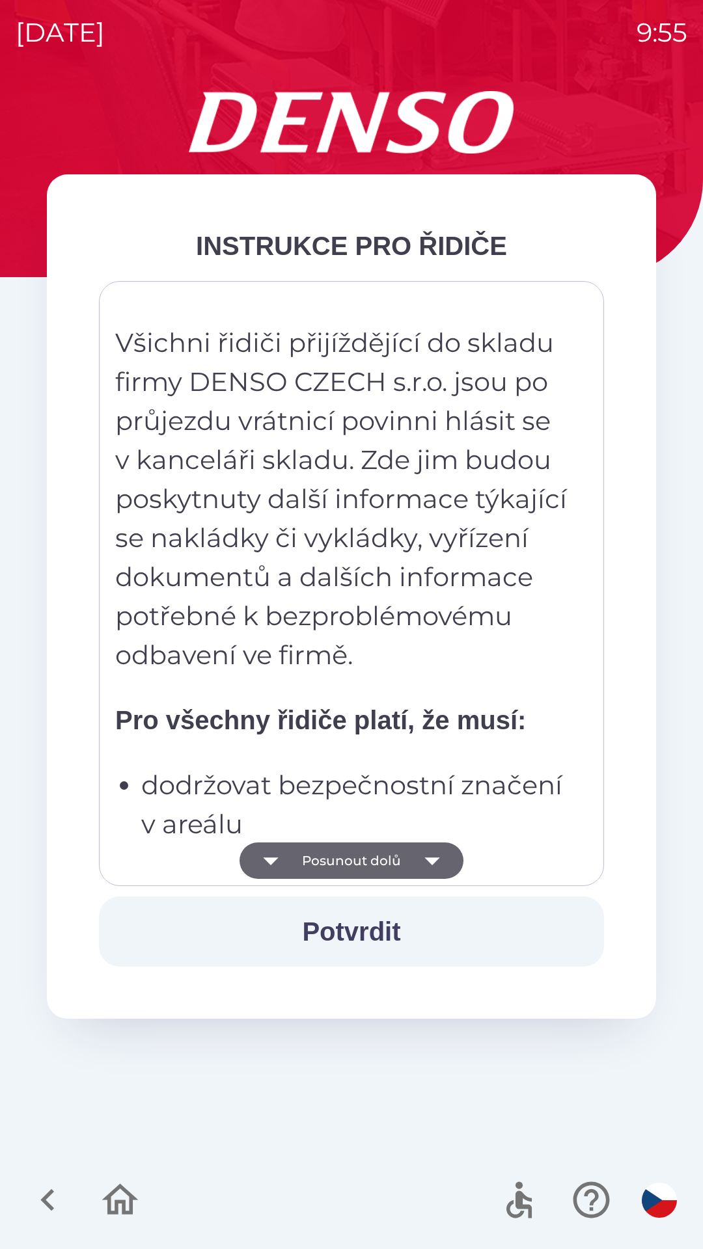
click at [366, 863] on button "Posunout dolů" at bounding box center [351, 860] width 224 height 36
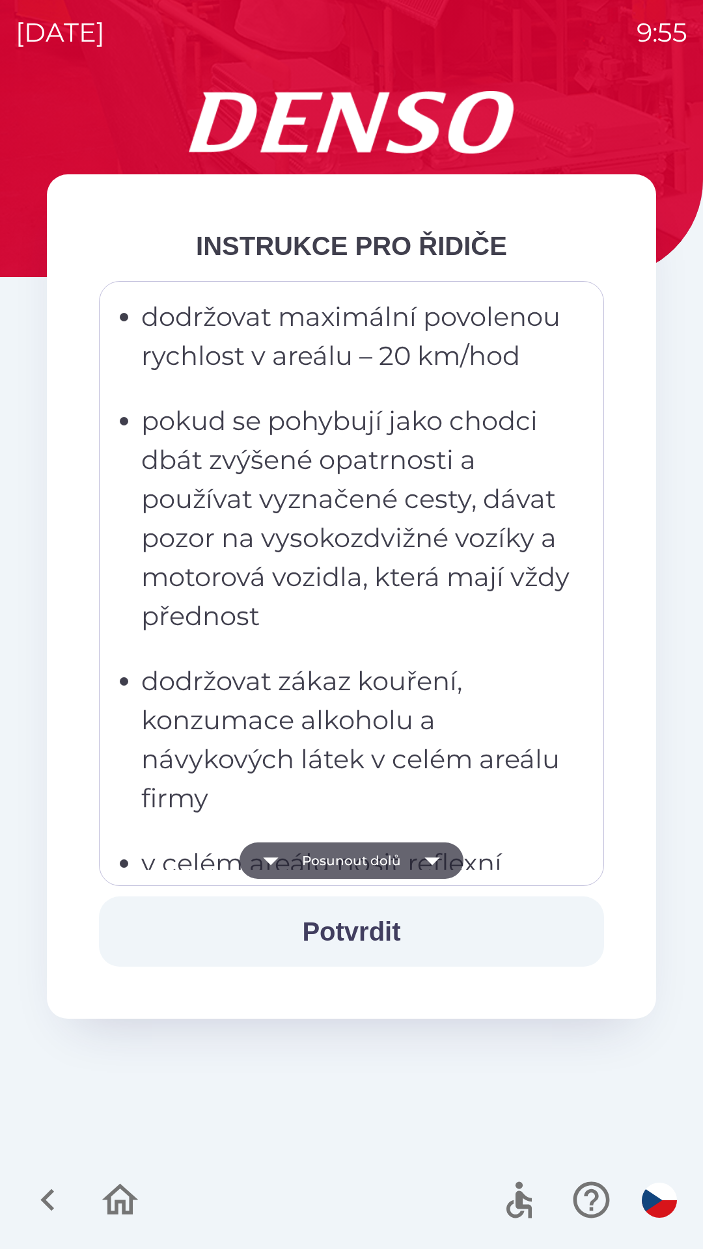
click at [368, 866] on button "Posunout dolů" at bounding box center [351, 860] width 224 height 36
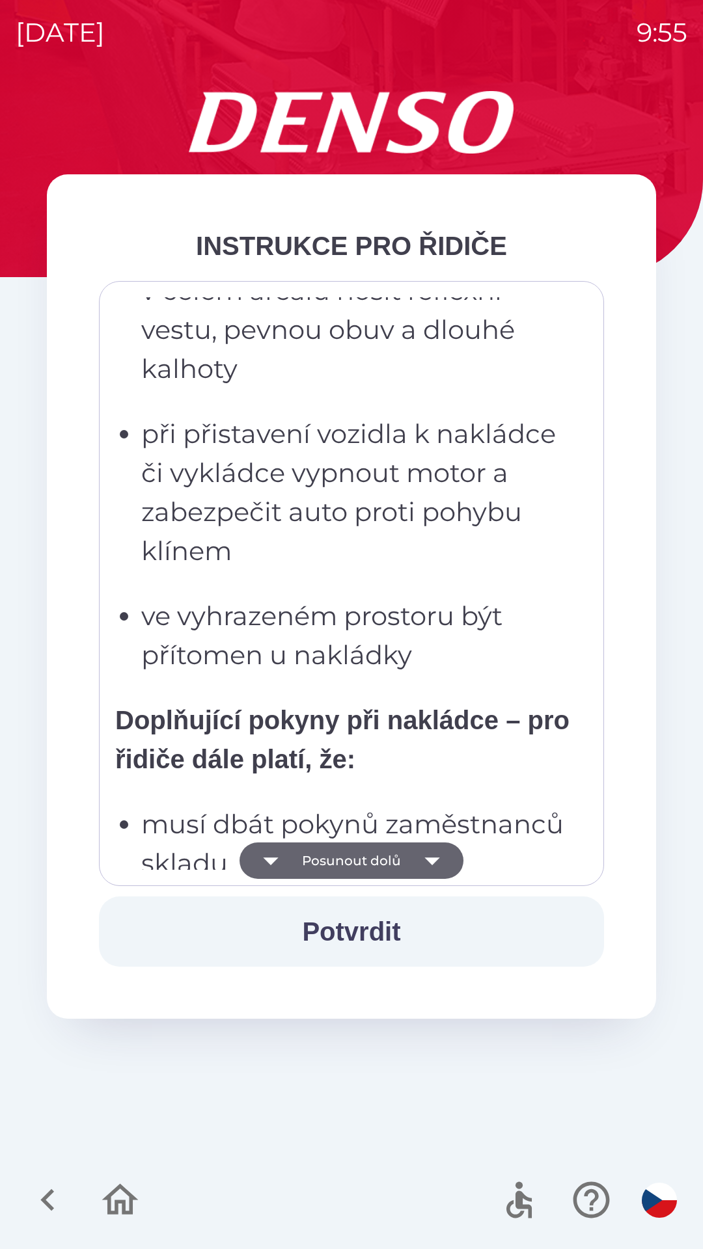
click at [376, 864] on button "Posunout dolů" at bounding box center [351, 860] width 224 height 36
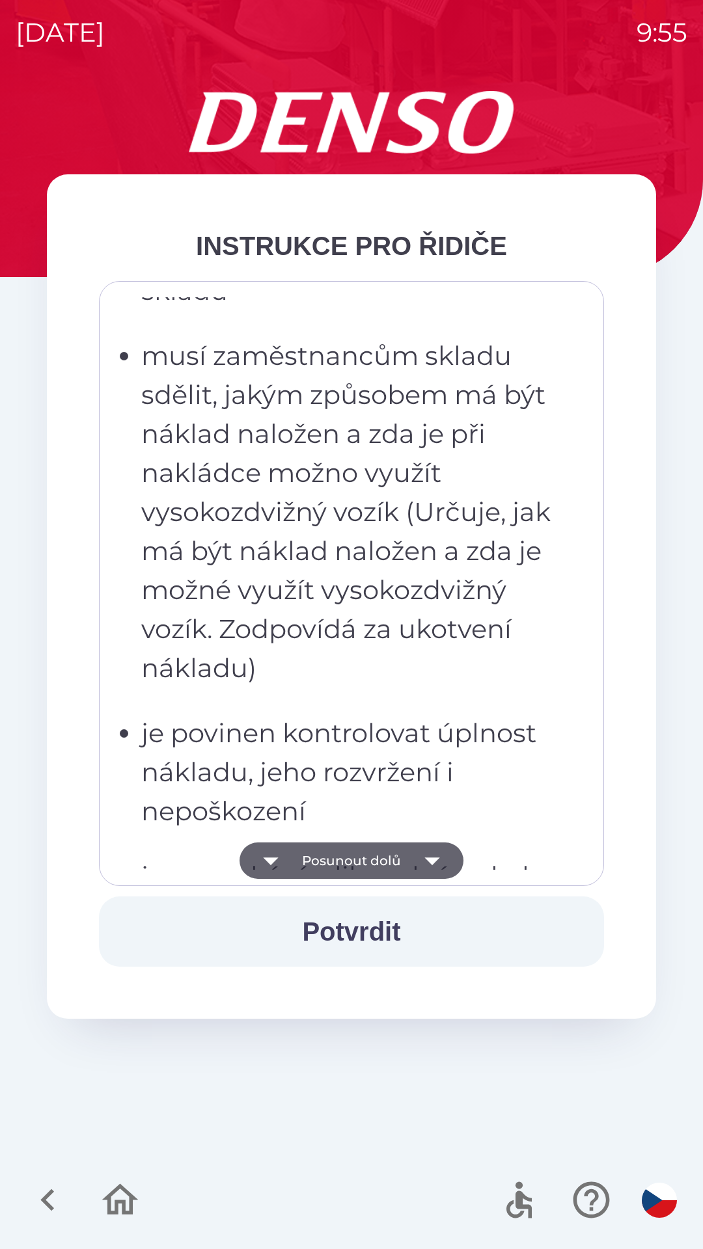
click at [375, 863] on button "Posunout dolů" at bounding box center [351, 860] width 224 height 36
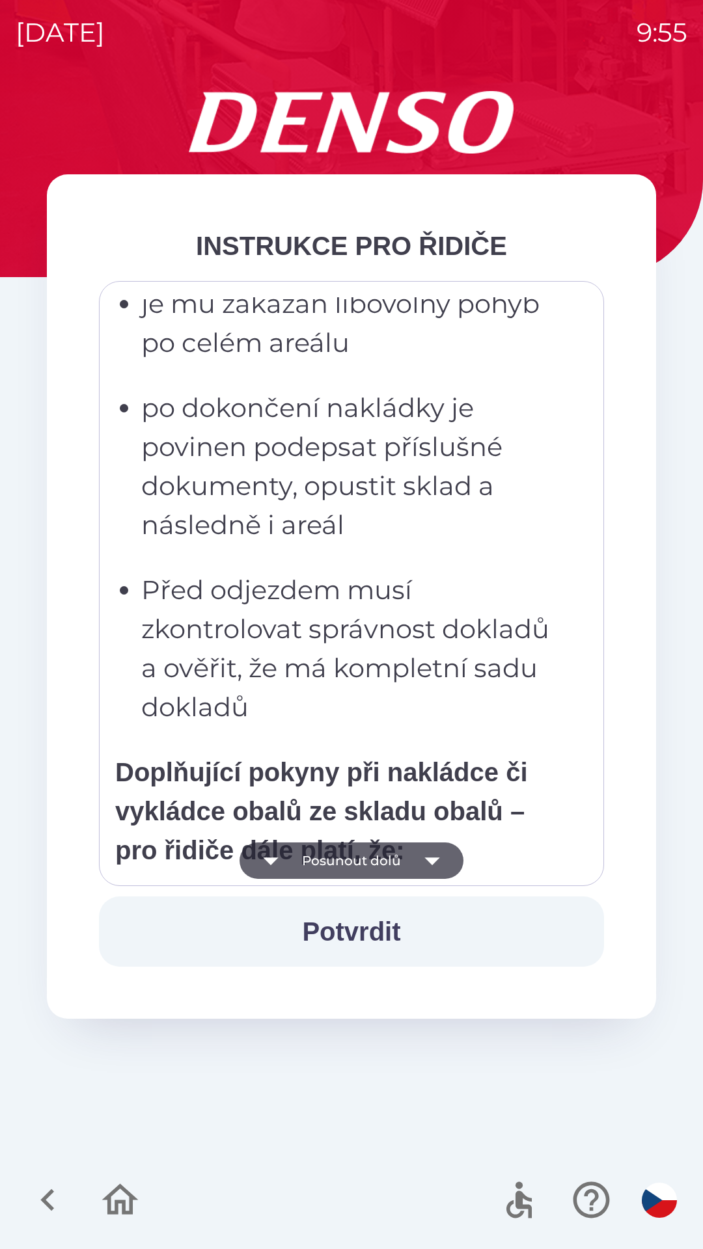
click at [373, 863] on button "Posunout dolů" at bounding box center [351, 860] width 224 height 36
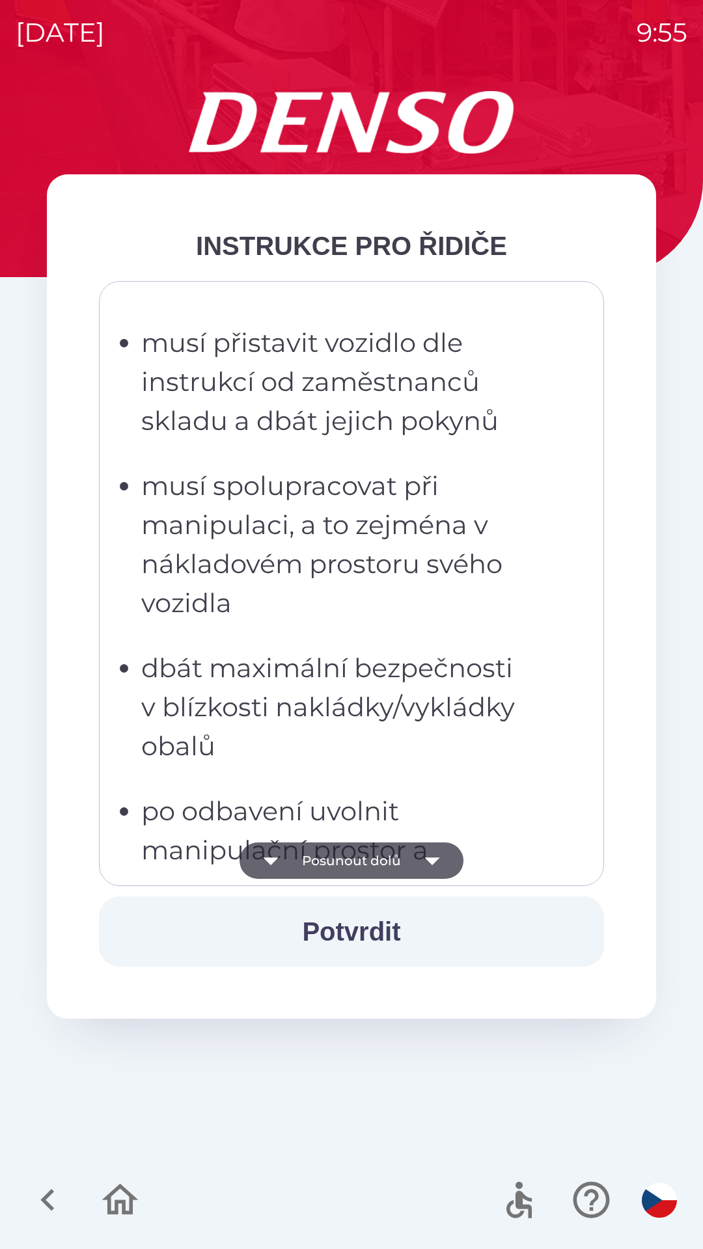
click at [371, 856] on button "Posunout dolů" at bounding box center [351, 860] width 224 height 36
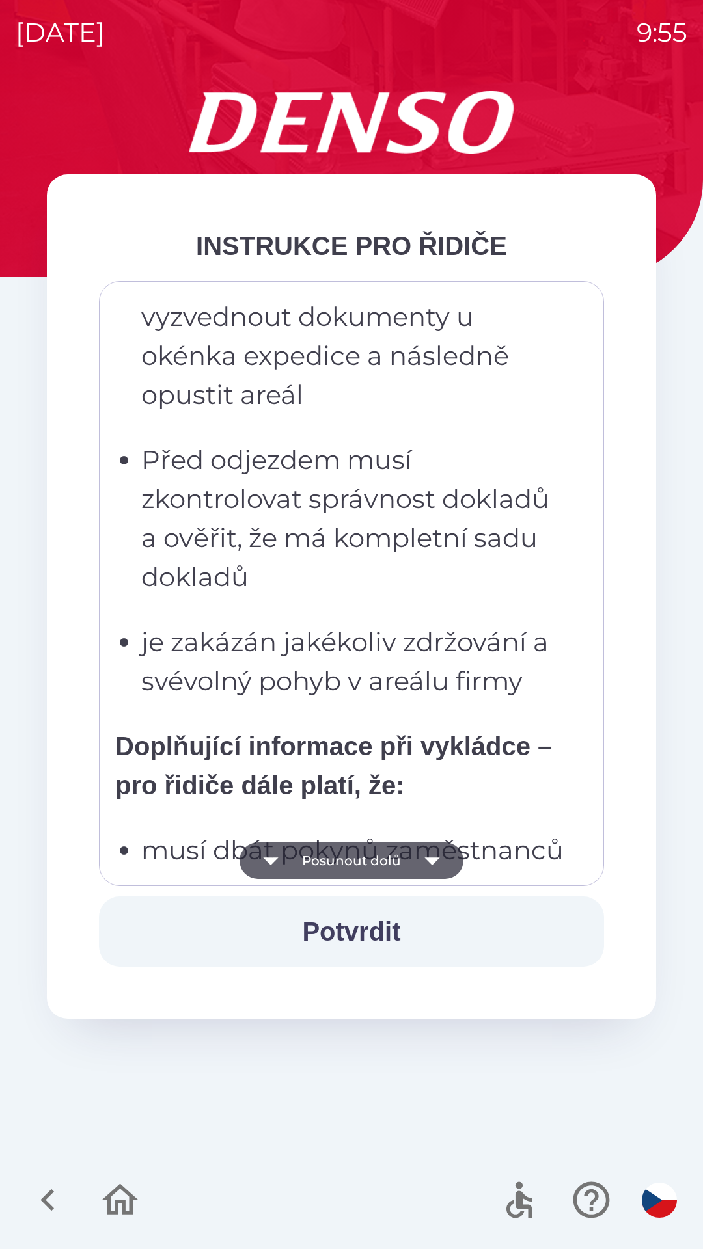
click at [372, 850] on button "Posunout dolů" at bounding box center [351, 860] width 224 height 36
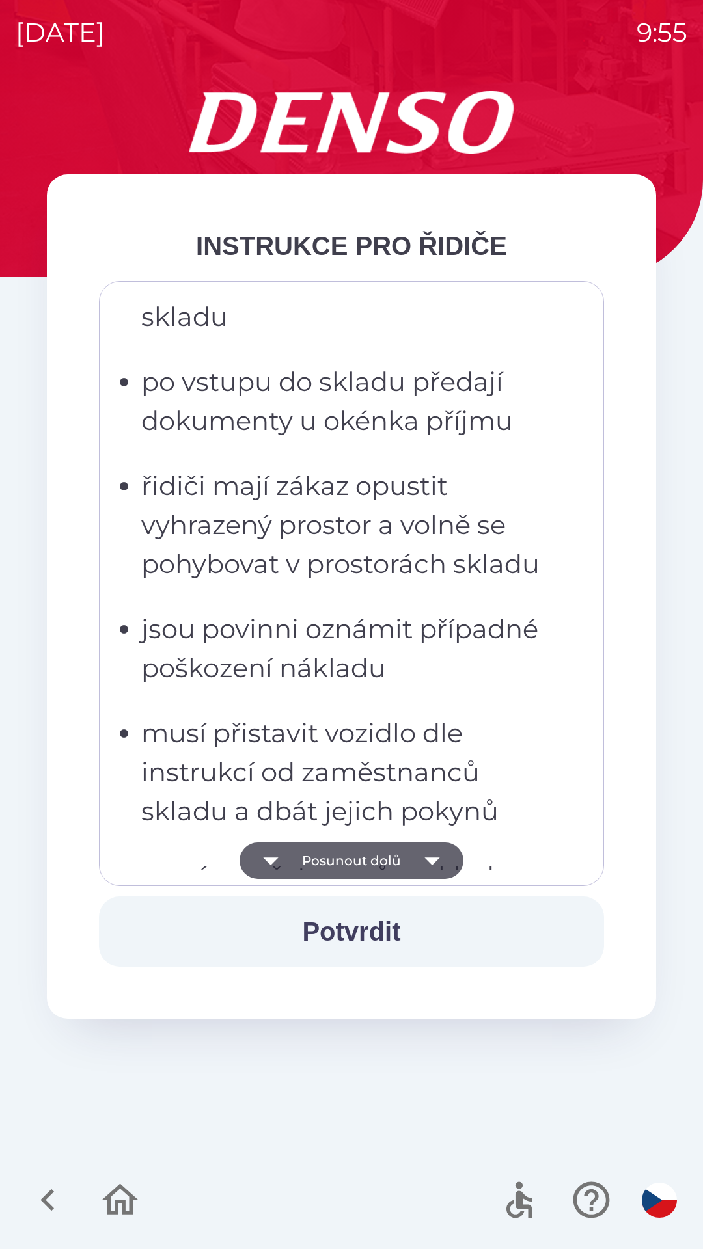
click at [375, 865] on button "Posunout dolů" at bounding box center [351, 860] width 224 height 36
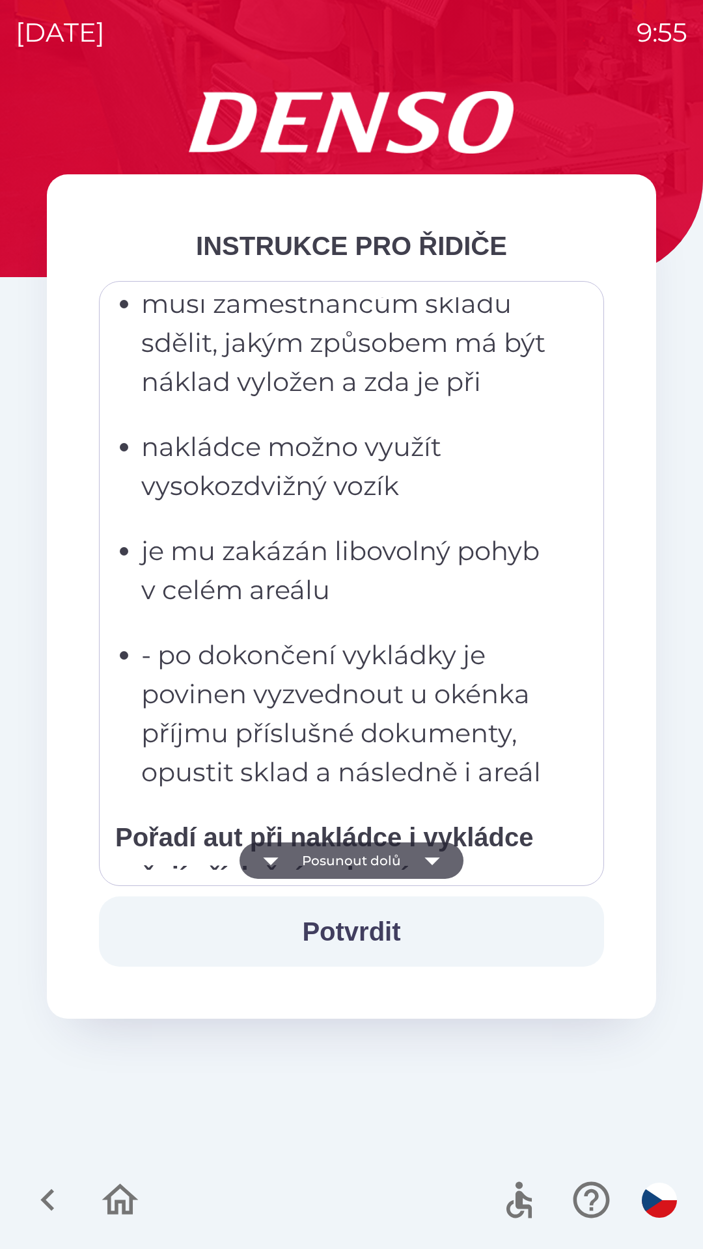
click at [378, 861] on button "Posunout dolů" at bounding box center [351, 860] width 224 height 36
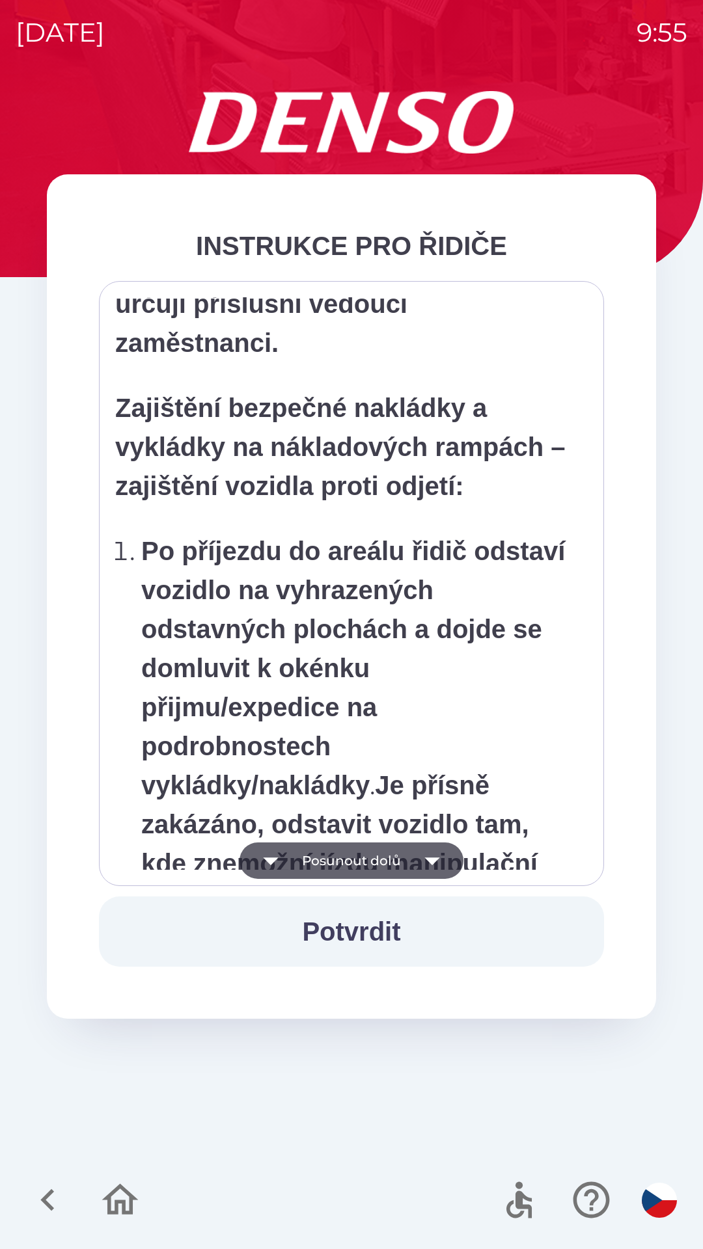
click at [385, 858] on button "Posunout dolů" at bounding box center [351, 860] width 224 height 36
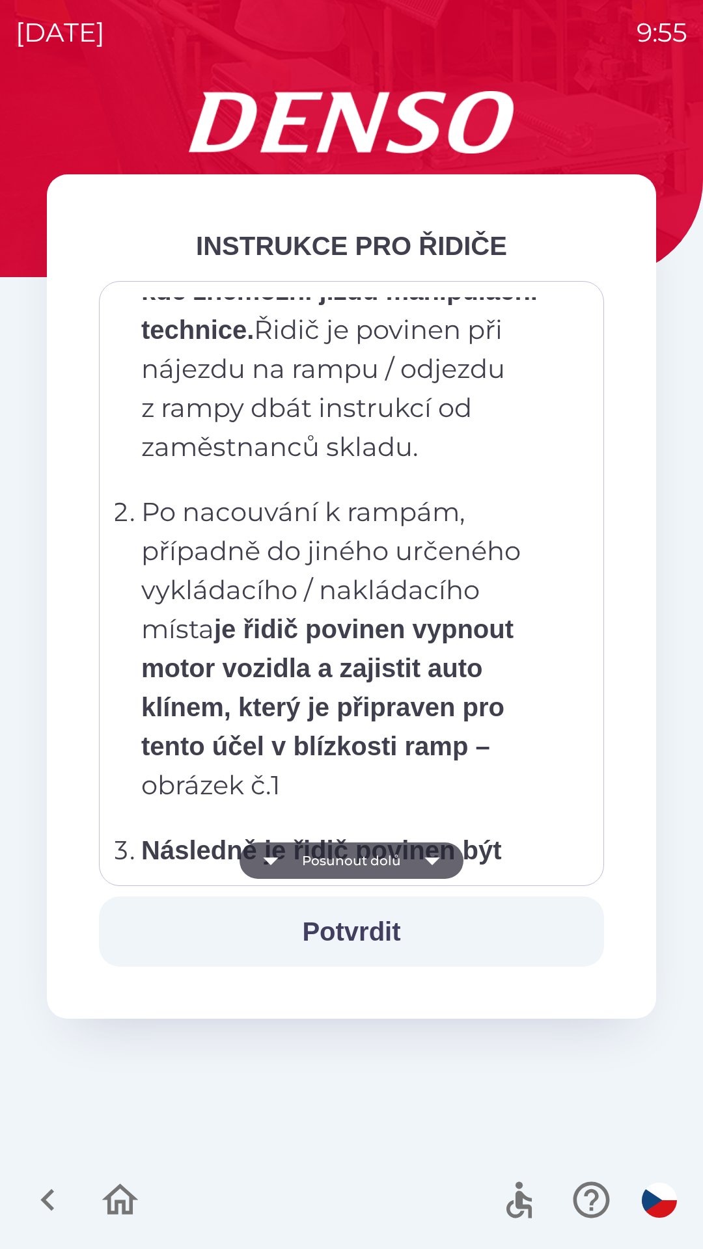
click at [388, 857] on button "Posunout dolů" at bounding box center [351, 860] width 224 height 36
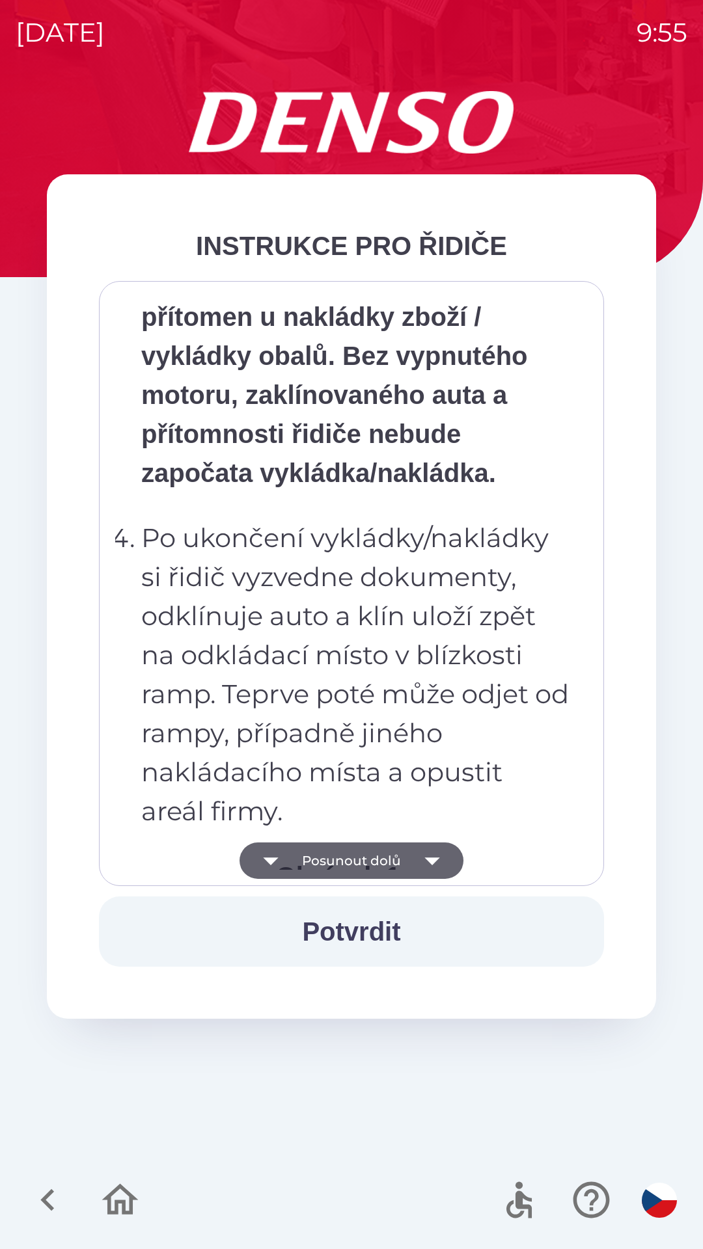
click at [388, 858] on button "Posunout dolů" at bounding box center [351, 860] width 224 height 36
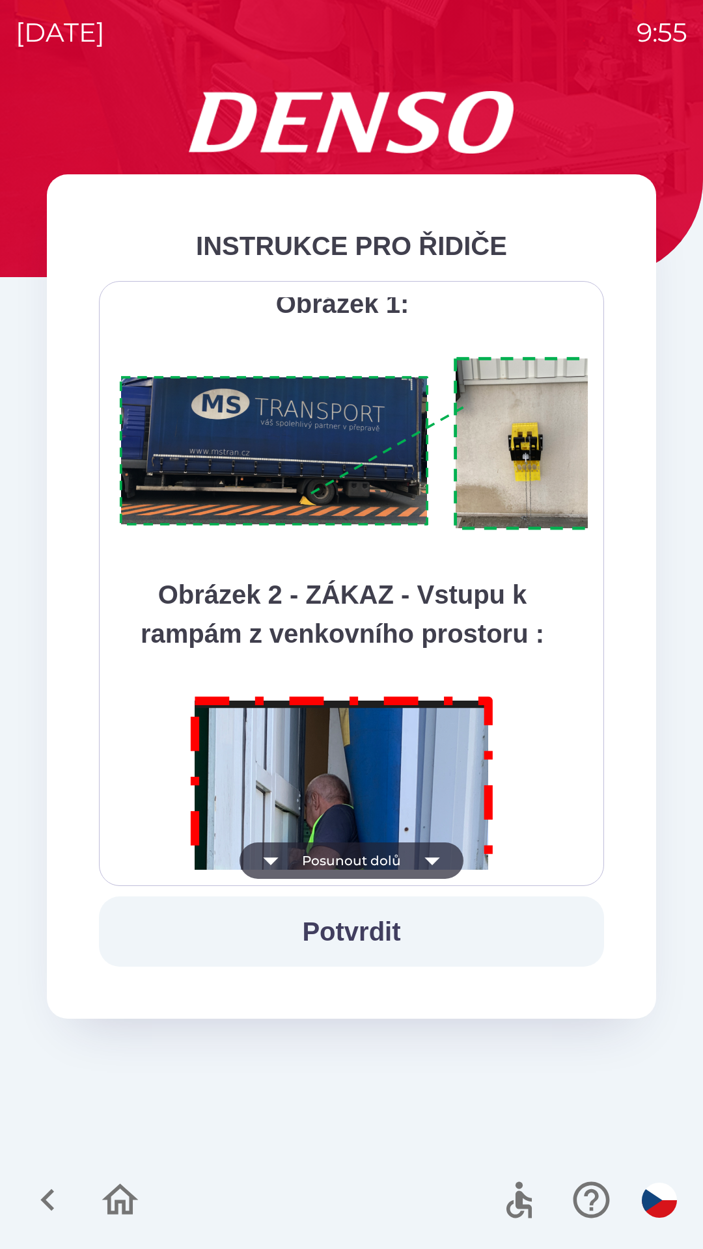
click at [390, 857] on button "Posunout dolů" at bounding box center [351, 860] width 224 height 36
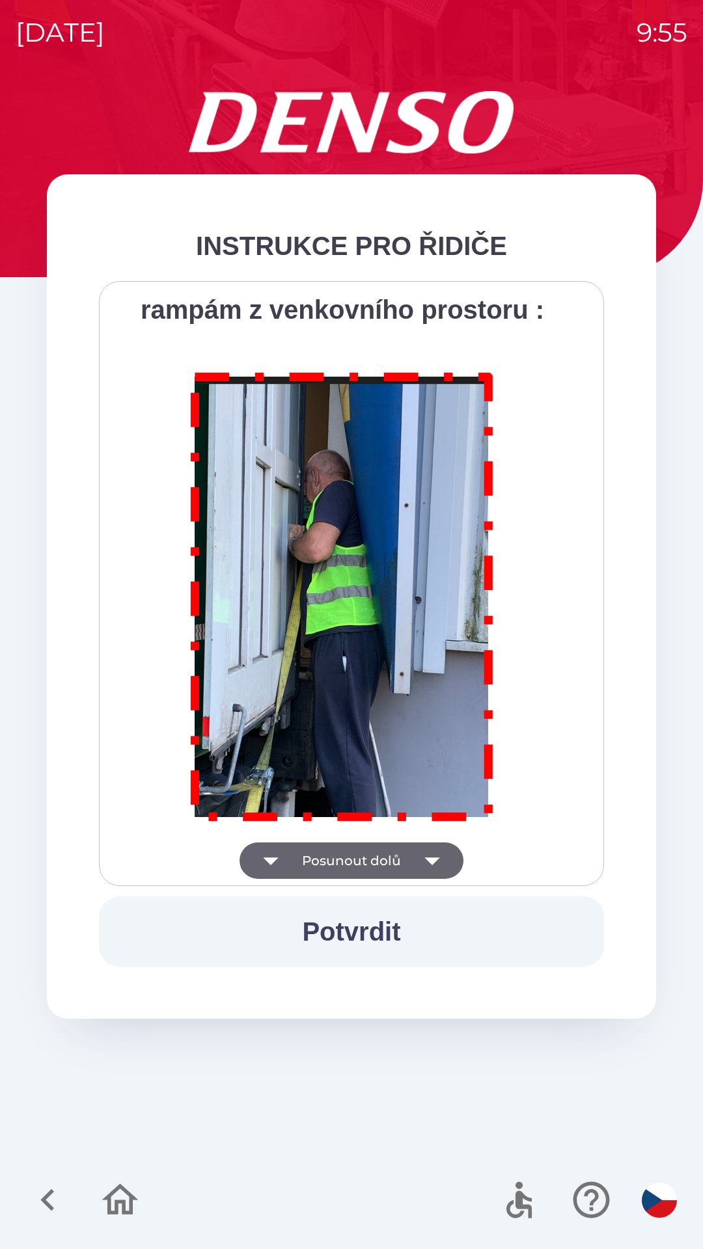
click at [390, 858] on div "Všichni řidiči přijíždějící do skladu firmy DENSO CZECH s.r.o. jsou po průjezdu…" at bounding box center [351, 583] width 472 height 572
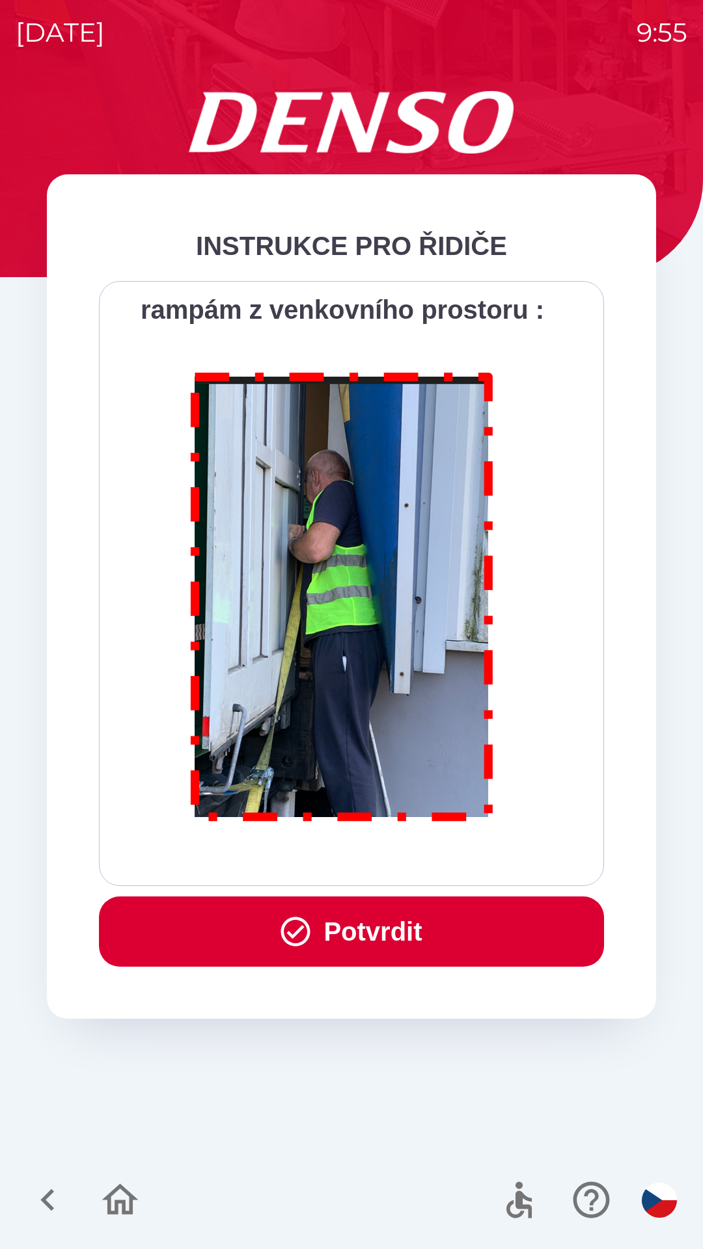
click at [390, 848] on div "Všichni řidiči přijíždějící do skladu firmy DENSO CZECH s.r.o. jsou po průjezdu…" at bounding box center [351, 583] width 472 height 572
click at [369, 919] on button "Potvrdit" at bounding box center [351, 931] width 505 height 70
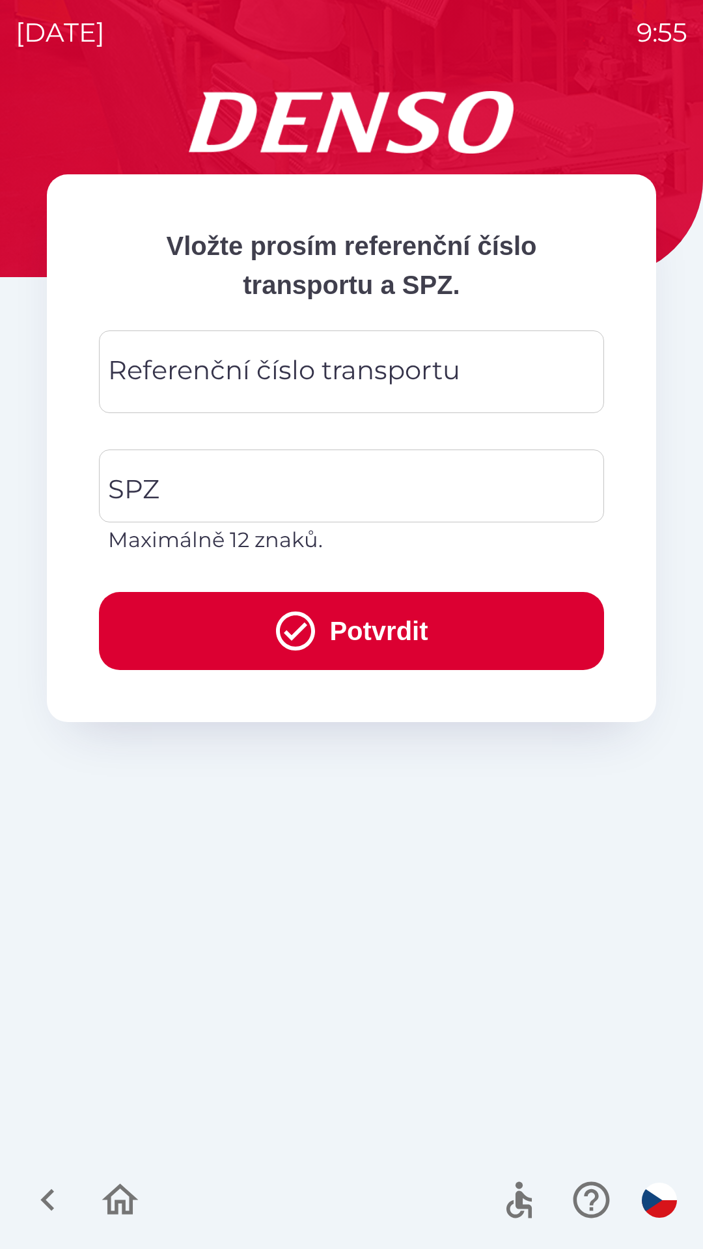
click at [267, 361] on div "Referenční číslo transportu Referenční číslo transportu" at bounding box center [351, 371] width 505 height 83
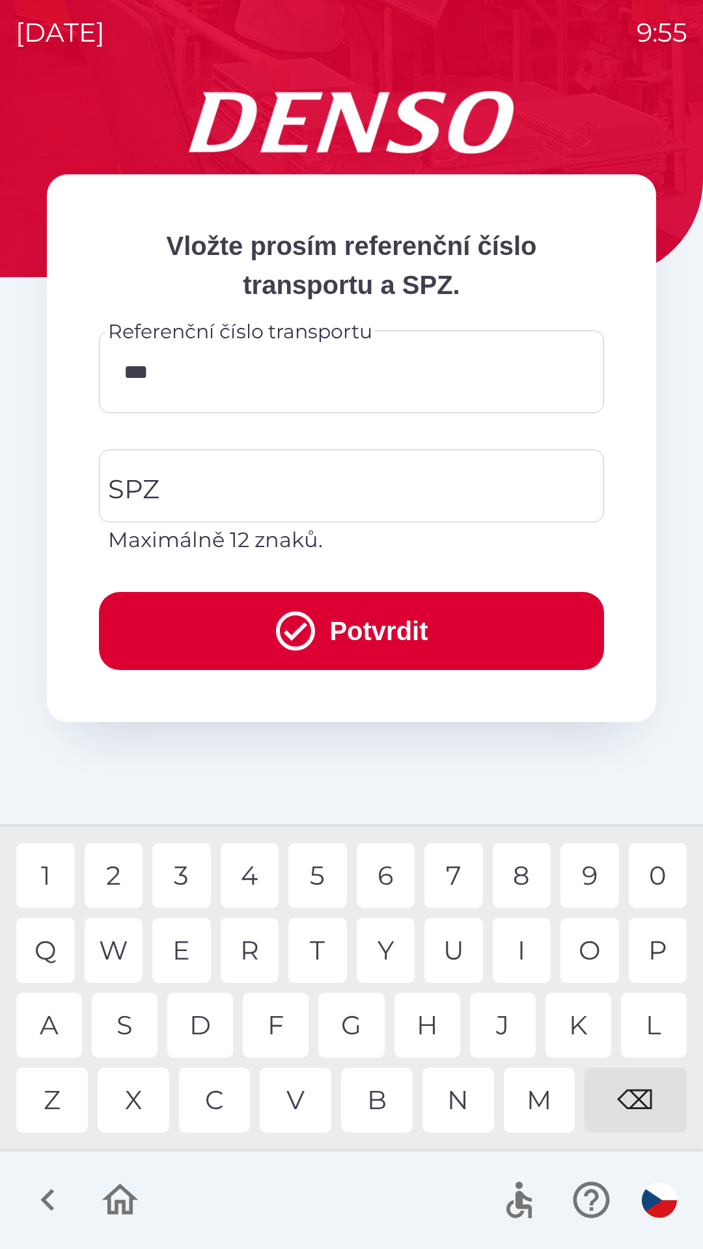
click at [260, 956] on div "R" at bounding box center [250, 950] width 59 height 65
click at [647, 877] on div "0" at bounding box center [657, 875] width 59 height 65
click at [114, 874] on div "2" at bounding box center [114, 875] width 59 height 65
type input "*******"
click at [526, 868] on div "8" at bounding box center [521, 875] width 59 height 65
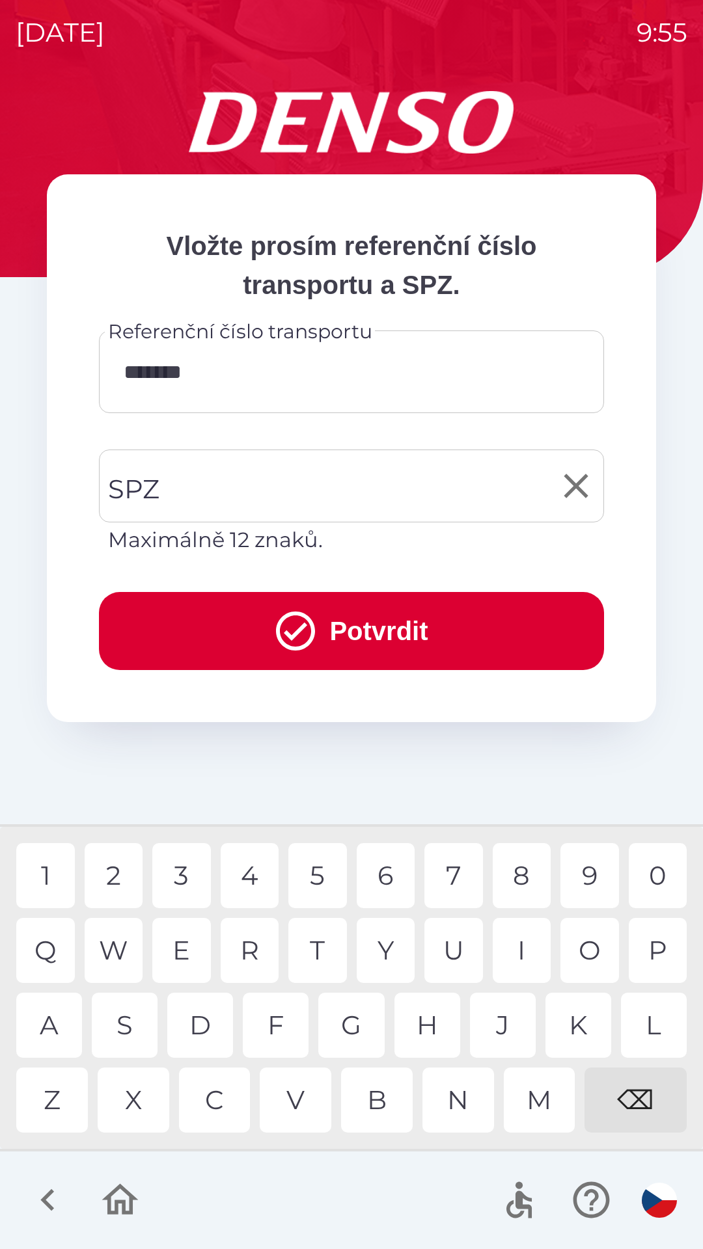
click at [252, 478] on input "SPZ" at bounding box center [342, 485] width 474 height 61
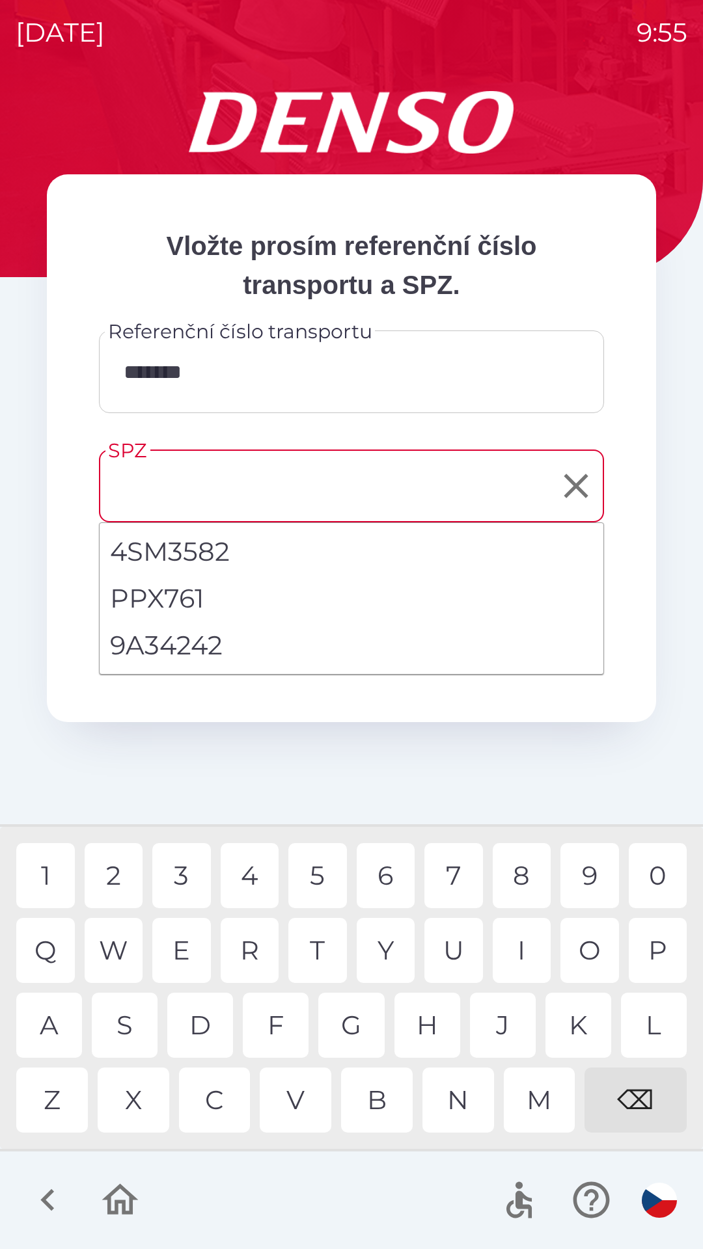
click at [195, 638] on li "9A34242" at bounding box center [352, 645] width 504 height 47
type input "*******"
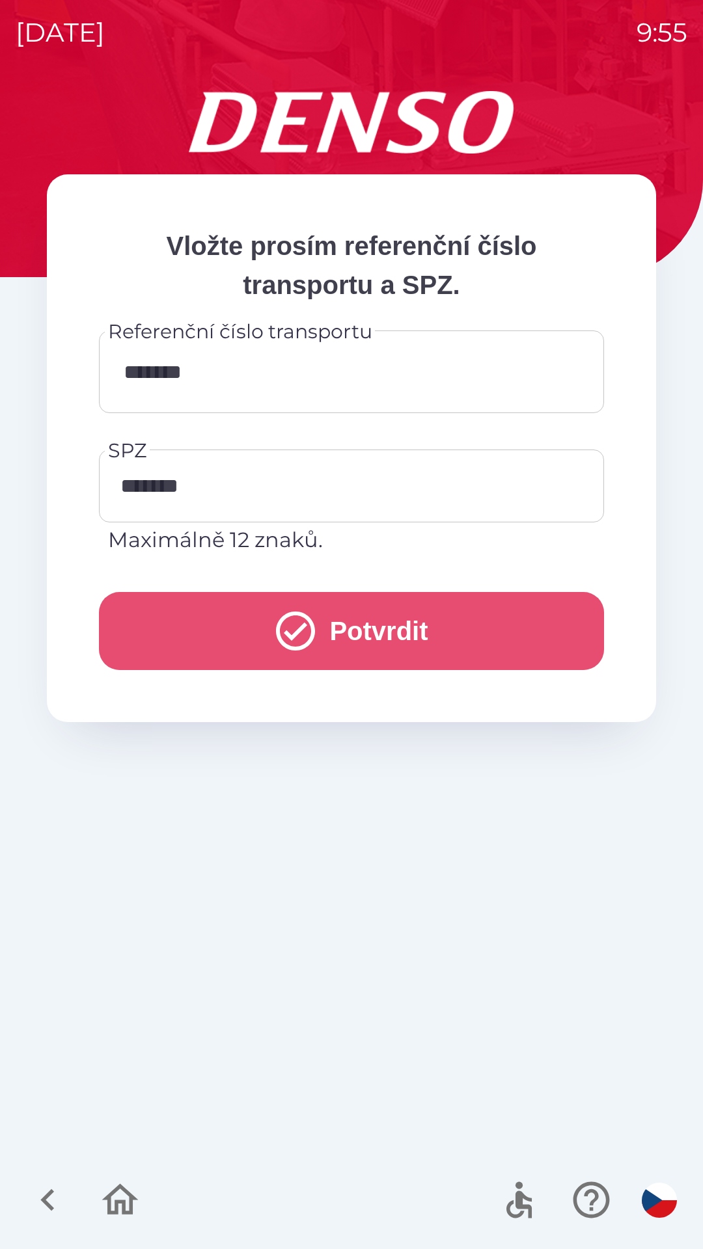
click at [399, 630] on button "Potvrdit" at bounding box center [351, 631] width 505 height 78
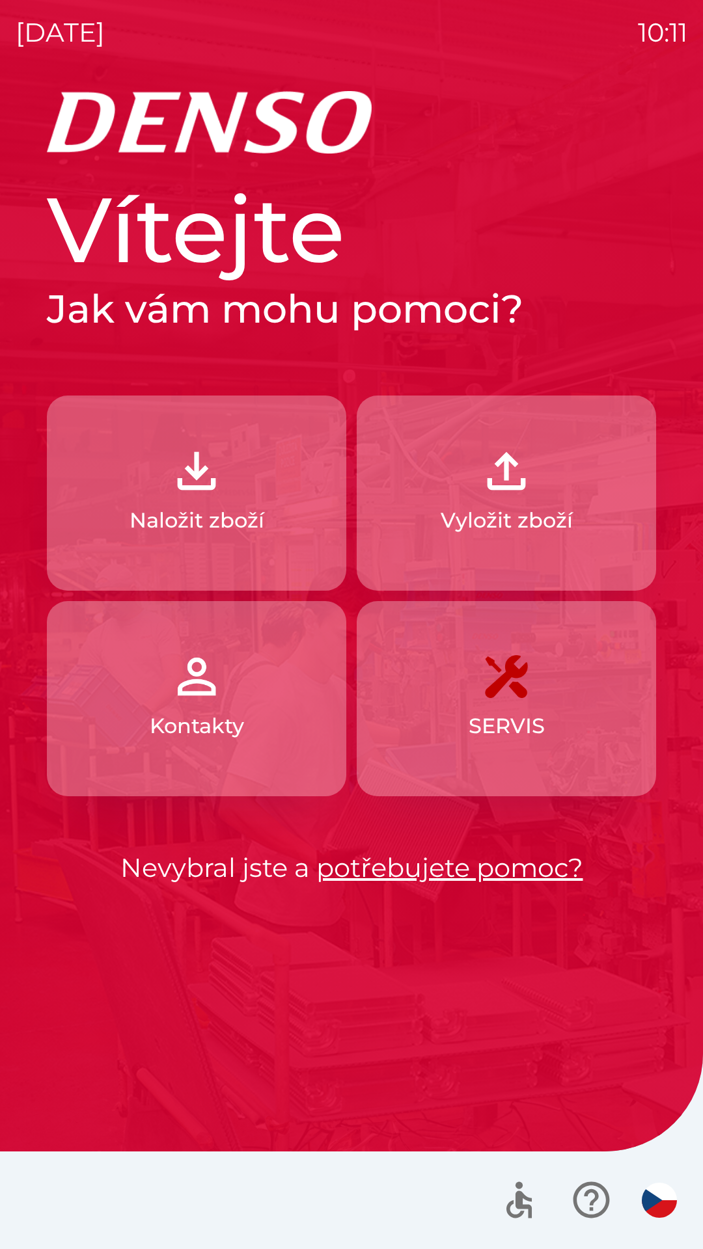
click at [220, 533] on p "Naložit zboží" at bounding box center [196, 520] width 135 height 31
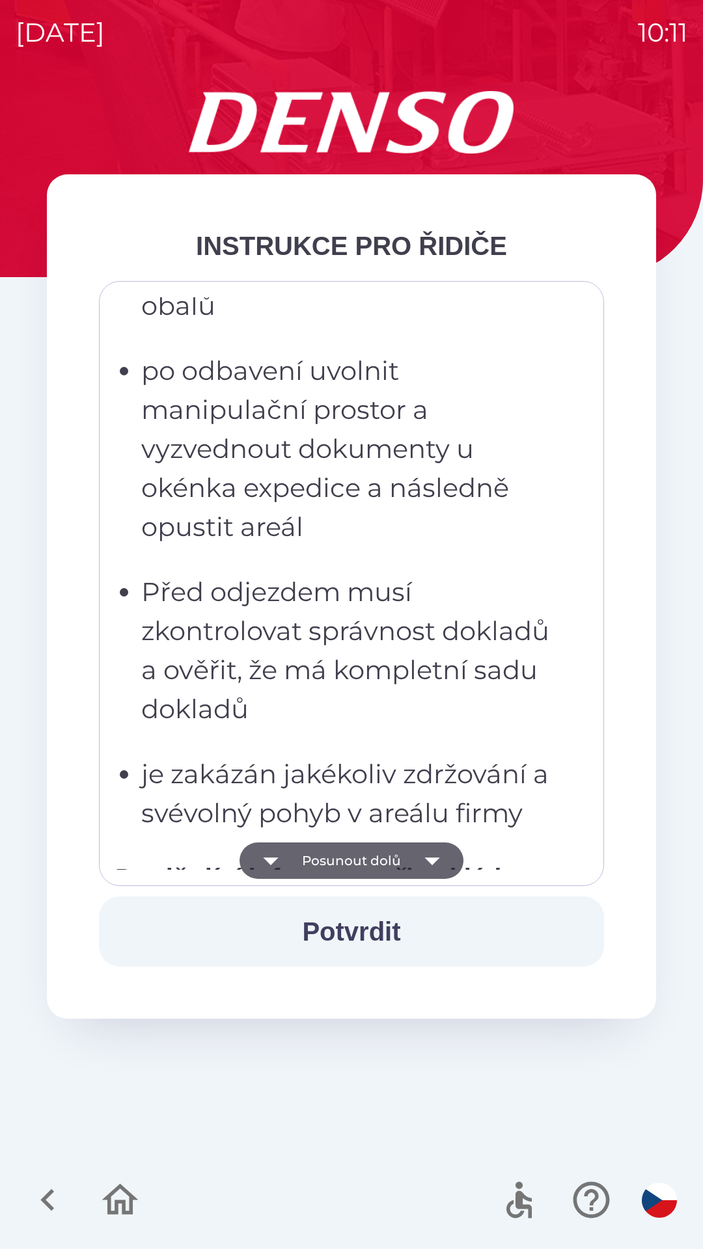
click at [306, 522] on p "po odbavení uvolnit manipulační prostor a vyzvednout dokumenty u okénka expedic…" at bounding box center [355, 448] width 428 height 195
click at [312, 438] on p "po odbavení uvolnit manipulační prostor a vyzvednout dokumenty u okénka expedic…" at bounding box center [355, 448] width 428 height 195
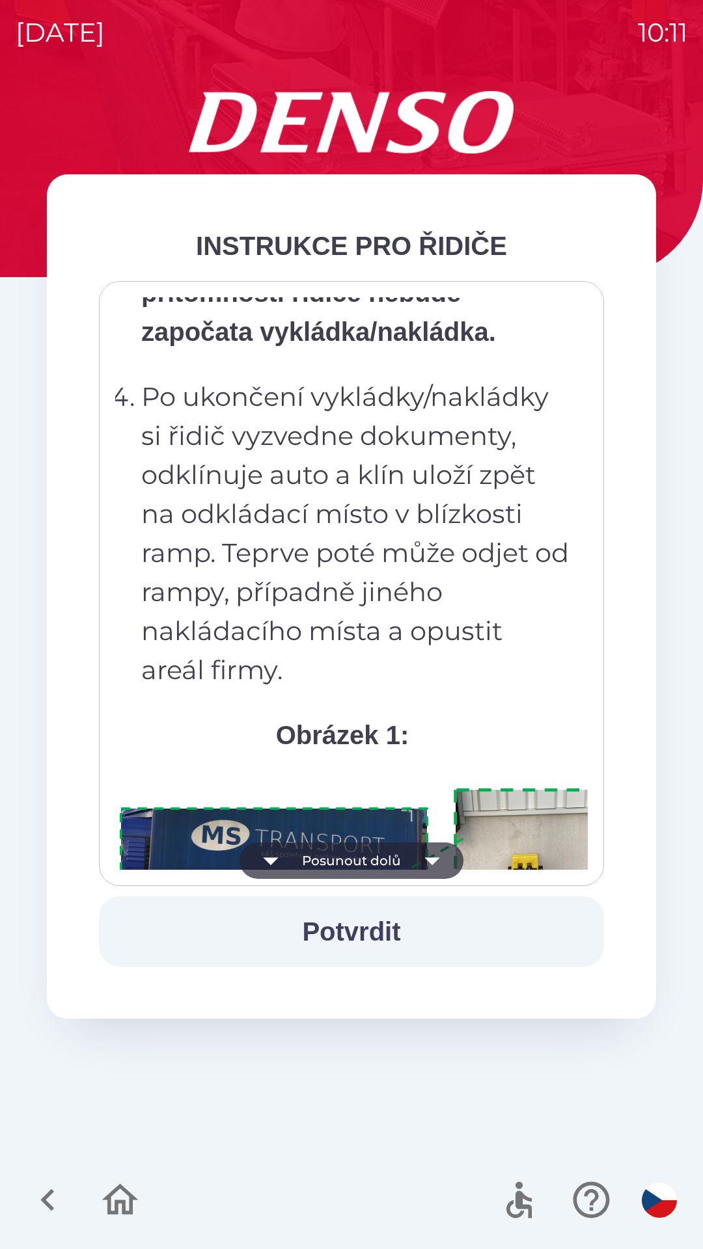
scroll to position [7311, 0]
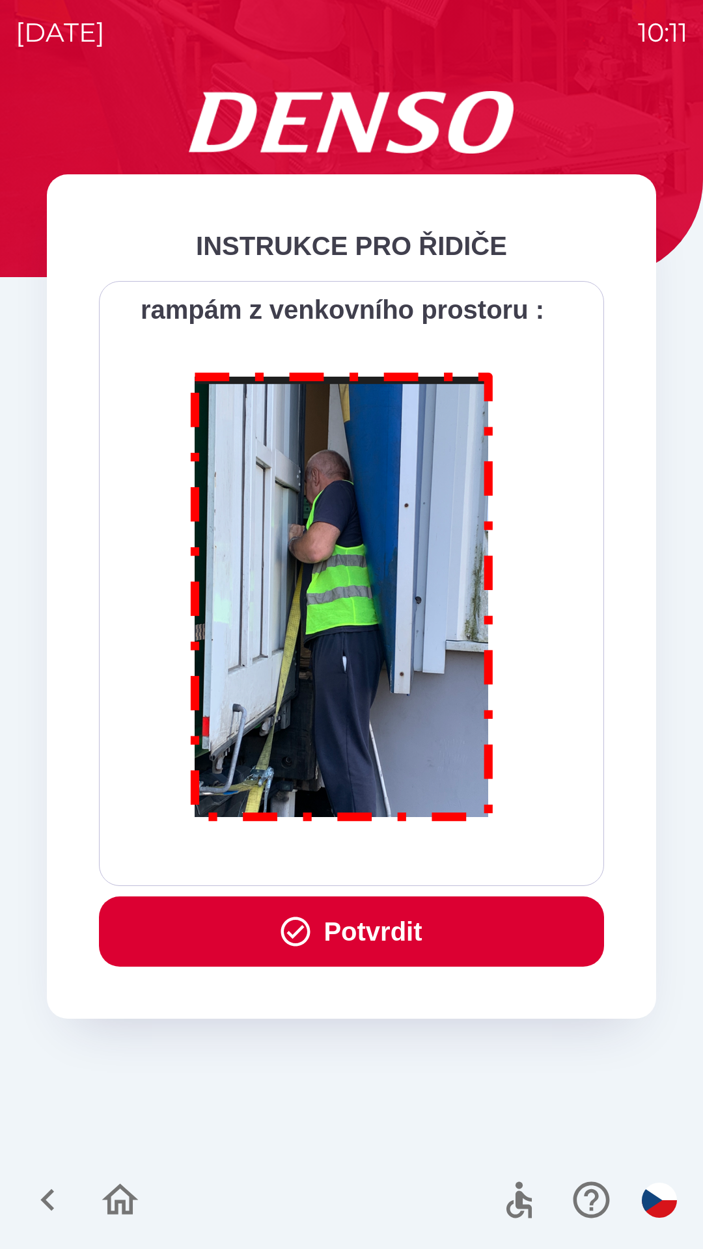
click at [416, 936] on button "Potvrdit" at bounding box center [351, 931] width 505 height 70
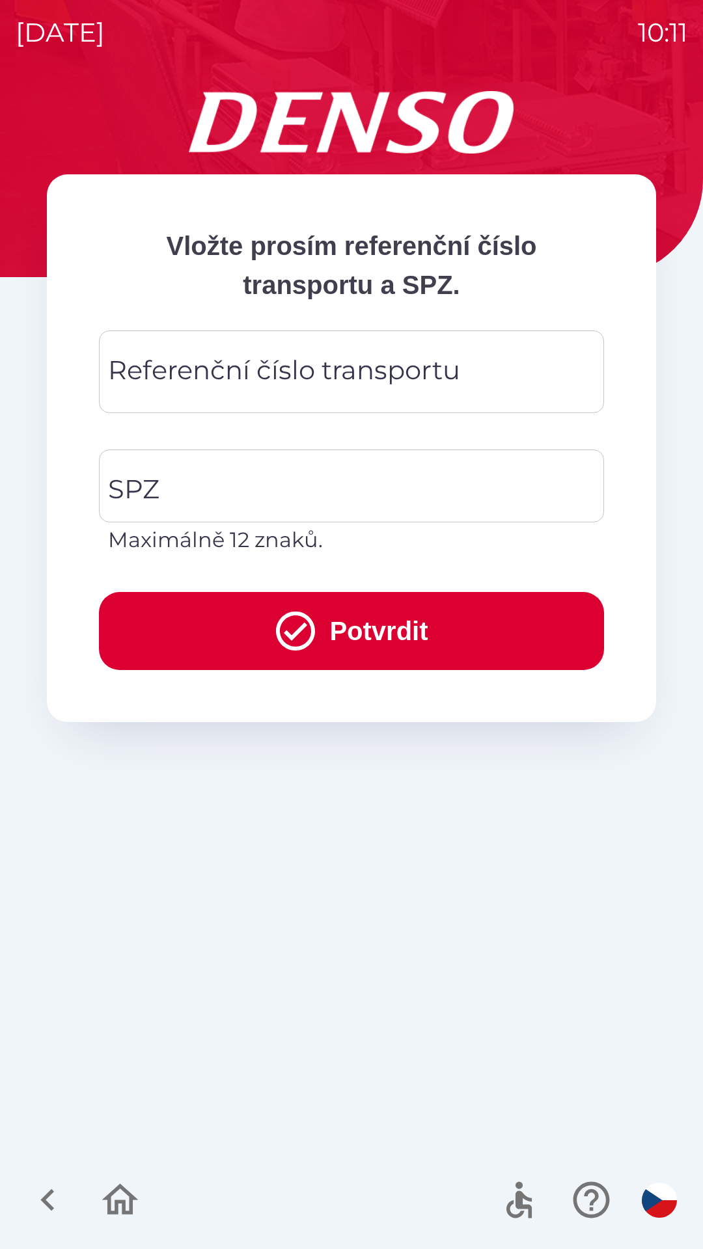
click at [275, 380] on div "Referenční číslo transportu Referenční číslo transportu" at bounding box center [351, 371] width 505 height 83
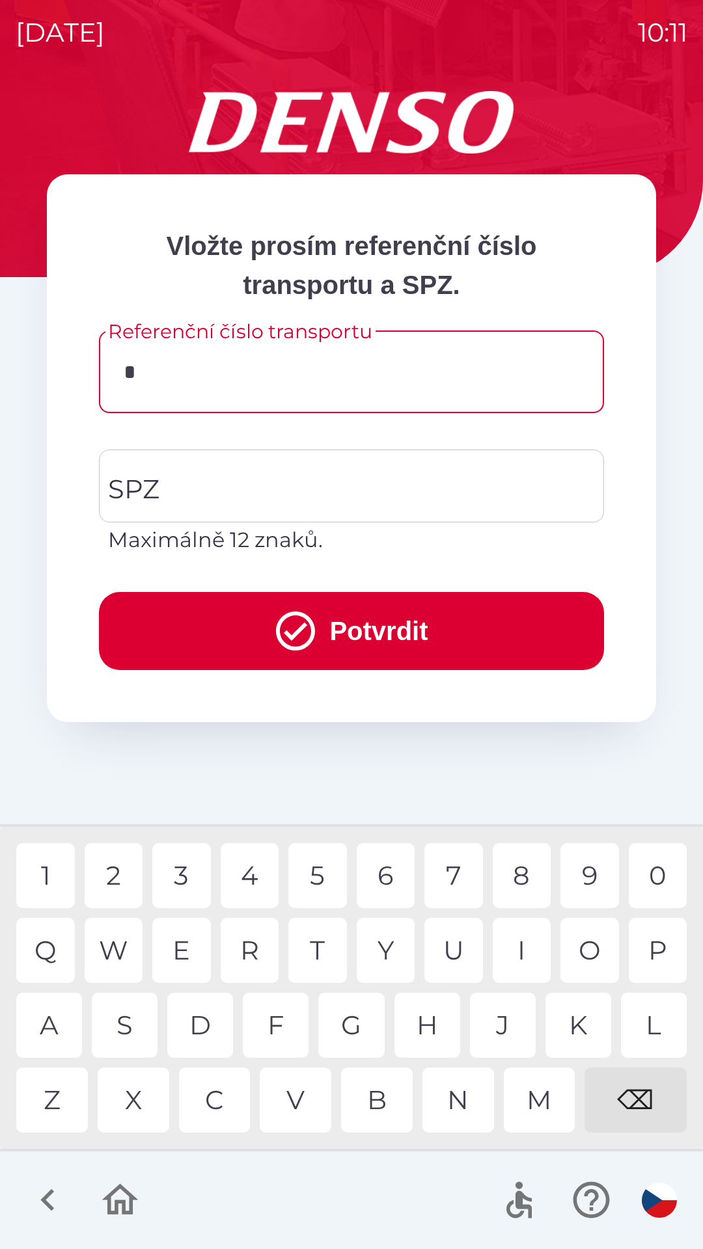
click at [208, 1098] on div "C" at bounding box center [215, 1100] width 72 height 65
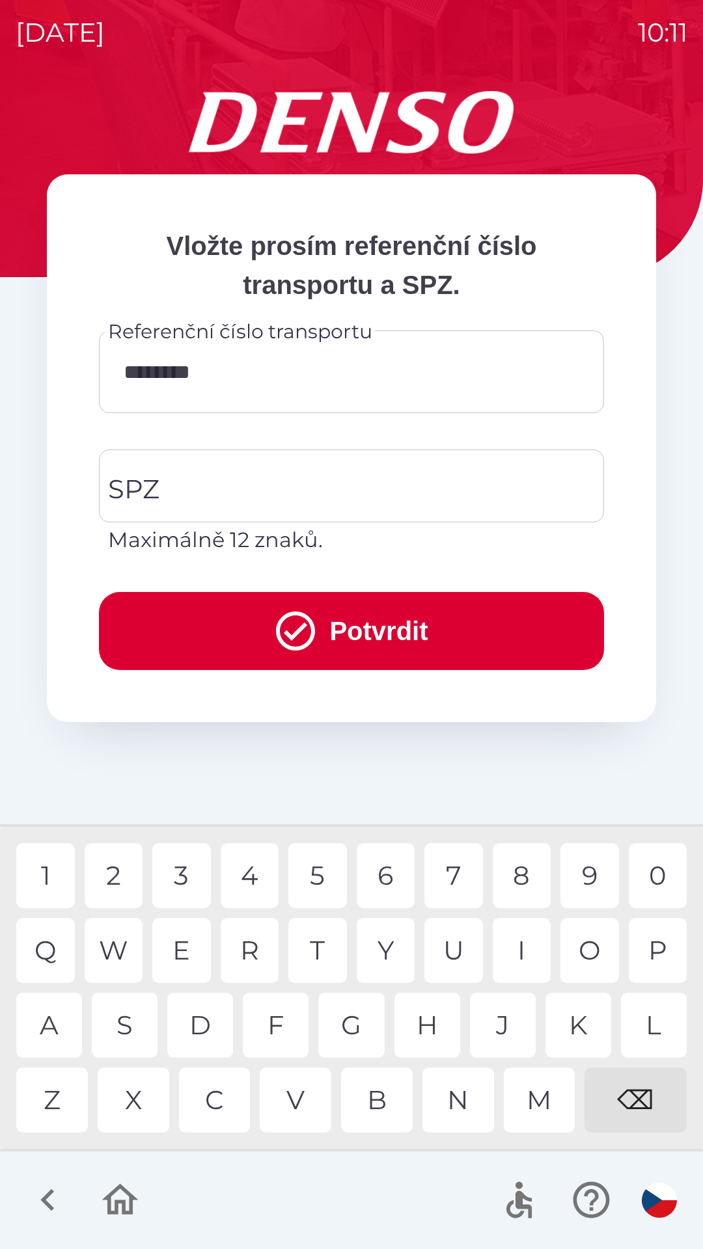
type input "*********"
click at [238, 489] on input "SPZ" at bounding box center [342, 485] width 474 height 61
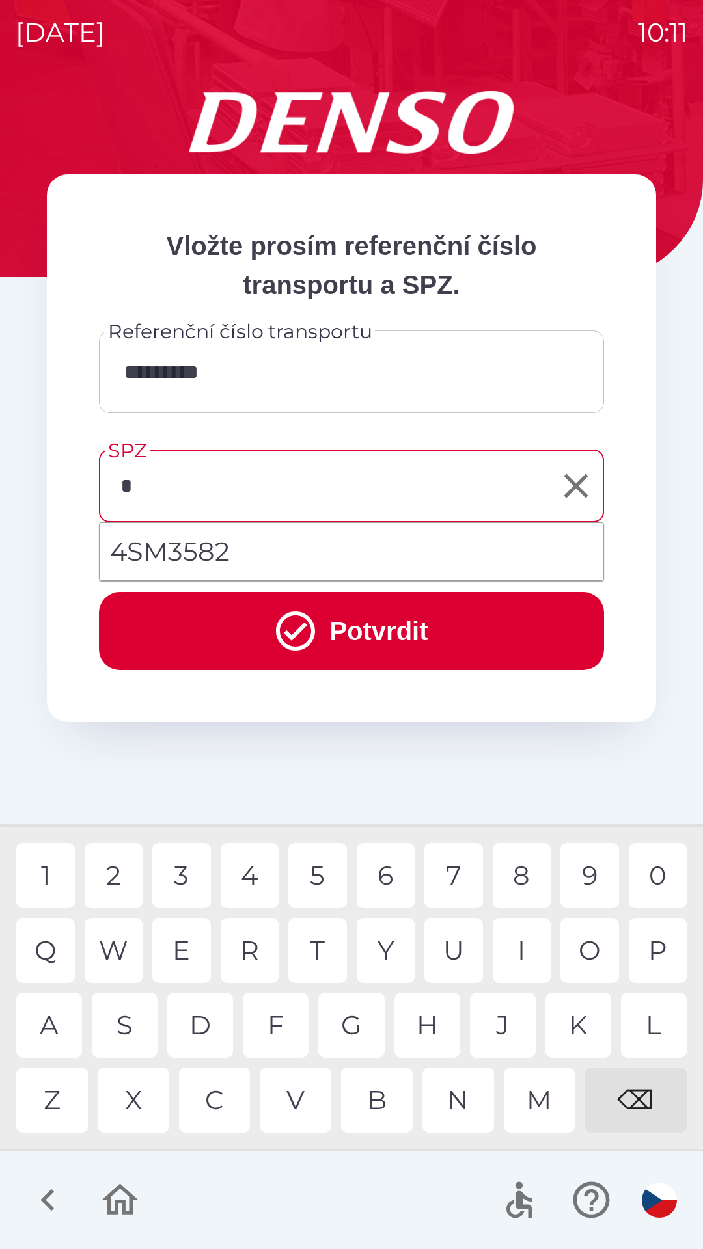
click at [326, 875] on div "5" at bounding box center [317, 875] width 59 height 65
type input "*******"
click at [51, 883] on div "1" at bounding box center [45, 875] width 59 height 65
click at [421, 628] on button "Potvrdit" at bounding box center [351, 631] width 505 height 78
